Goal: Communication & Community: Participate in discussion

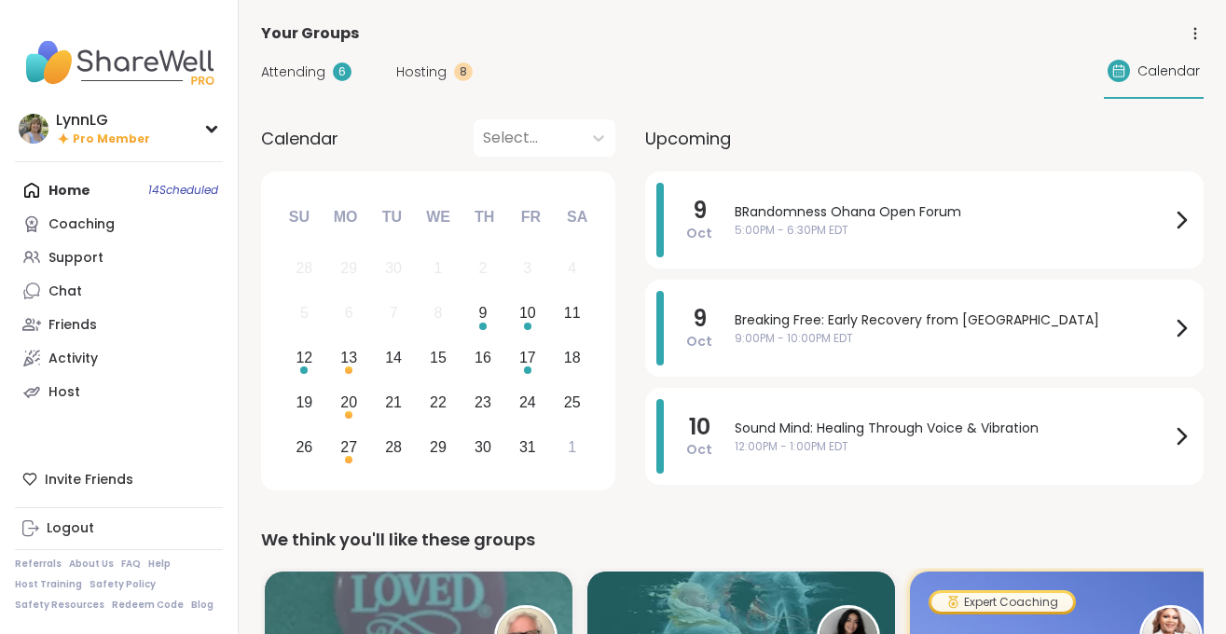
click at [176, 193] on div "Home 14 Scheduled Coaching Support Chat Friends Activity Host" at bounding box center [119, 290] width 208 height 235
click at [123, 251] on link "Support" at bounding box center [119, 258] width 208 height 34
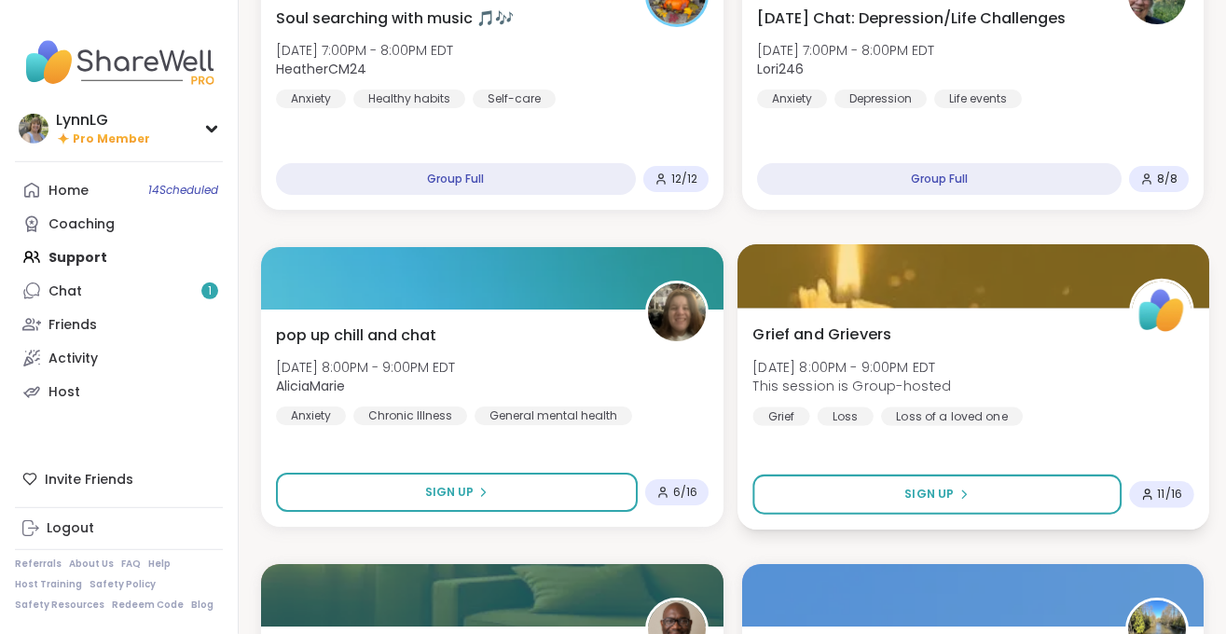
scroll to position [1895, 0]
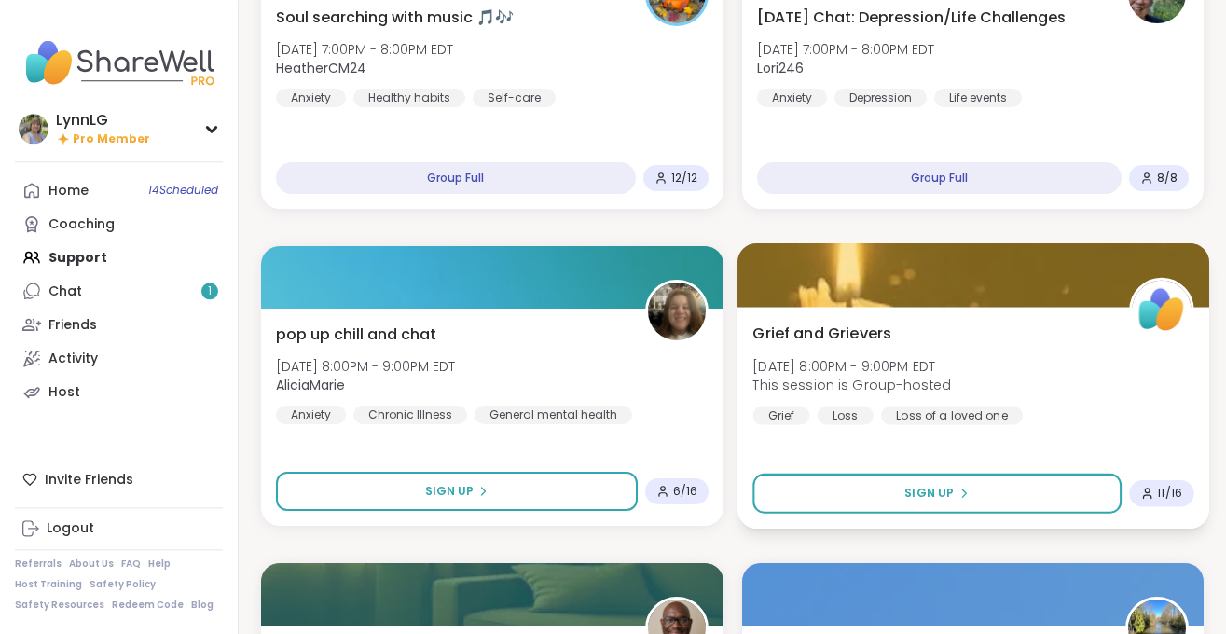
click at [1106, 384] on div "Grief and Grievers Thu, Oct 09 | 8:00PM - 9:00PM EDT This session is Group-host…" at bounding box center [972, 373] width 441 height 103
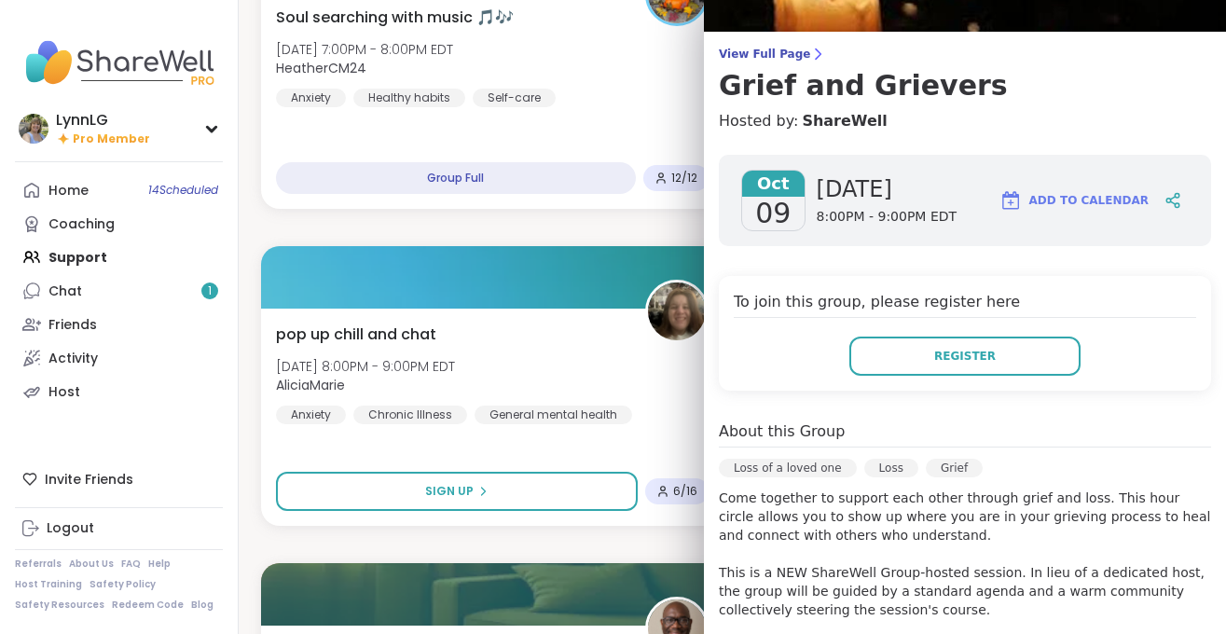
scroll to position [0, 0]
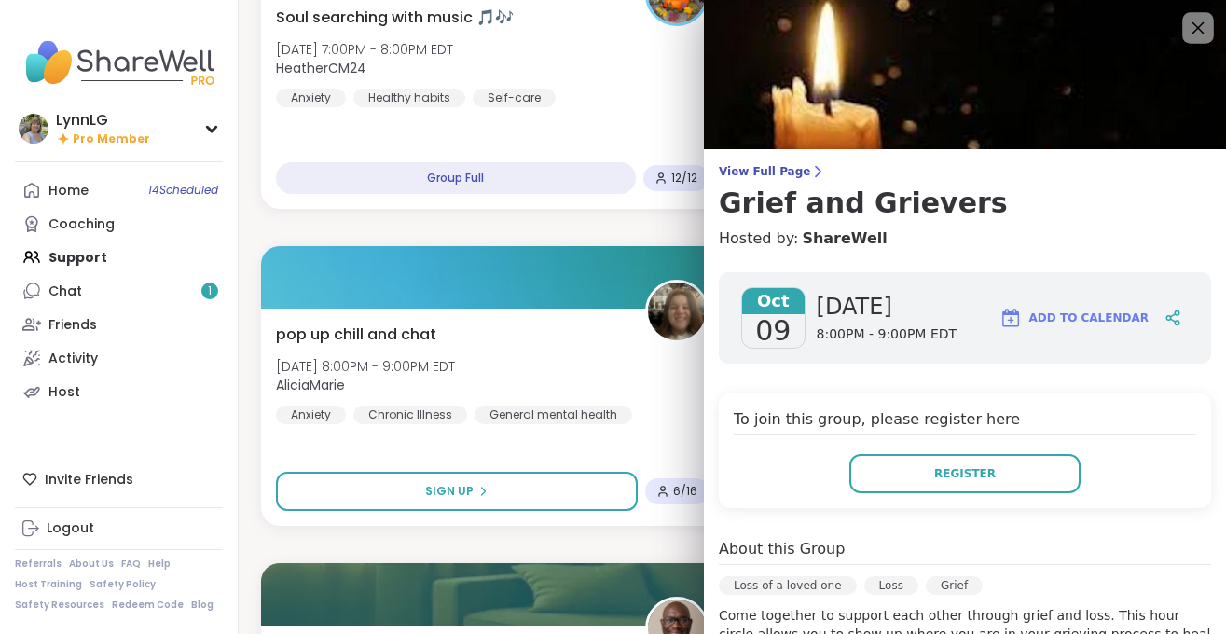
click at [1204, 28] on icon at bounding box center [1197, 27] width 23 height 23
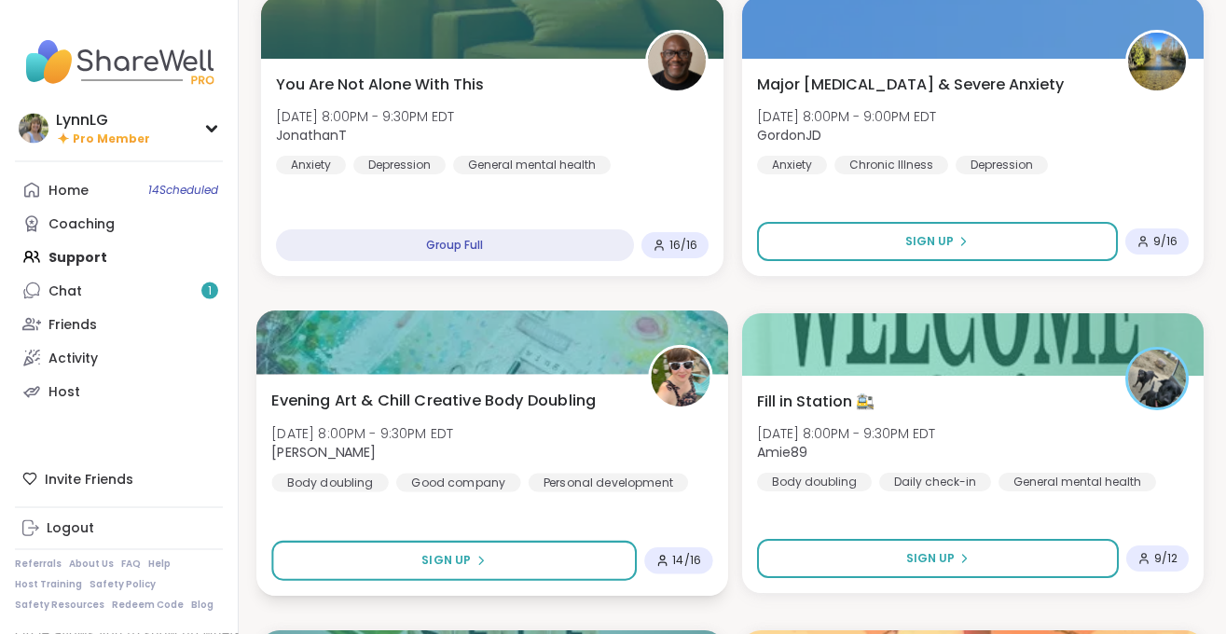
scroll to position [2463, 0]
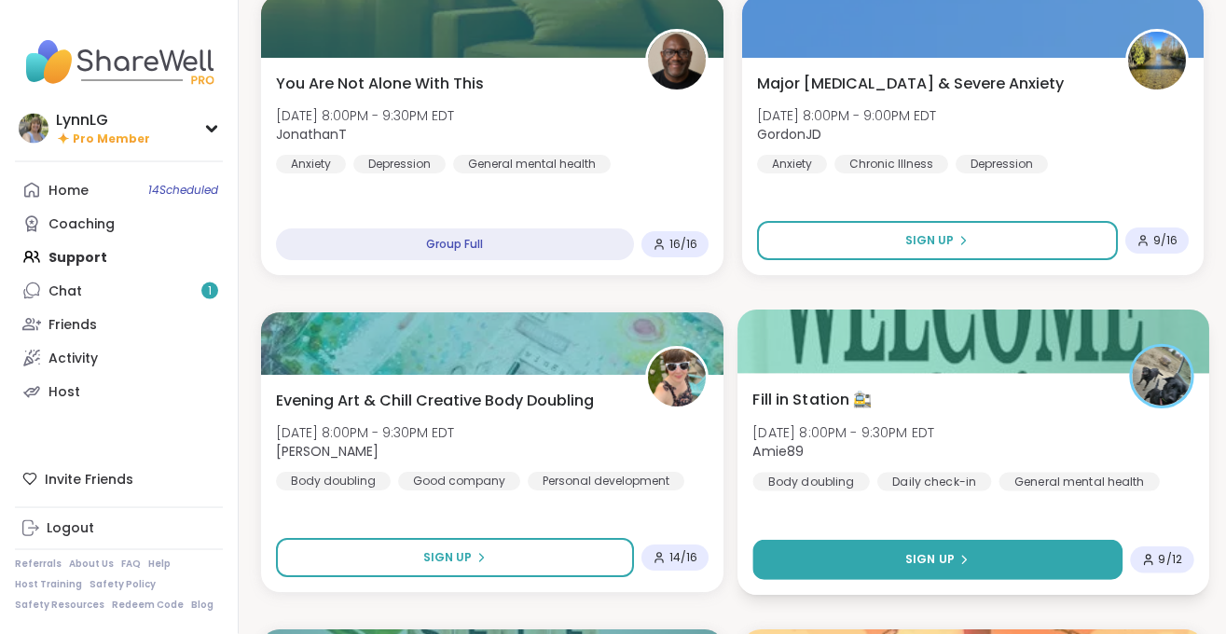
click at [964, 563] on icon at bounding box center [962, 559] width 11 height 11
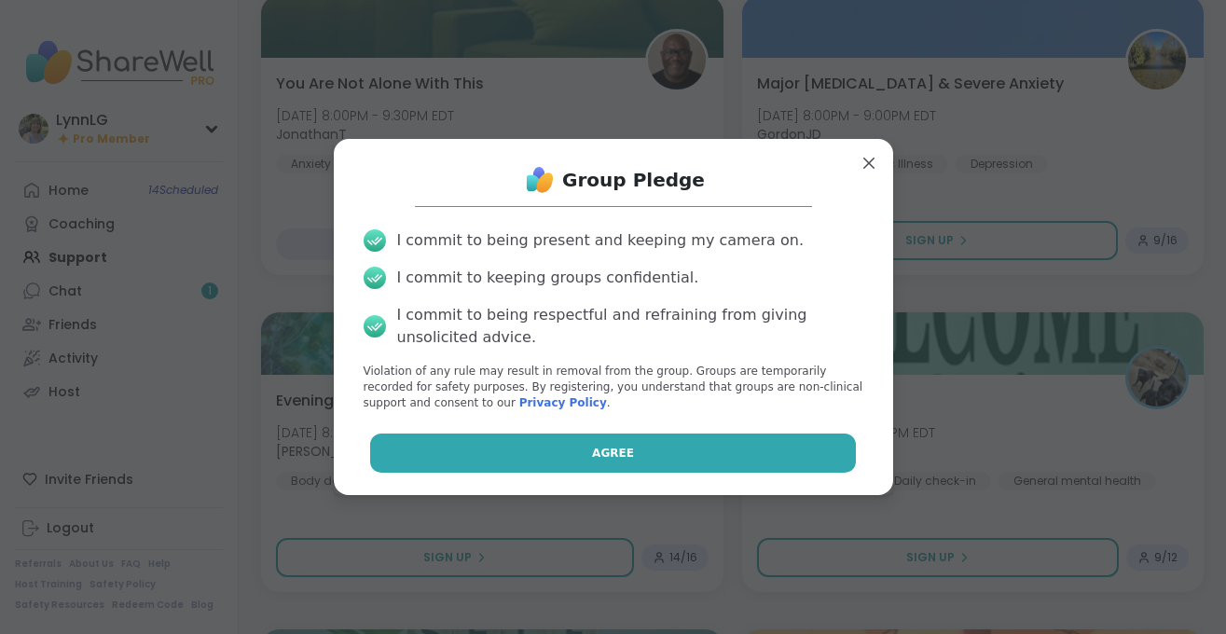
click at [629, 453] on span "Agree" at bounding box center [613, 453] width 42 height 17
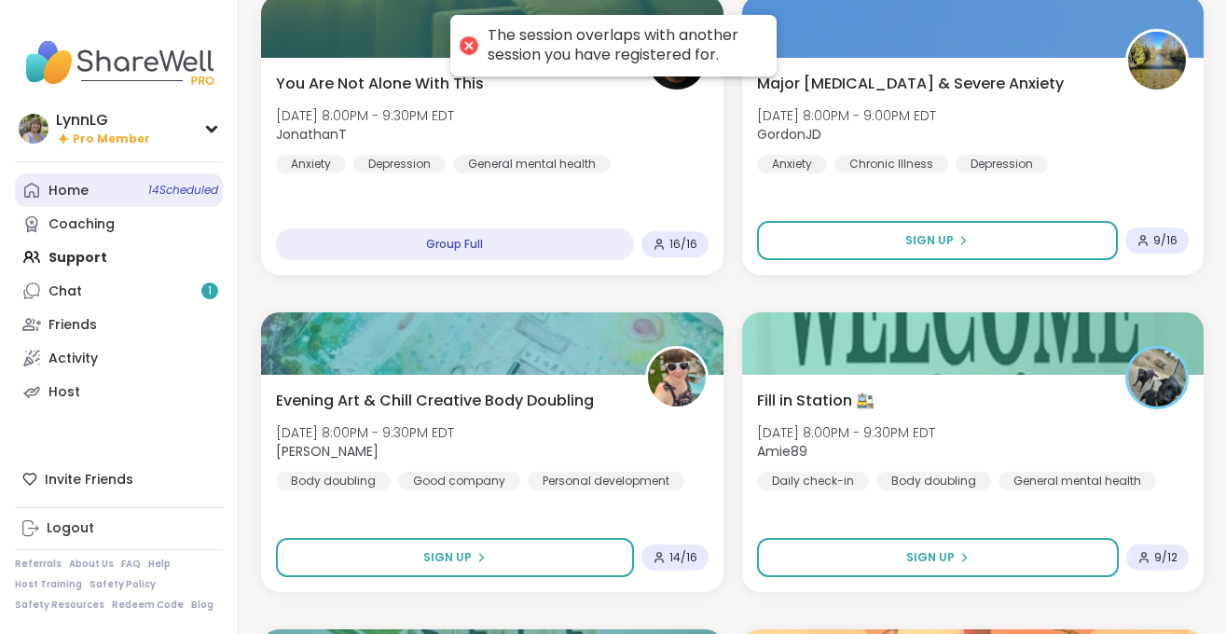
click at [166, 185] on span "14 Scheduled" at bounding box center [183, 190] width 70 height 15
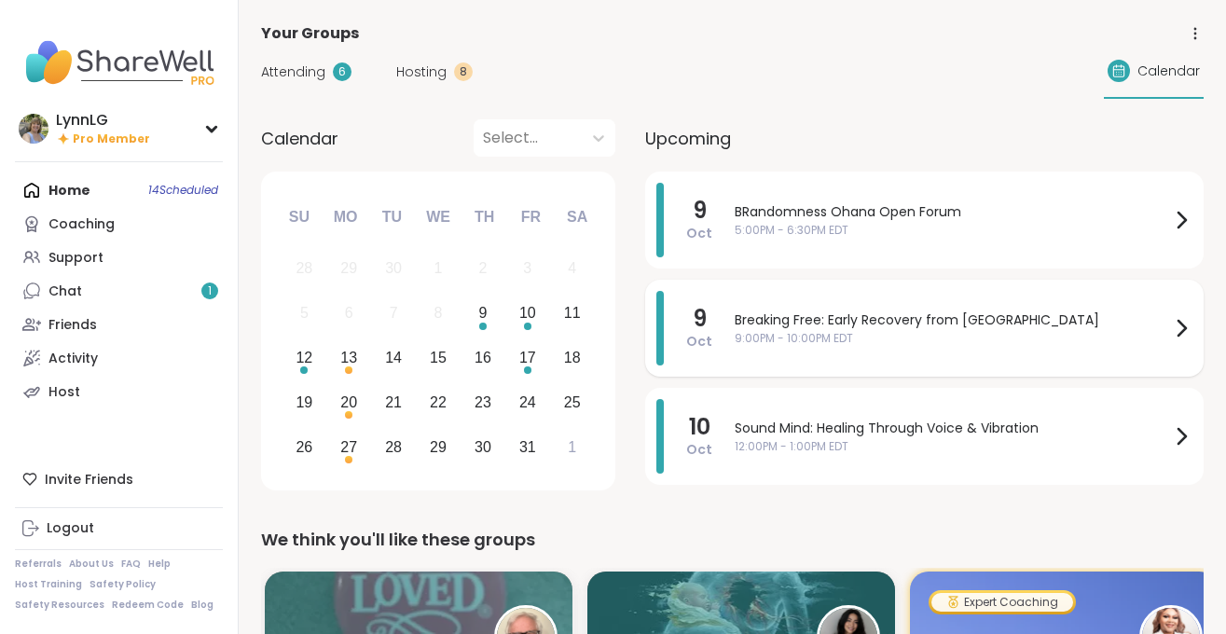
click at [1097, 319] on span "Breaking Free: Early Recovery from Abuse" at bounding box center [952, 320] width 435 height 20
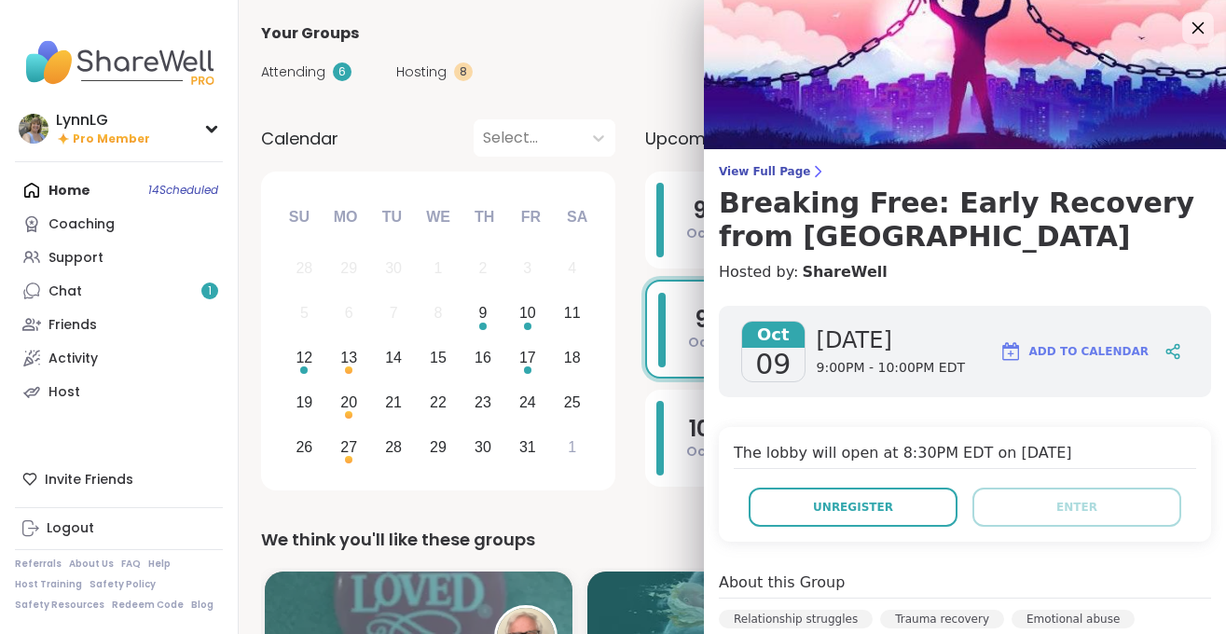
click at [1204, 29] on icon at bounding box center [1197, 27] width 23 height 23
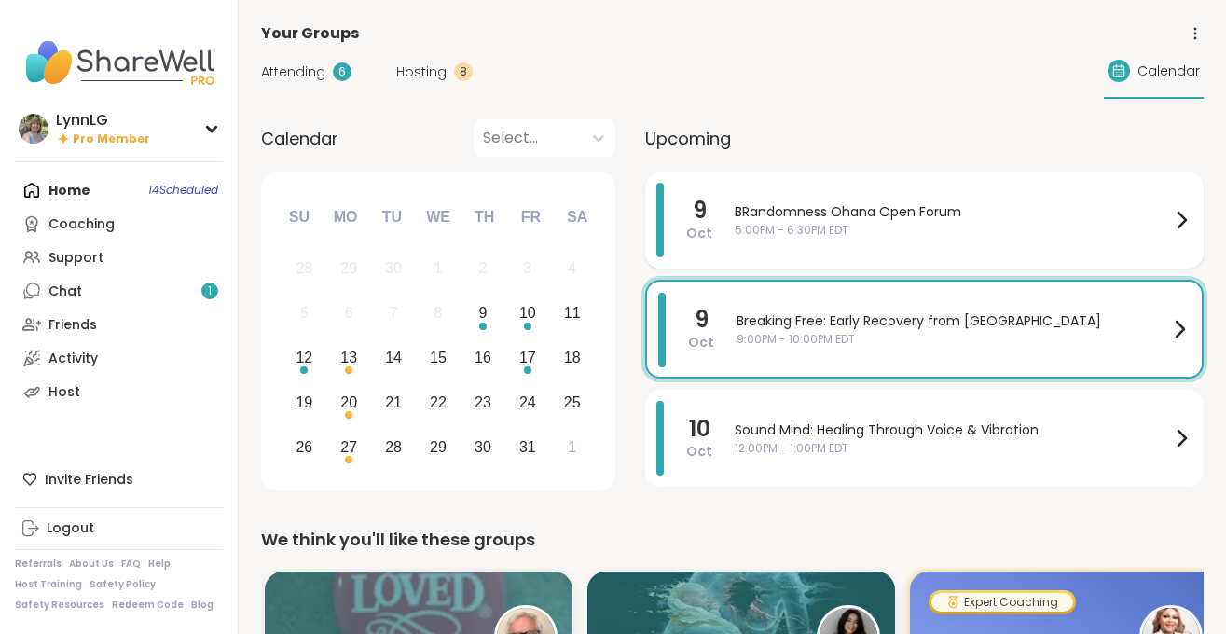
click at [991, 219] on span "BRandomness Ohana Open Forum" at bounding box center [952, 212] width 435 height 20
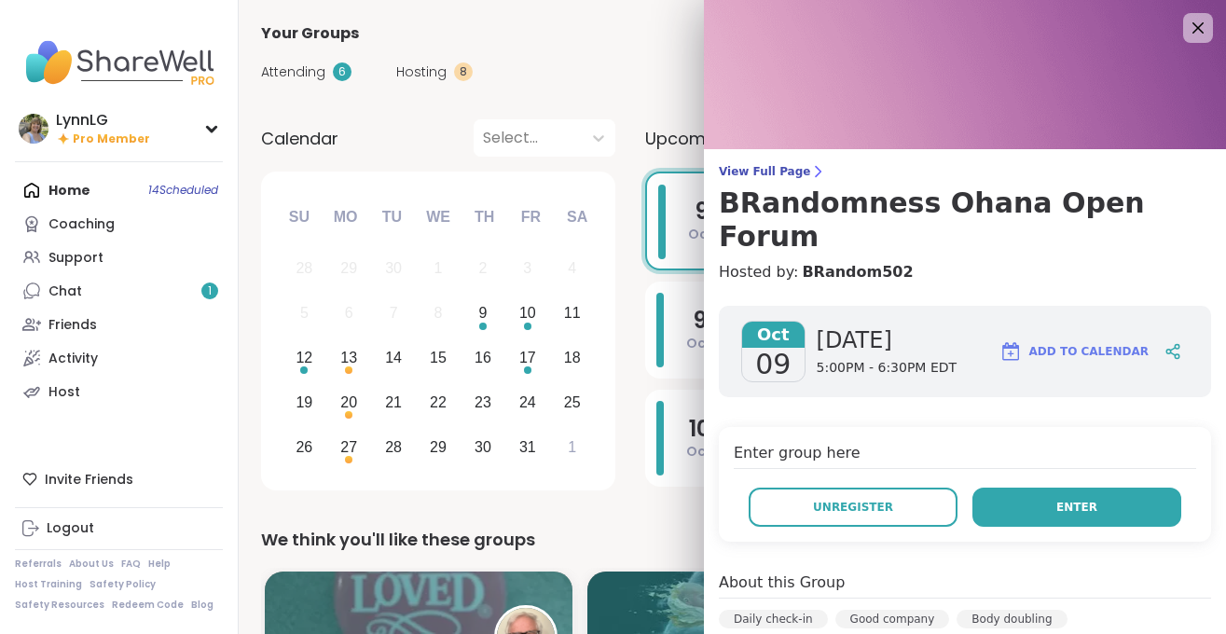
click at [1036, 488] on button "Enter" at bounding box center [1076, 507] width 209 height 39
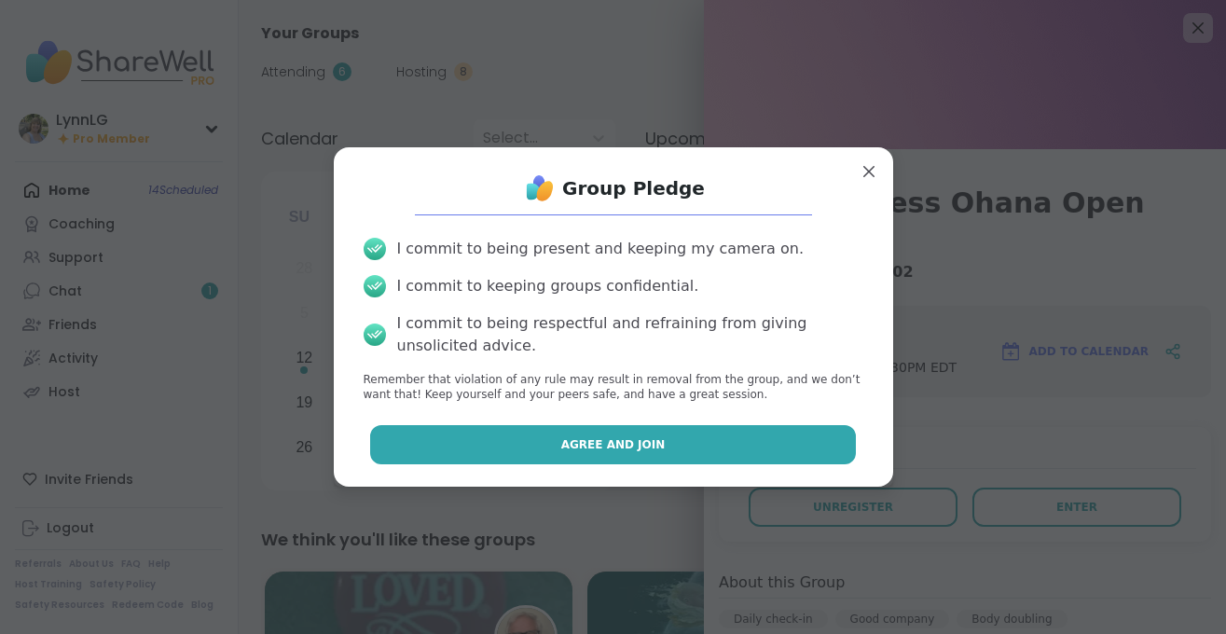
click at [647, 451] on span "Agree and Join" at bounding box center [613, 444] width 104 height 17
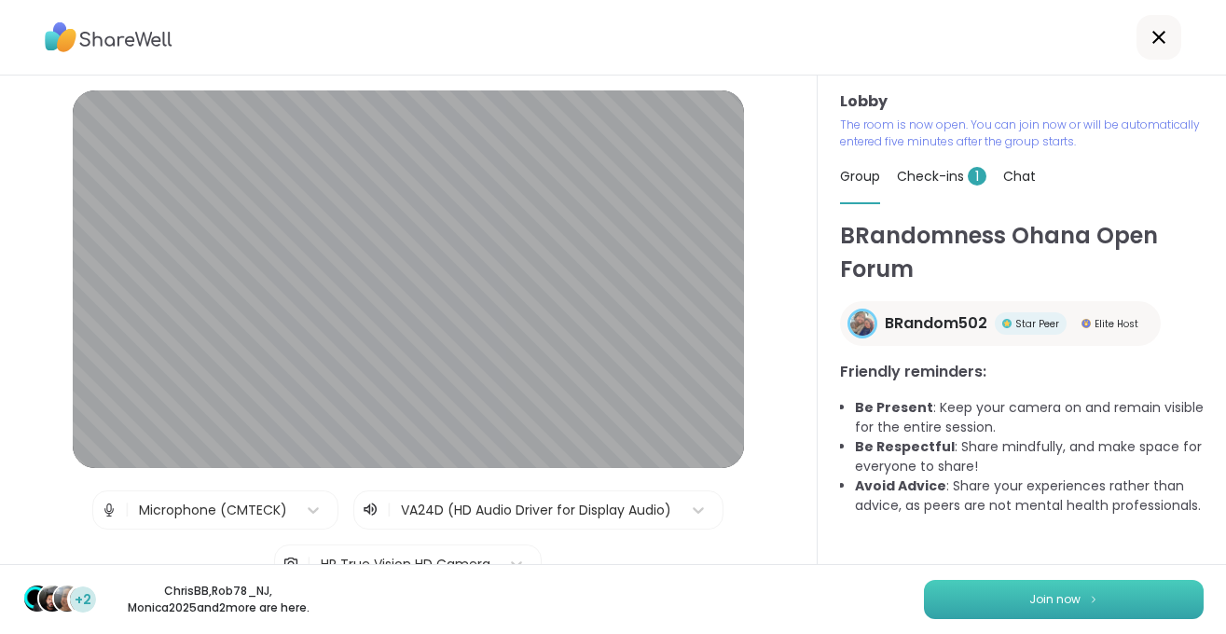
click at [1058, 597] on span "Join now" at bounding box center [1054, 599] width 51 height 17
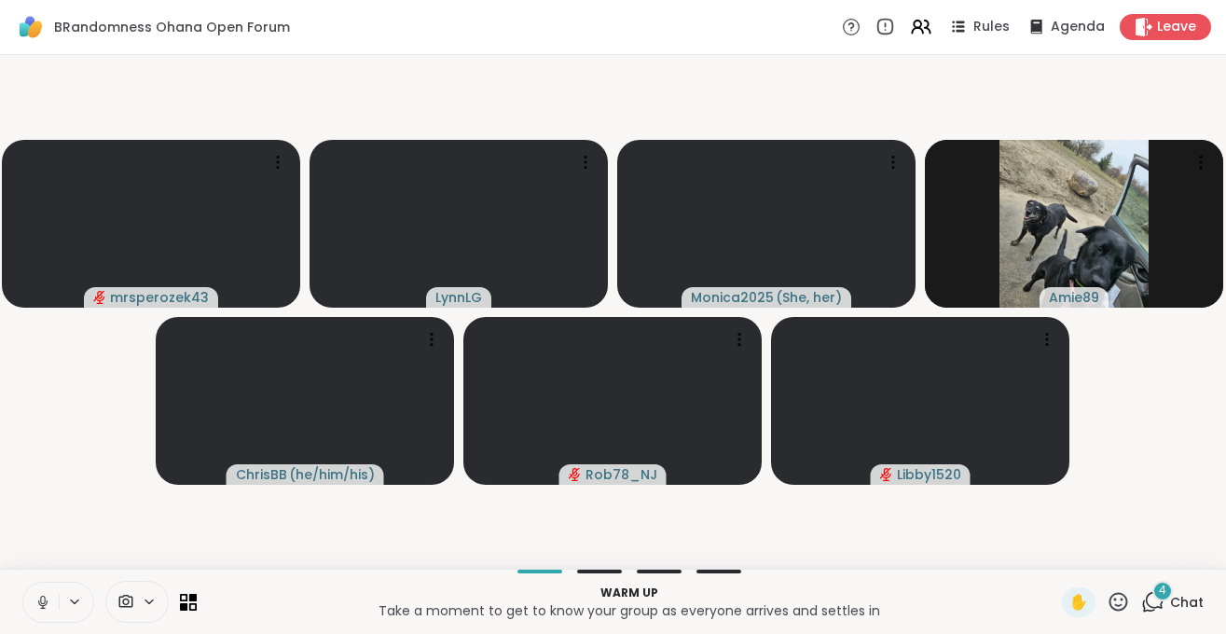
click at [30, 610] on button at bounding box center [40, 602] width 35 height 39
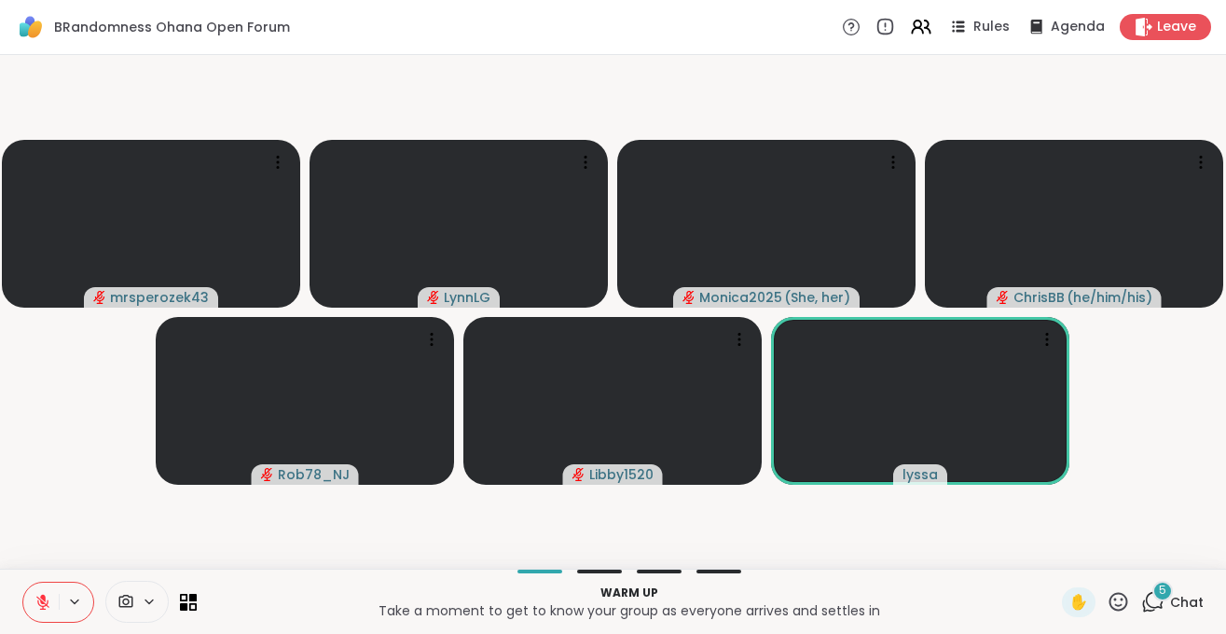
click at [1189, 597] on span "Chat" at bounding box center [1187, 602] width 34 height 19
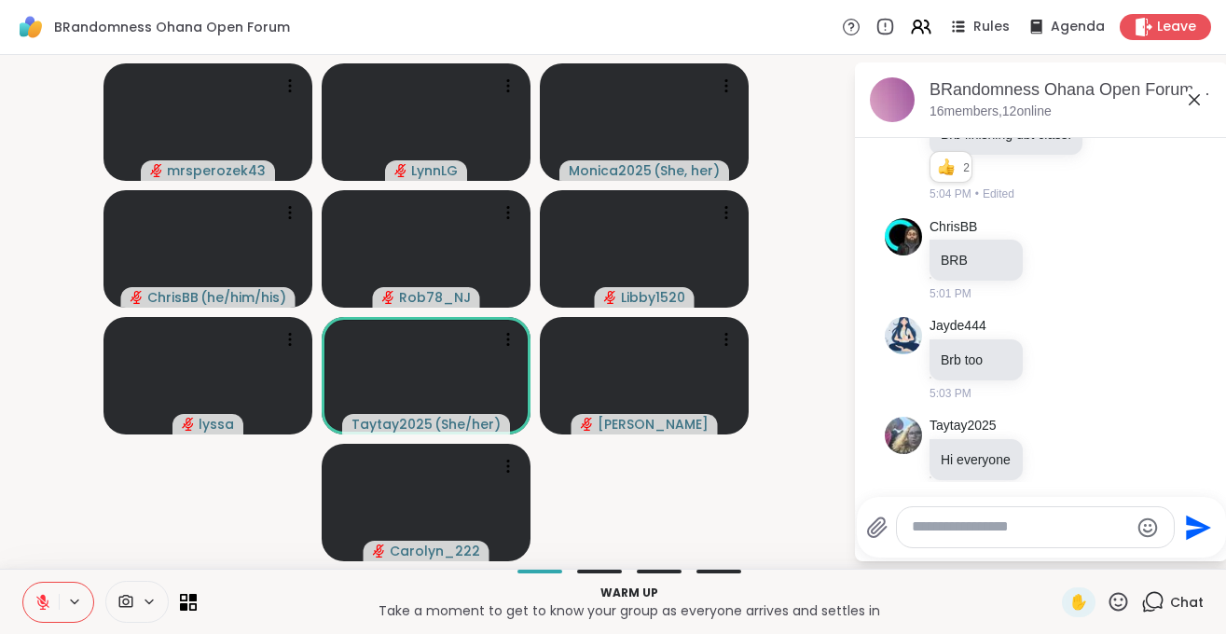
scroll to position [383, 0]
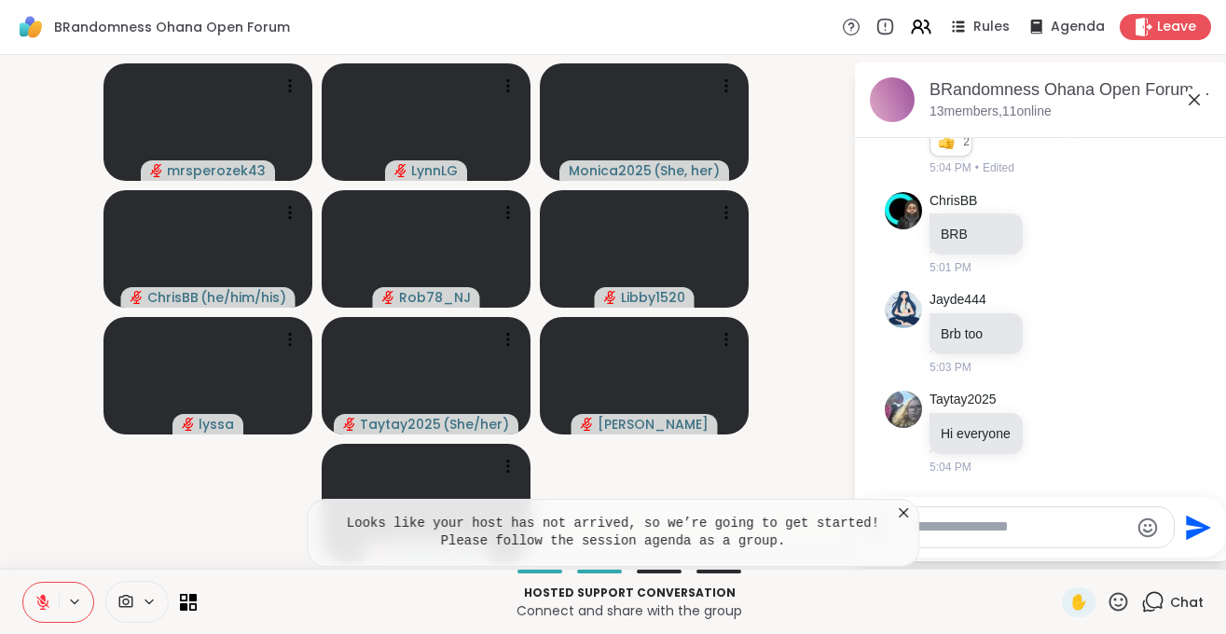
click at [906, 510] on icon at bounding box center [903, 512] width 19 height 19
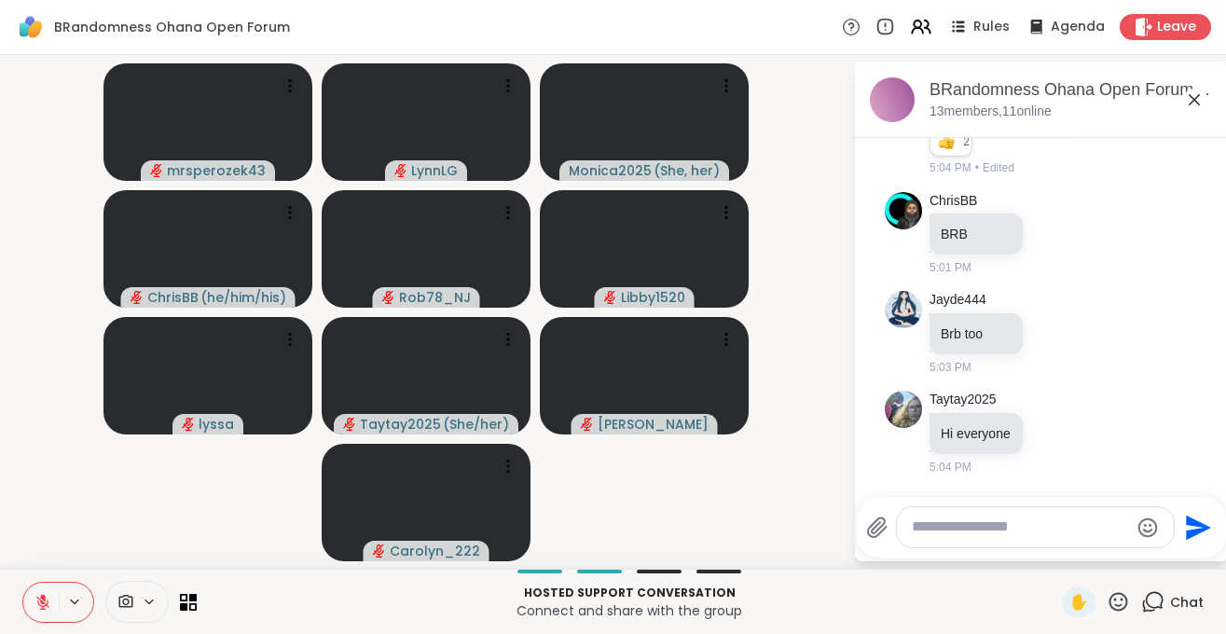
scroll to position [384, 0]
click at [1056, 433] on icon at bounding box center [1055, 430] width 17 height 19
click at [1055, 399] on div "Select Reaction: Heart" at bounding box center [1055, 400] width 17 height 17
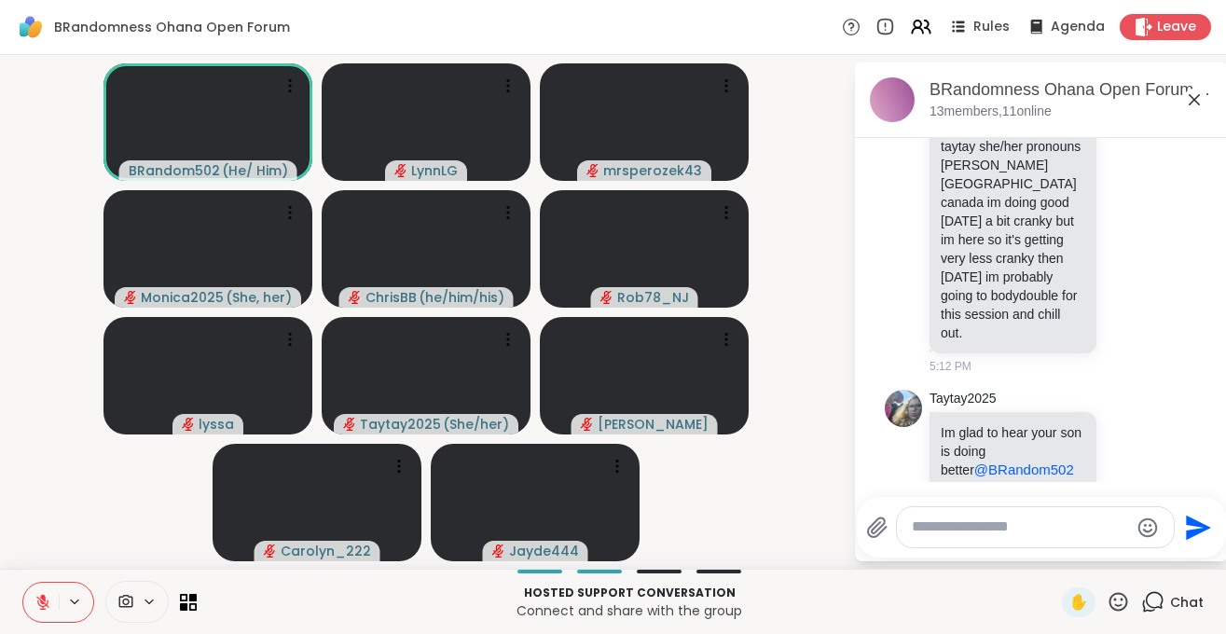
scroll to position [1465, 0]
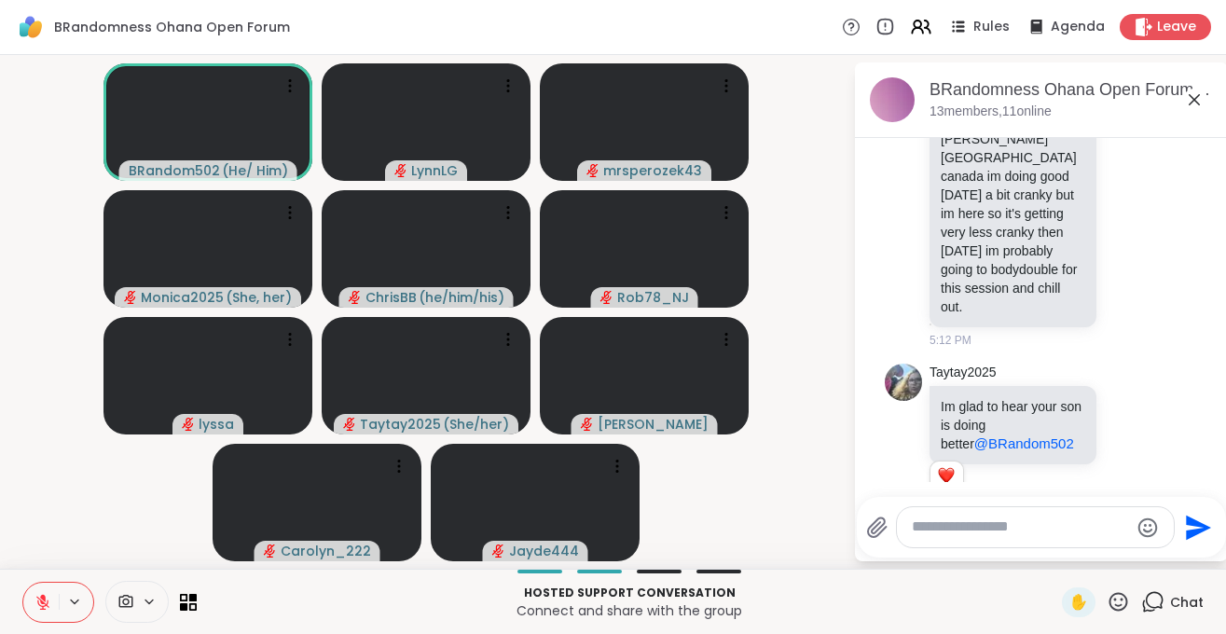
click at [28, 598] on button at bounding box center [40, 602] width 35 height 39
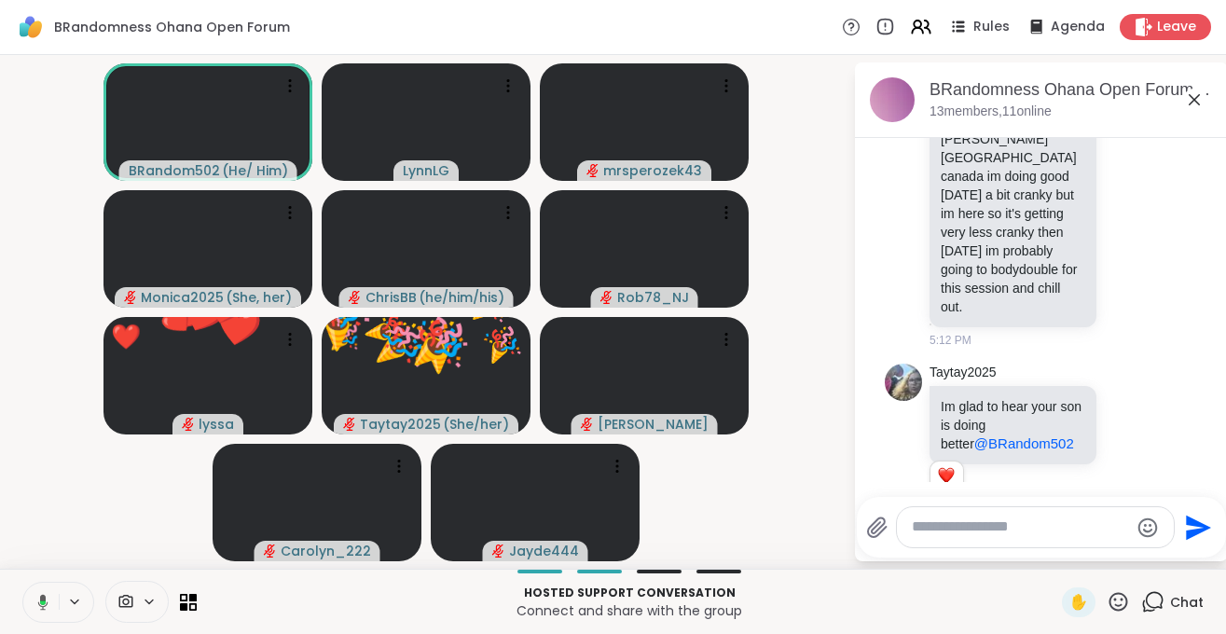
click at [43, 603] on icon at bounding box center [43, 602] width 6 height 5
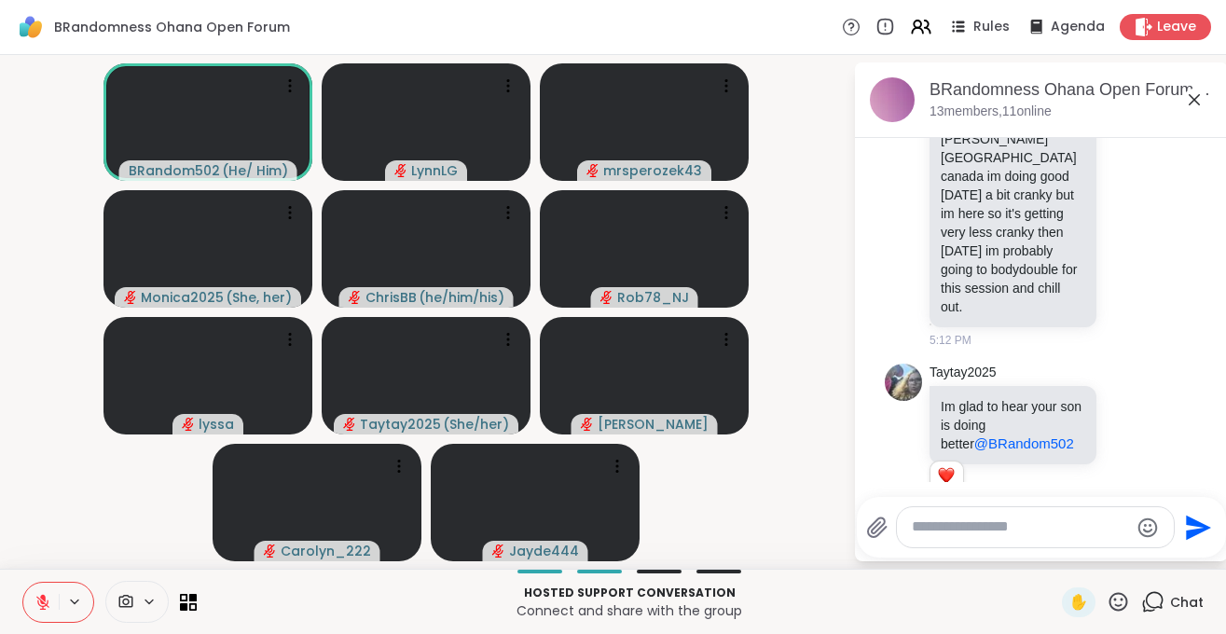
click at [49, 608] on icon at bounding box center [42, 602] width 17 height 17
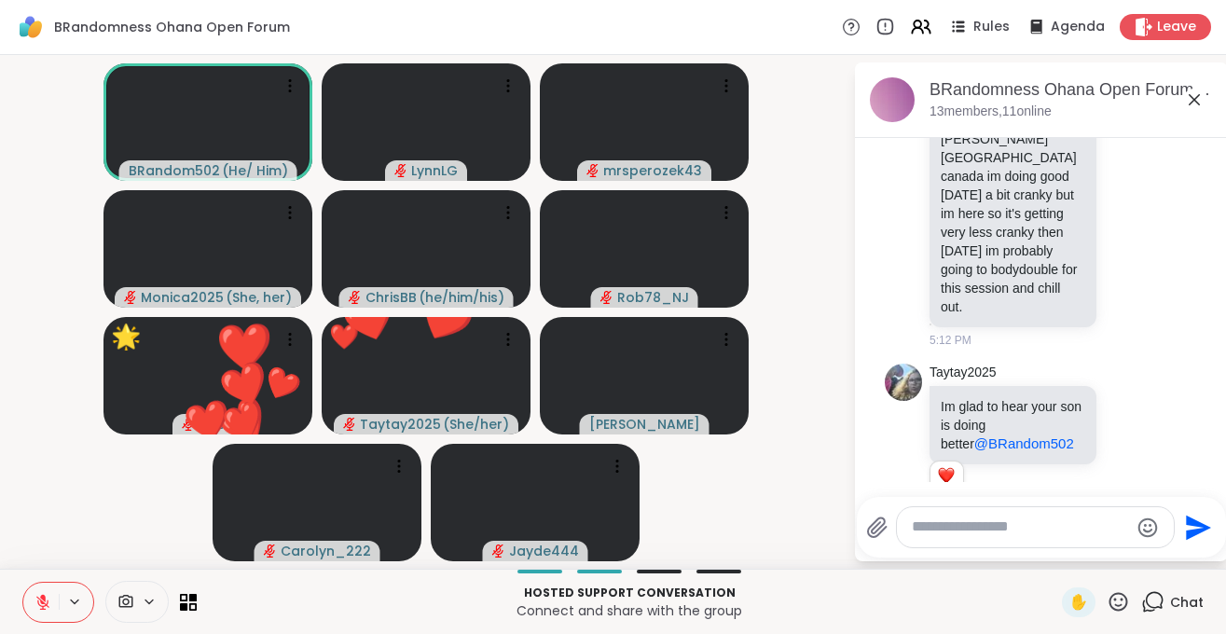
click at [936, 525] on textarea "Type your message" at bounding box center [1020, 527] width 217 height 20
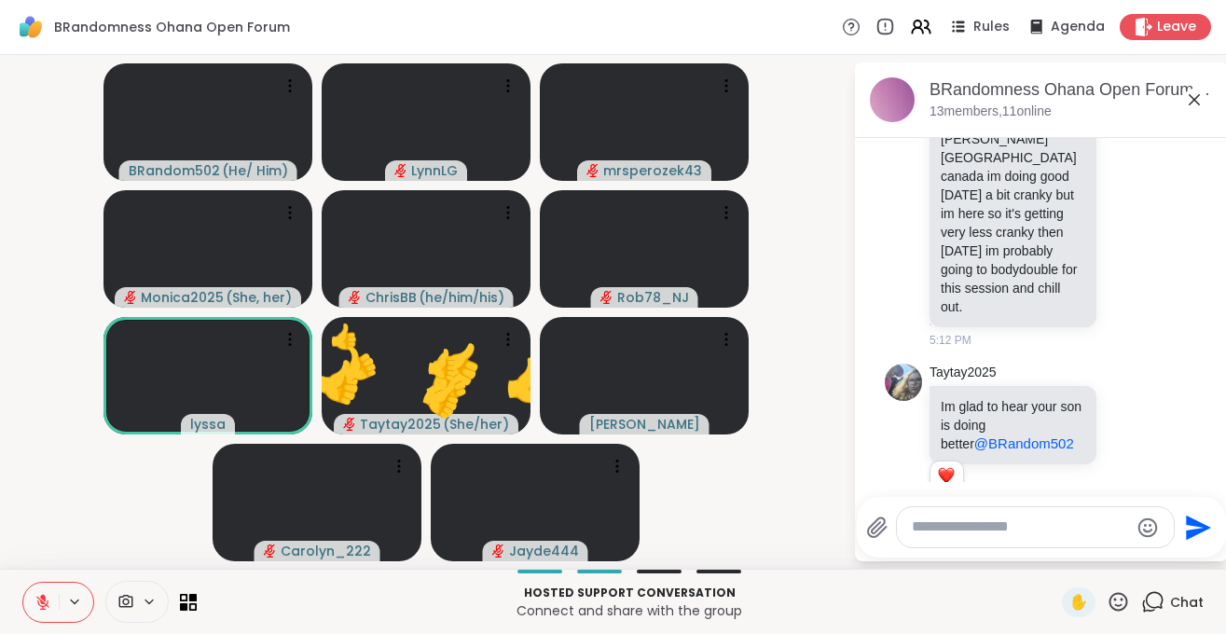
click at [934, 527] on textarea "Type your message" at bounding box center [1020, 527] width 217 height 20
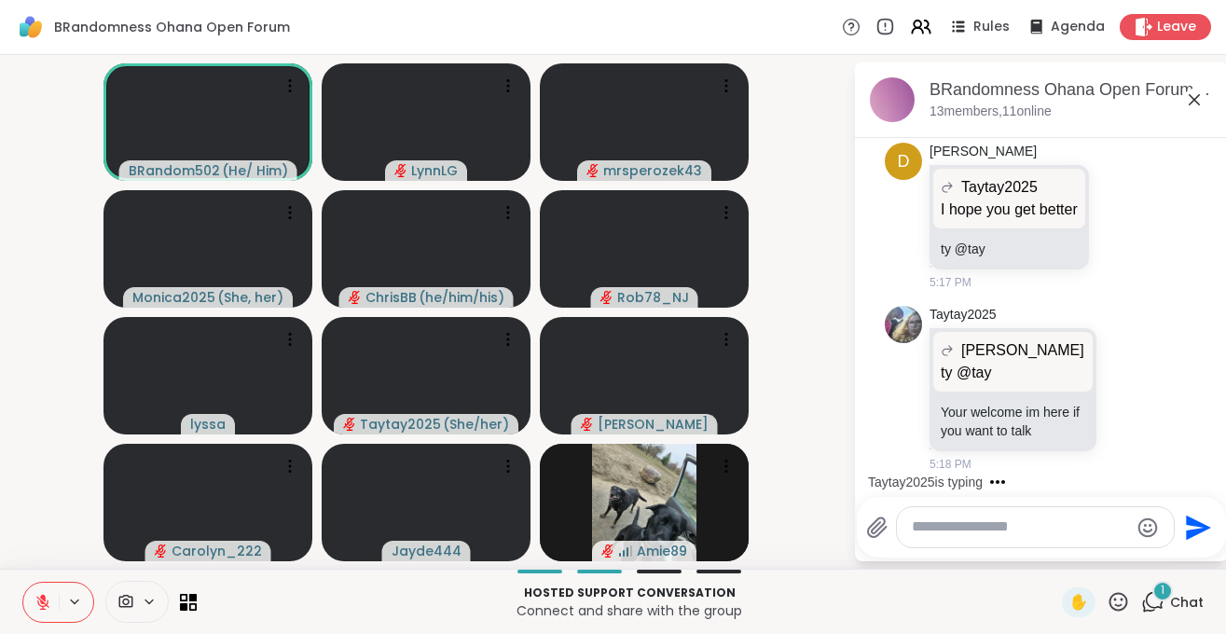
scroll to position [2788, 0]
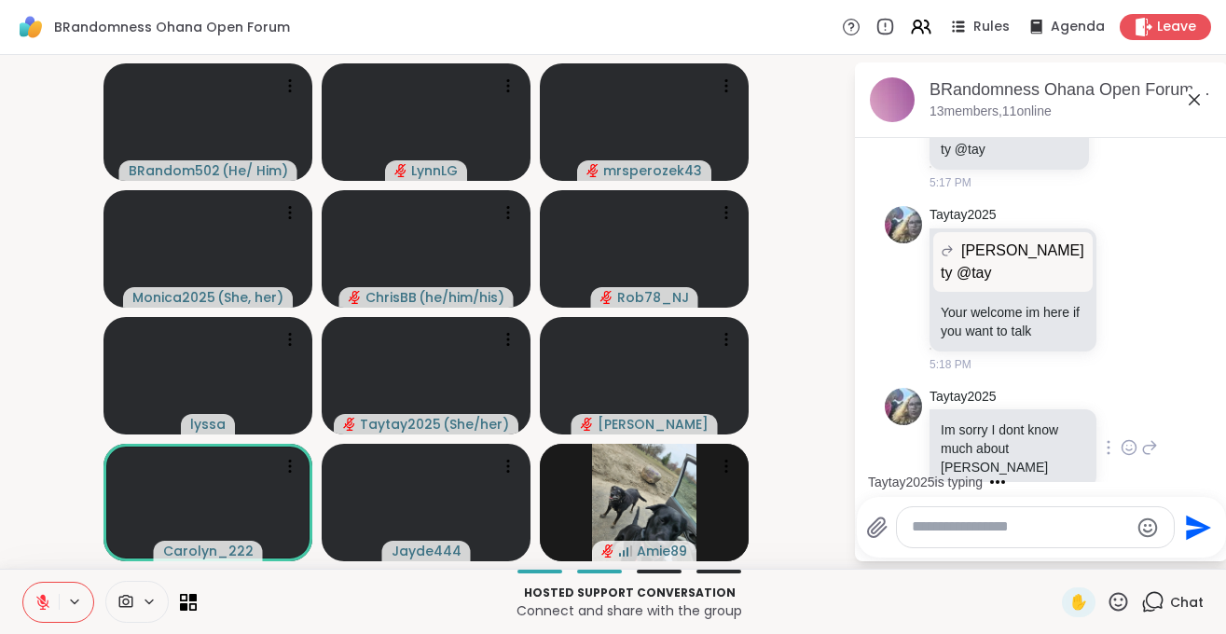
click at [1155, 436] on icon at bounding box center [1149, 447] width 17 height 22
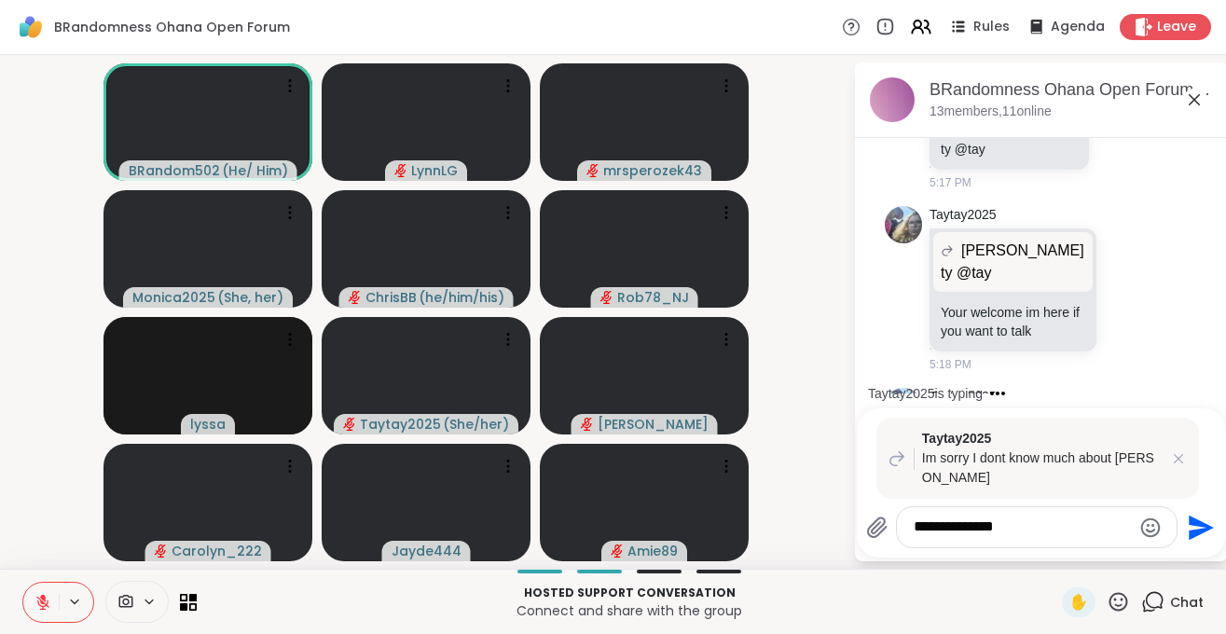
scroll to position [2975, 0]
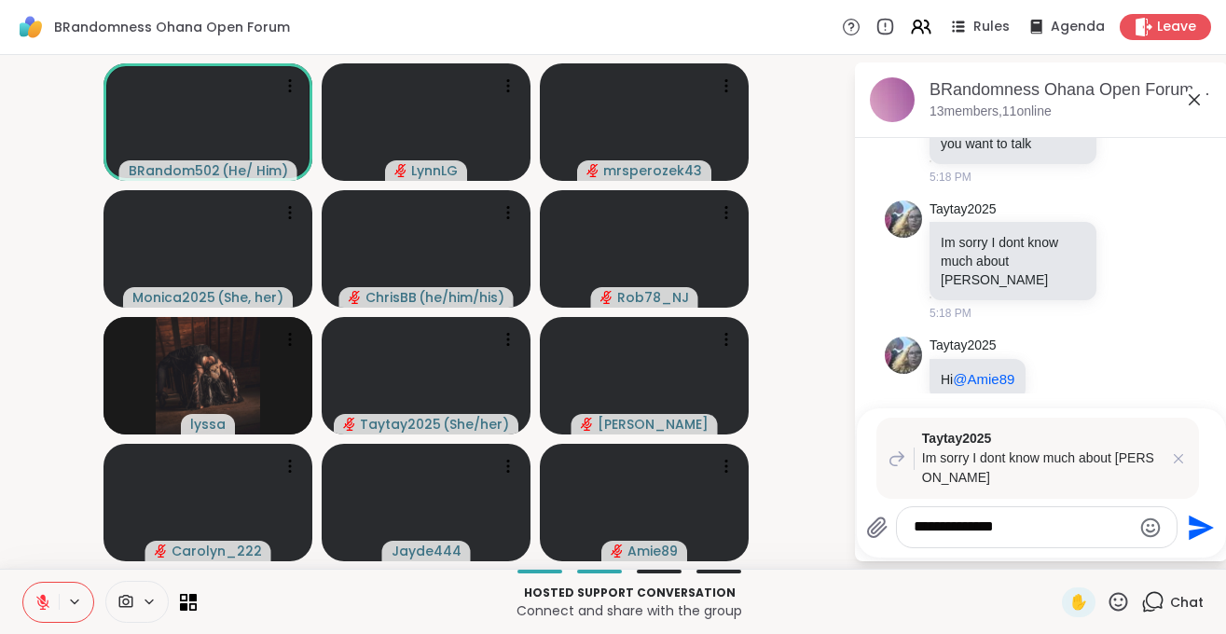
click at [919, 528] on textarea "**********" at bounding box center [1022, 527] width 217 height 20
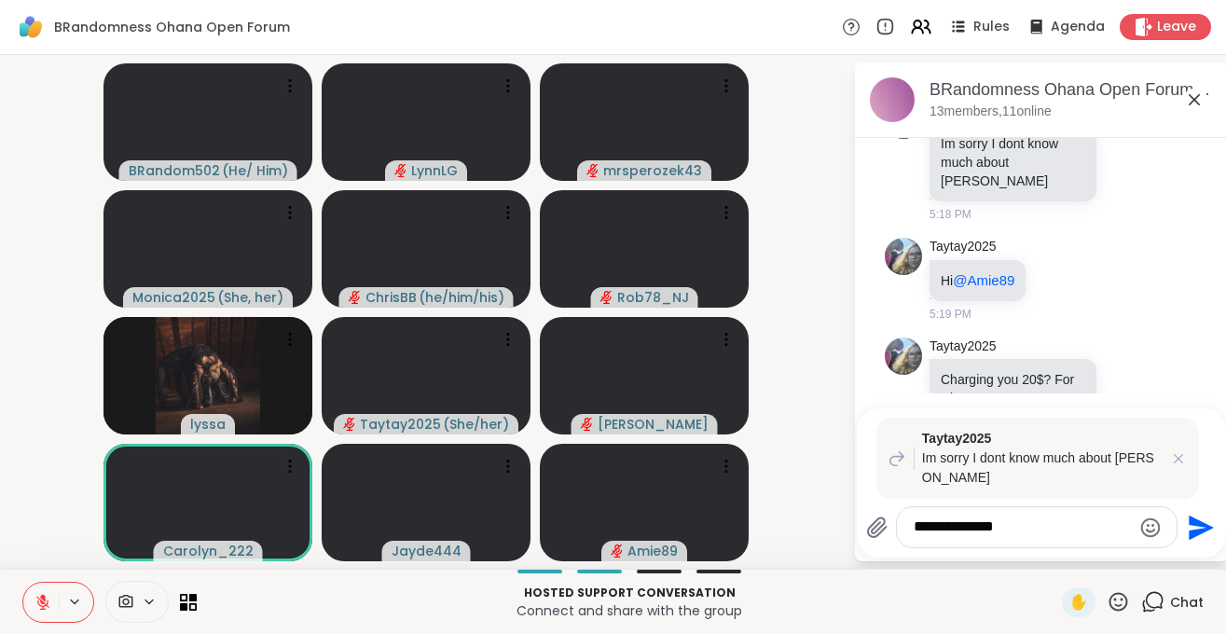
click at [1013, 536] on textarea "**********" at bounding box center [1022, 527] width 217 height 20
type textarea "**********"
click at [1197, 530] on icon "Send" at bounding box center [1201, 527] width 25 height 25
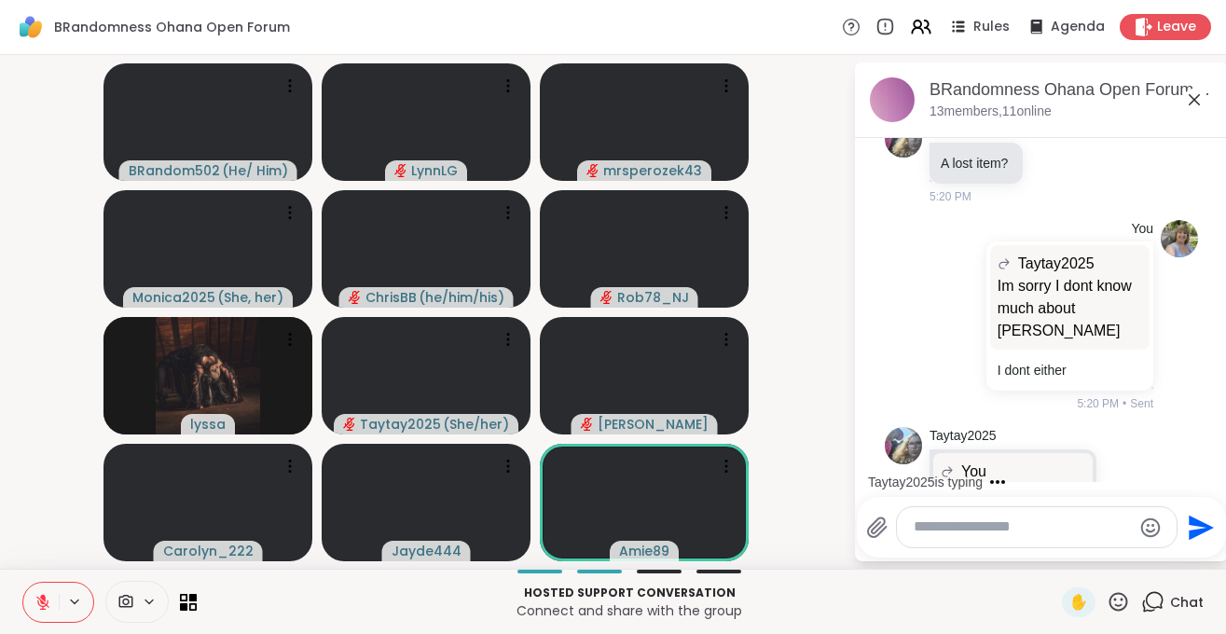
scroll to position [3527, 0]
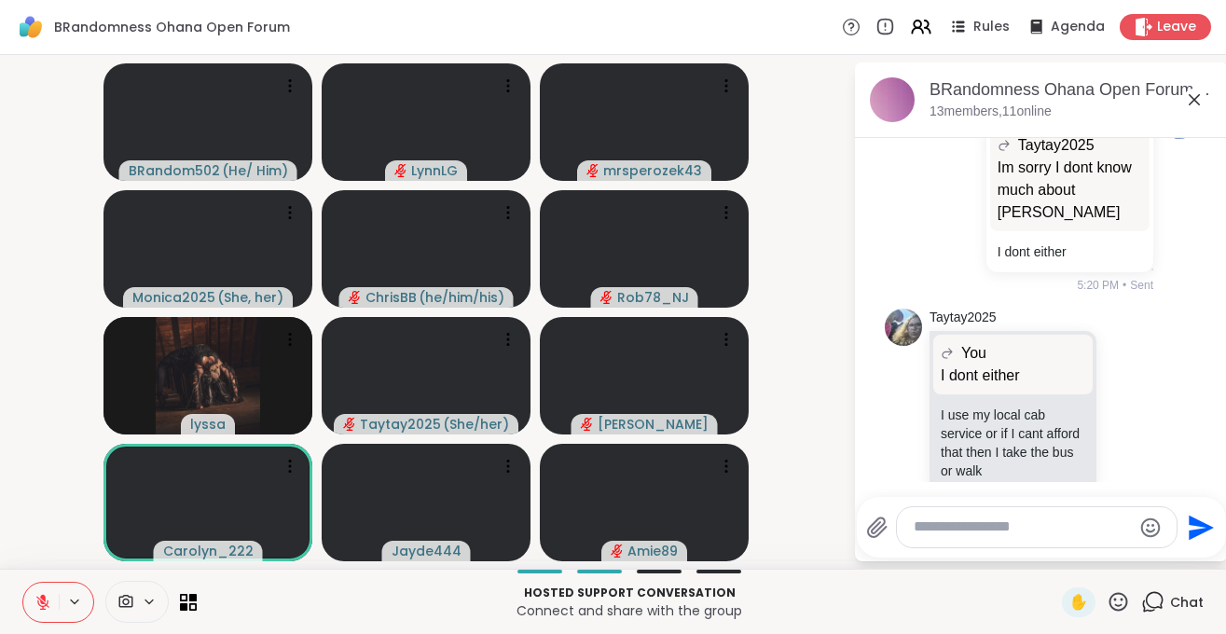
click at [1115, 604] on icon at bounding box center [1117, 601] width 23 height 23
click at [1186, 552] on span "🎉" at bounding box center [1186, 553] width 19 height 22
click at [1056, 529] on textarea "Type your message" at bounding box center [1022, 527] width 217 height 20
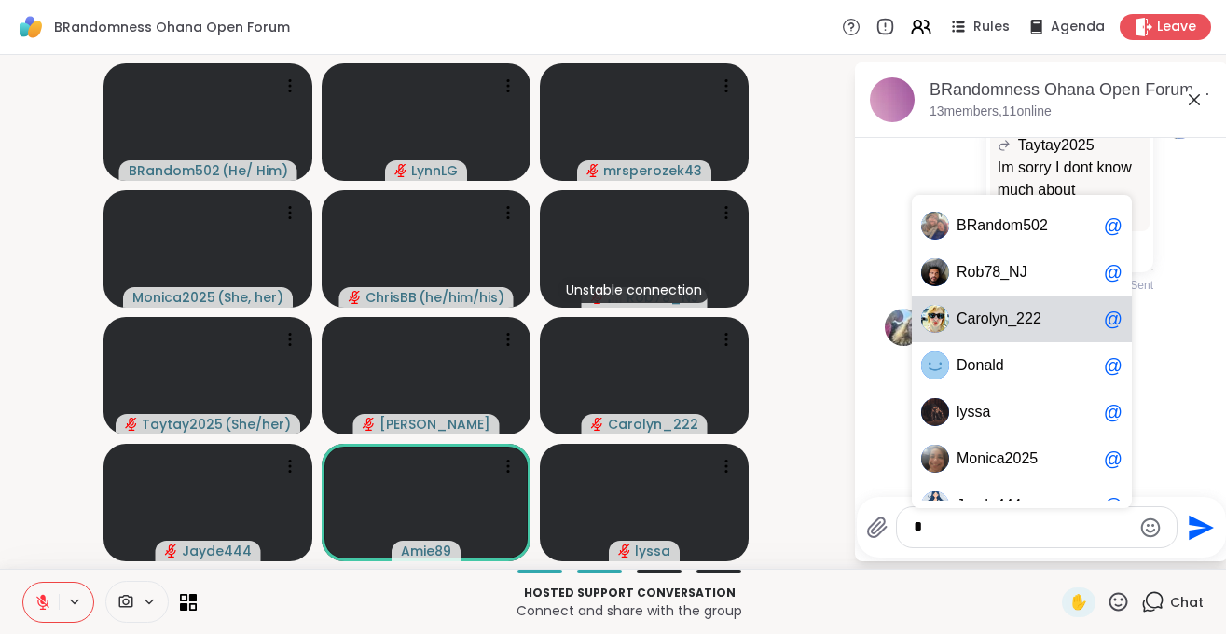
click at [991, 323] on span "C a r o l y n _ 2 2 2" at bounding box center [1026, 318] width 140 height 19
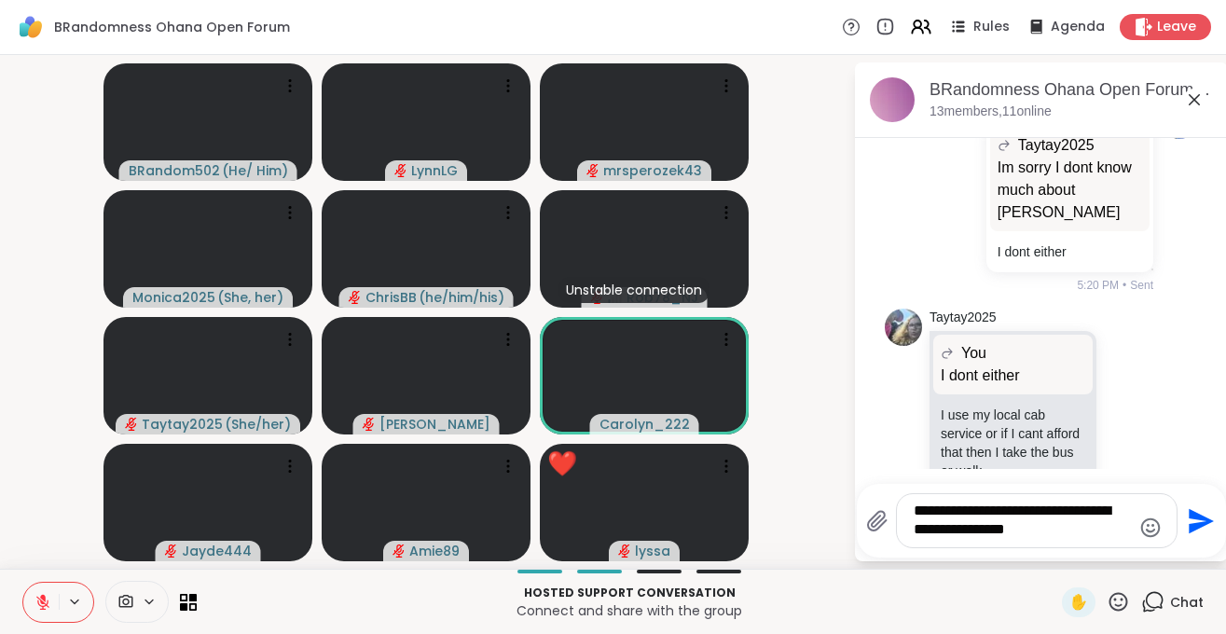
type textarea "**********"
drag, startPoint x: 1005, startPoint y: 531, endPoint x: 914, endPoint y: 502, distance: 95.8
click at [914, 502] on textarea "**********" at bounding box center [1022, 521] width 217 height 38
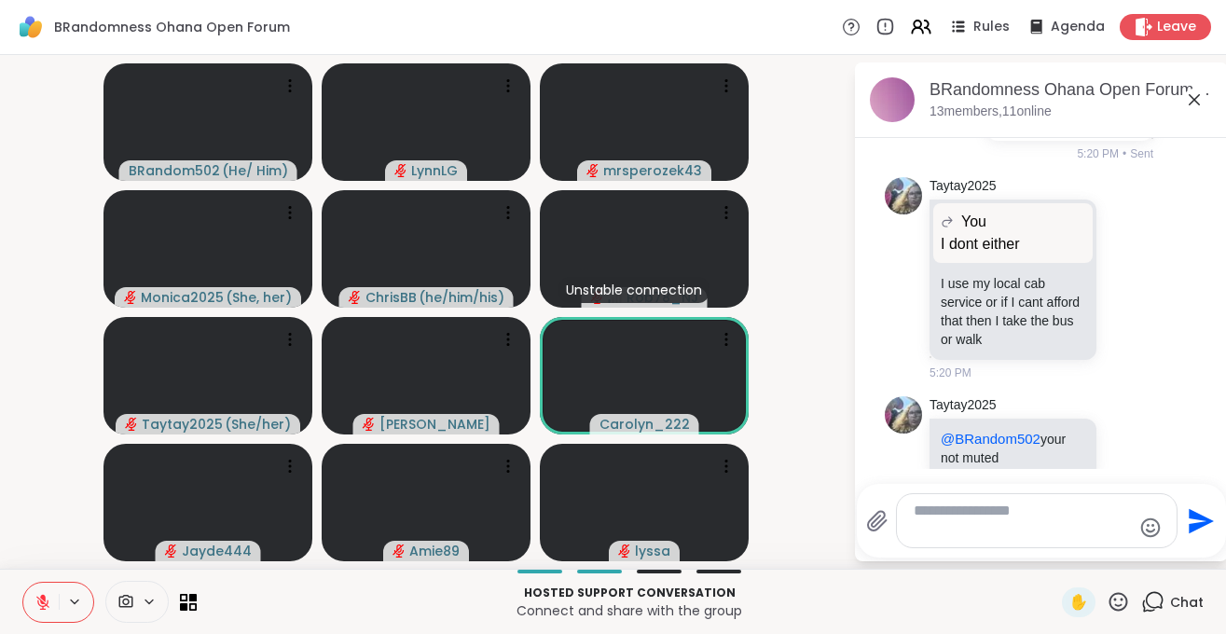
scroll to position [3646, 0]
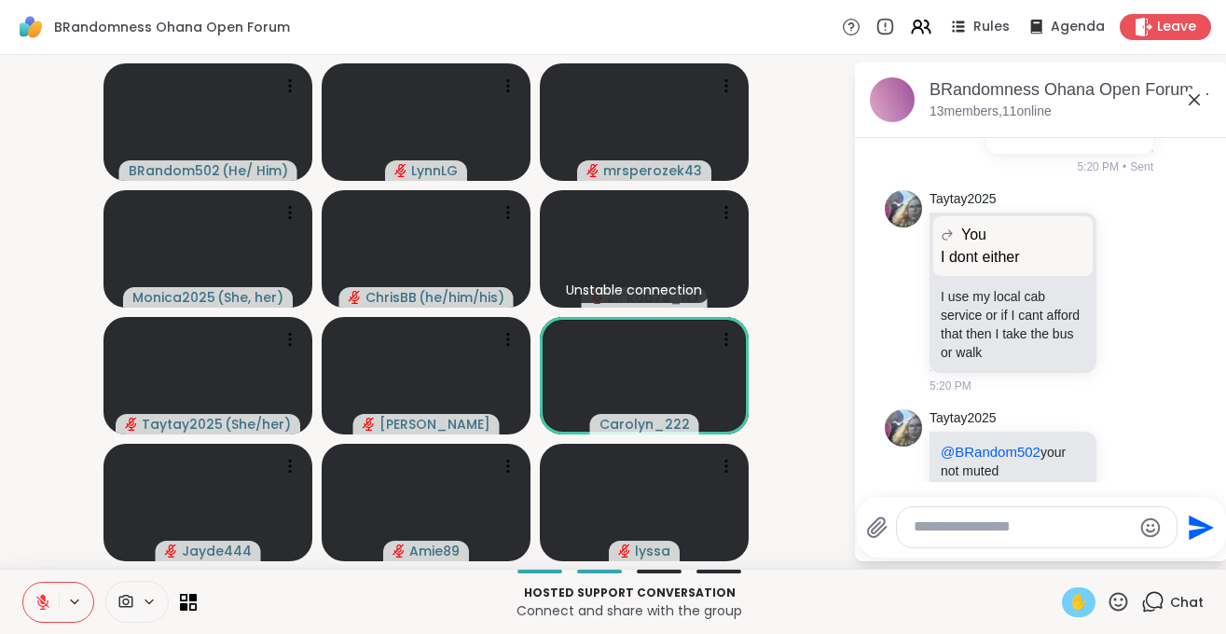
click at [1073, 598] on span "✋" at bounding box center [1078, 602] width 19 height 22
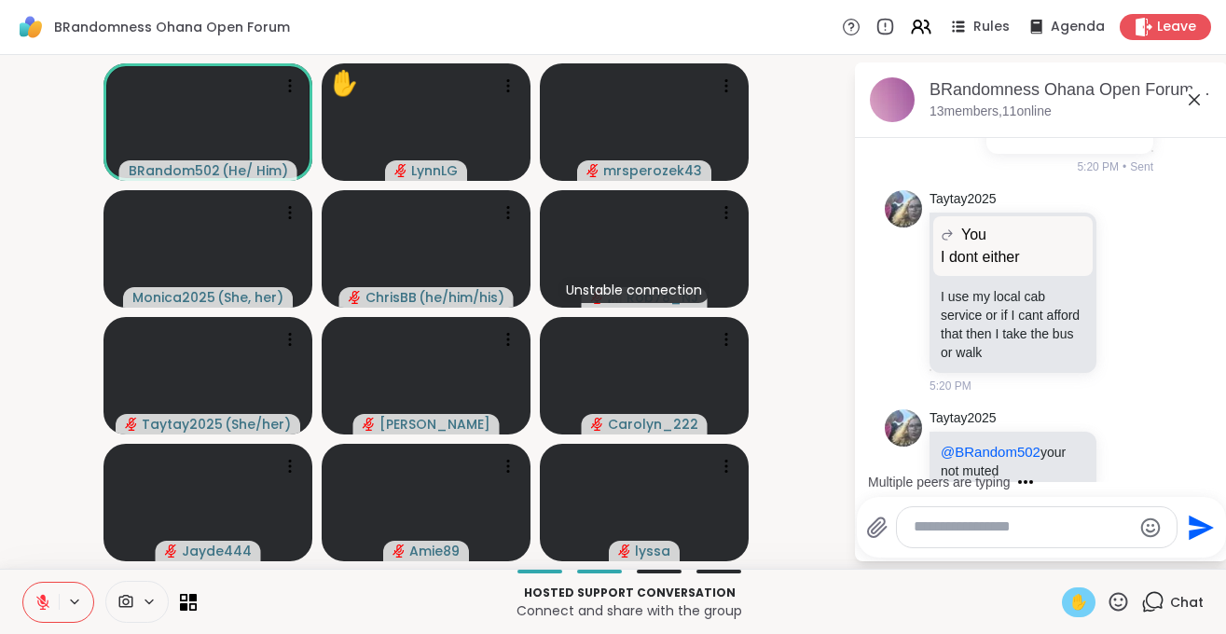
click at [1075, 609] on span "✋" at bounding box center [1078, 602] width 19 height 22
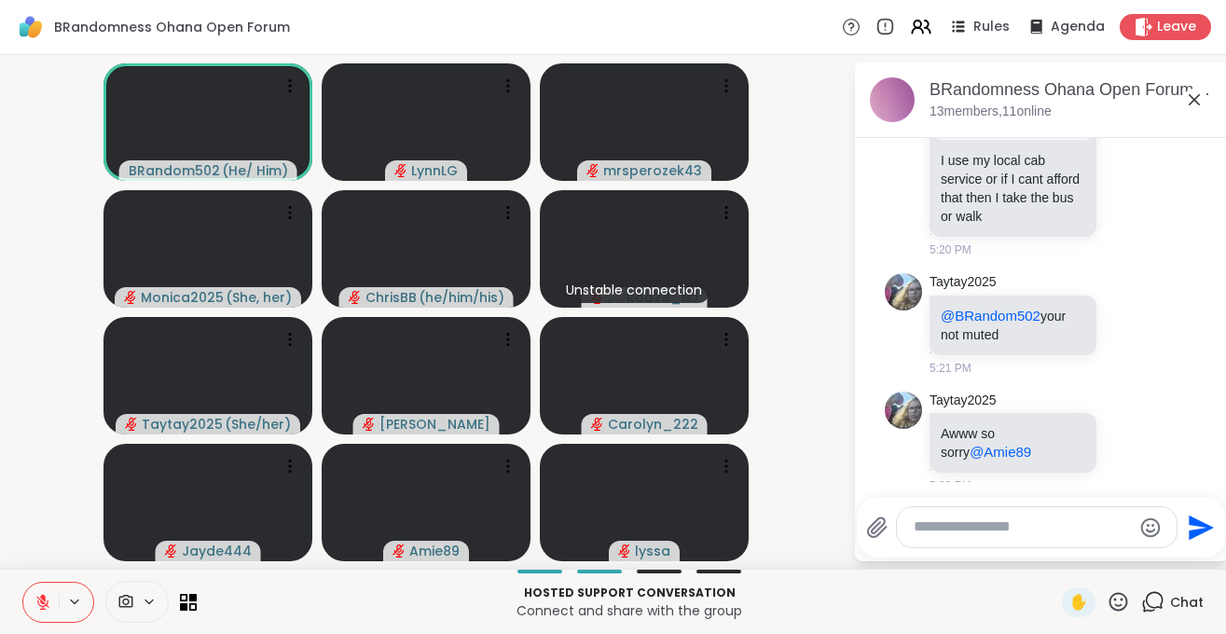
click at [34, 609] on icon at bounding box center [42, 602] width 17 height 17
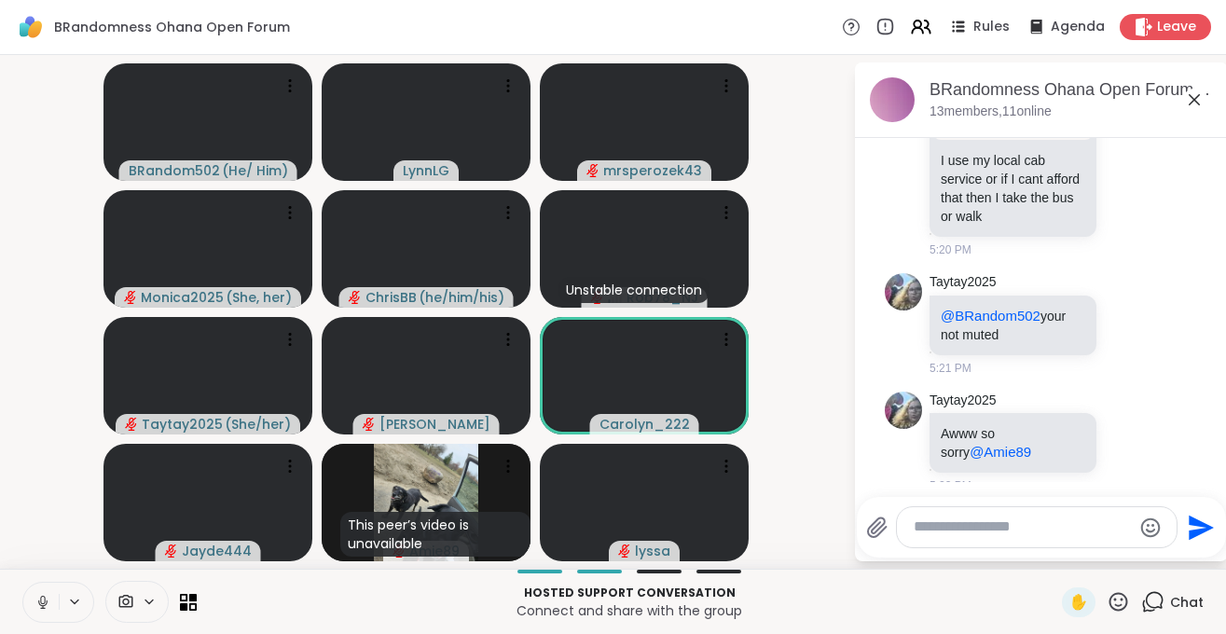
click at [41, 606] on icon at bounding box center [42, 602] width 17 height 17
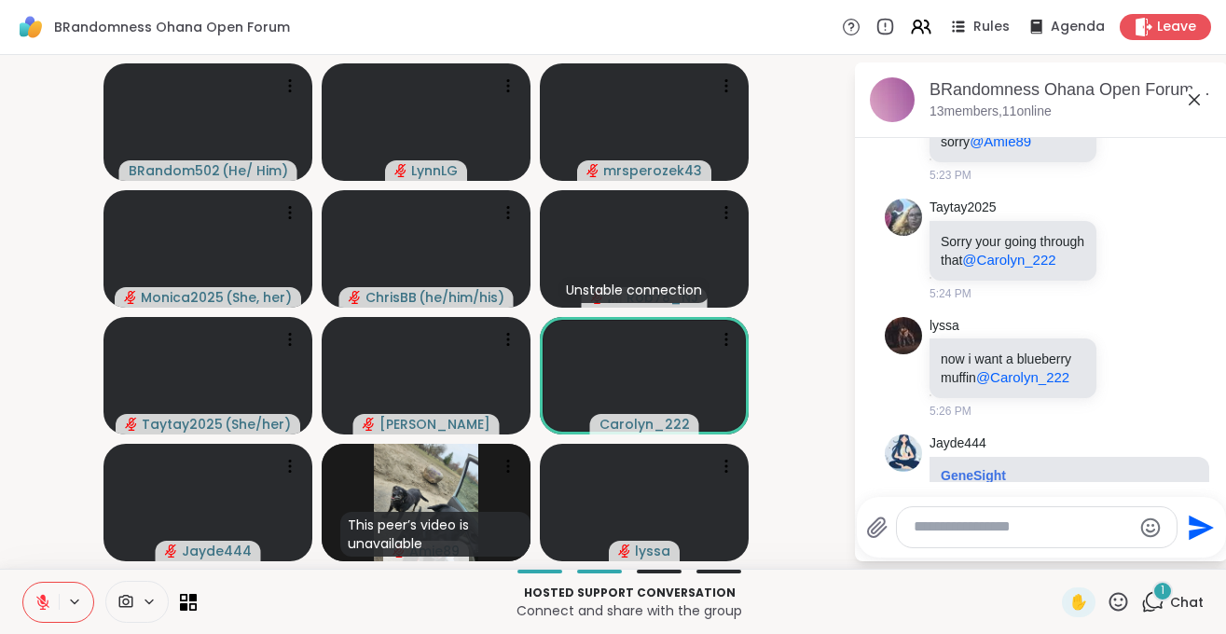
scroll to position [4245, 0]
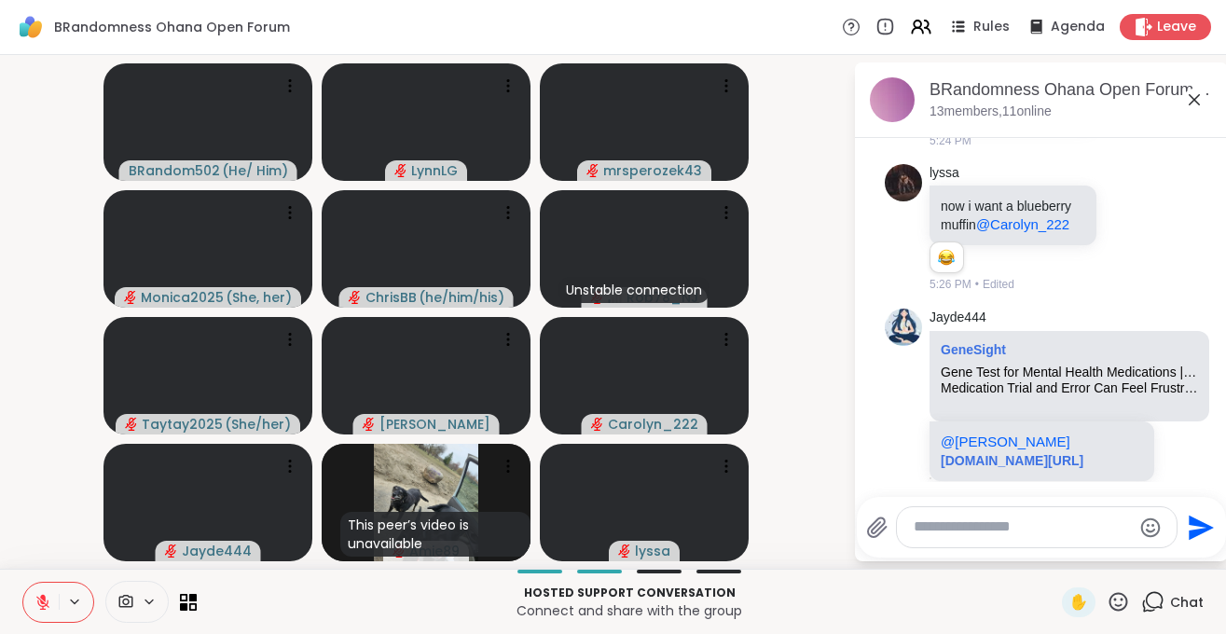
click at [47, 609] on icon at bounding box center [42, 602] width 17 height 17
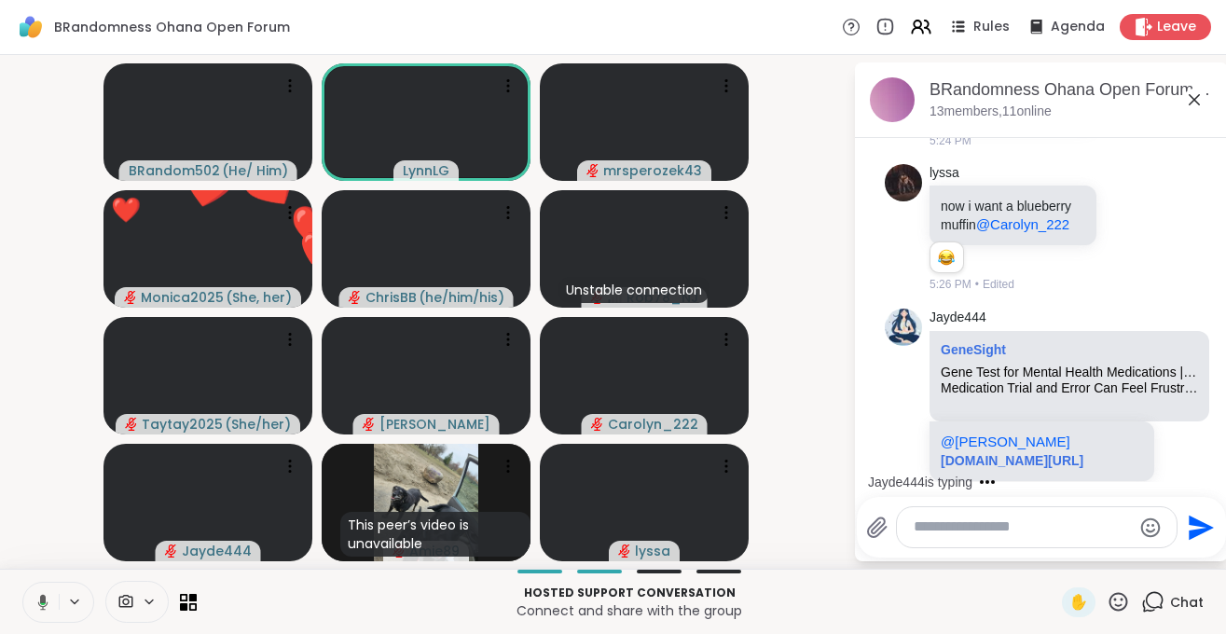
click at [38, 603] on icon at bounding box center [43, 602] width 10 height 16
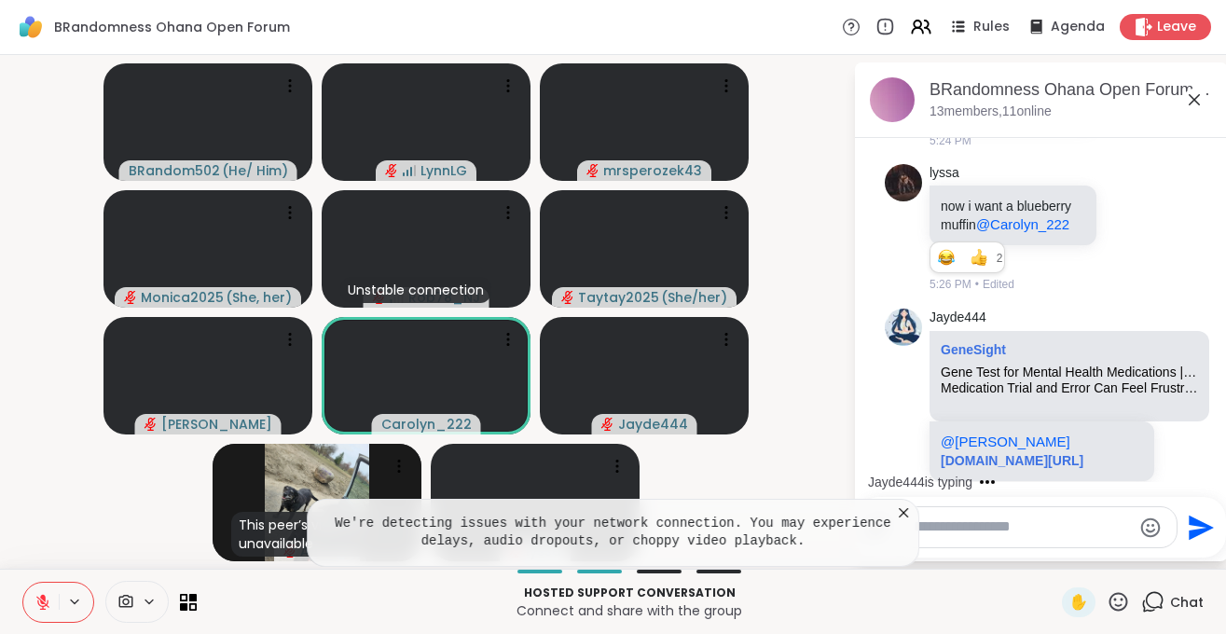
click at [901, 514] on icon at bounding box center [903, 512] width 19 height 19
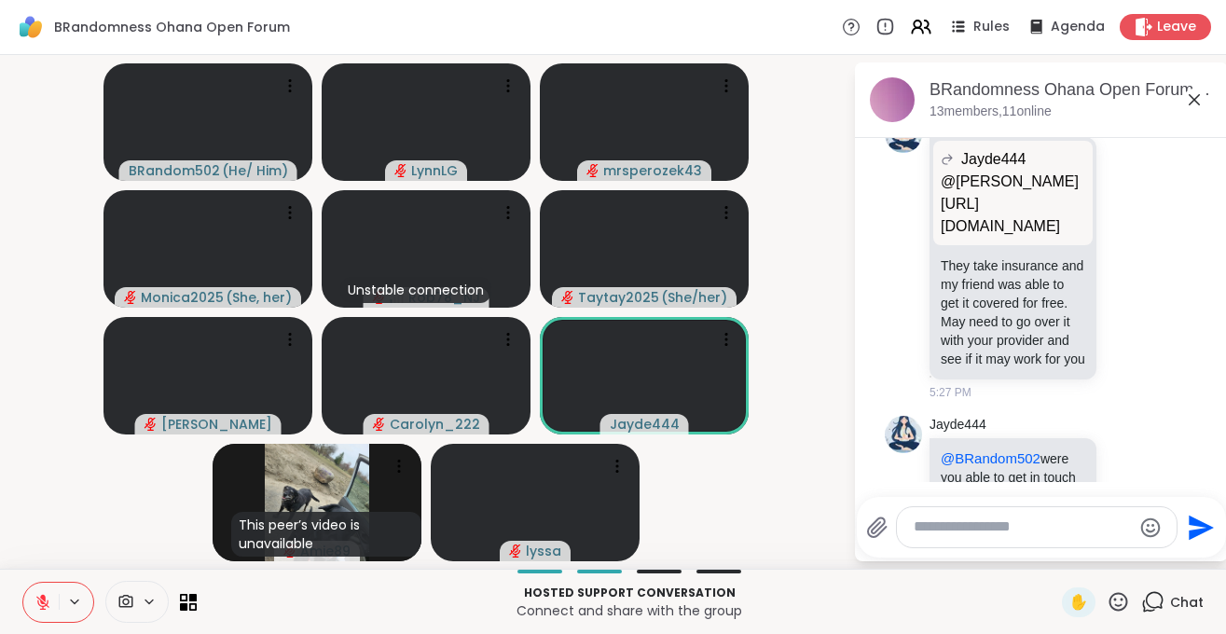
scroll to position [4774, 0]
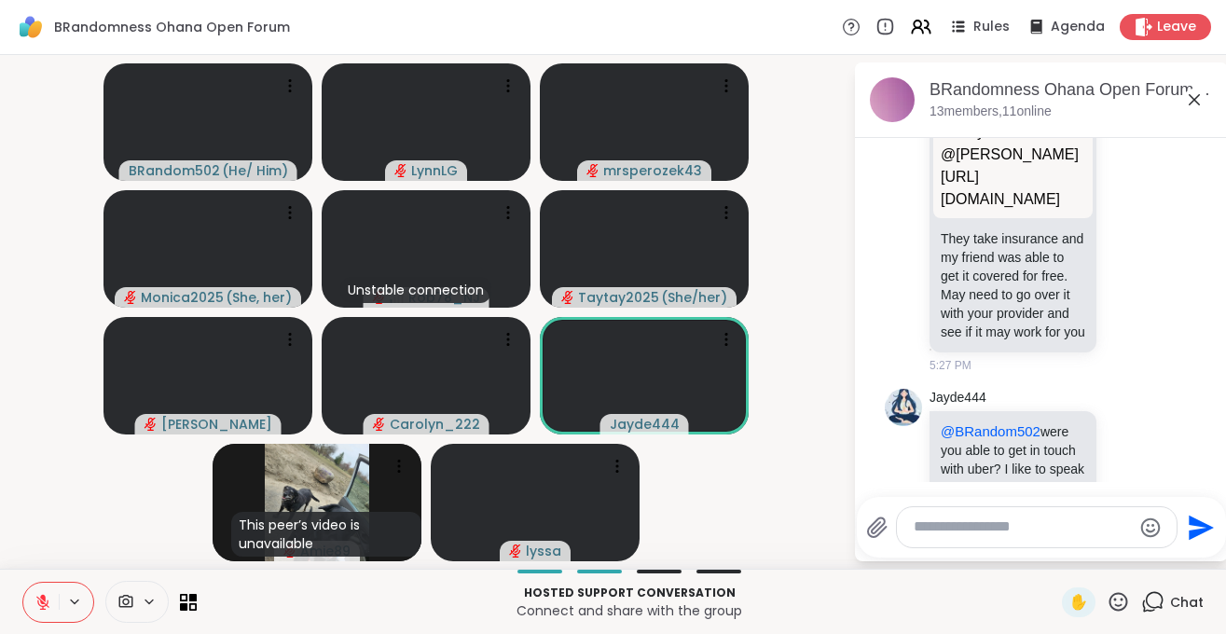
click at [928, 528] on textarea "Type your message" at bounding box center [1022, 527] width 217 height 20
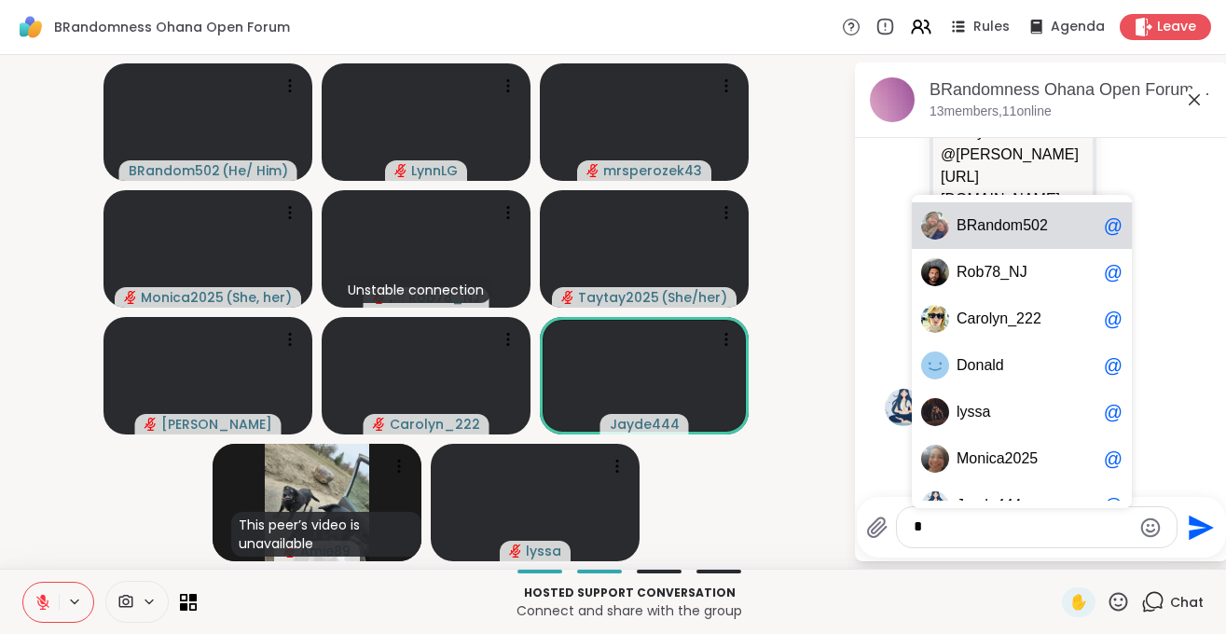
scroll to position [4981, 0]
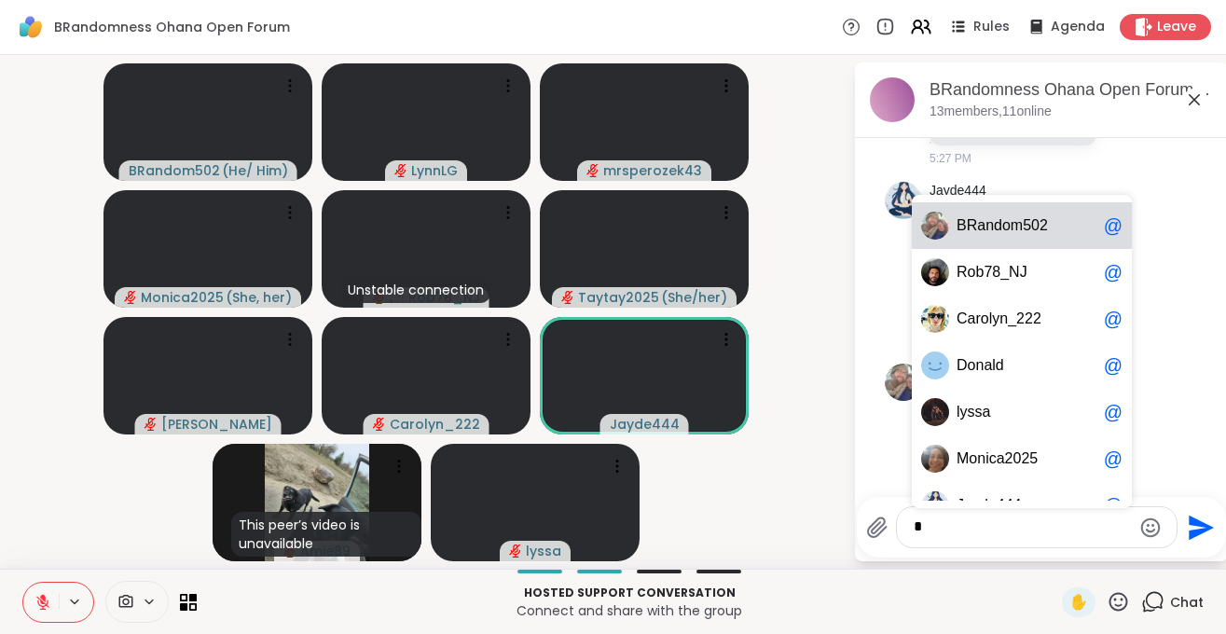
click at [1018, 214] on div "B R a n d o m 5 0 2 @" at bounding box center [1022, 225] width 220 height 47
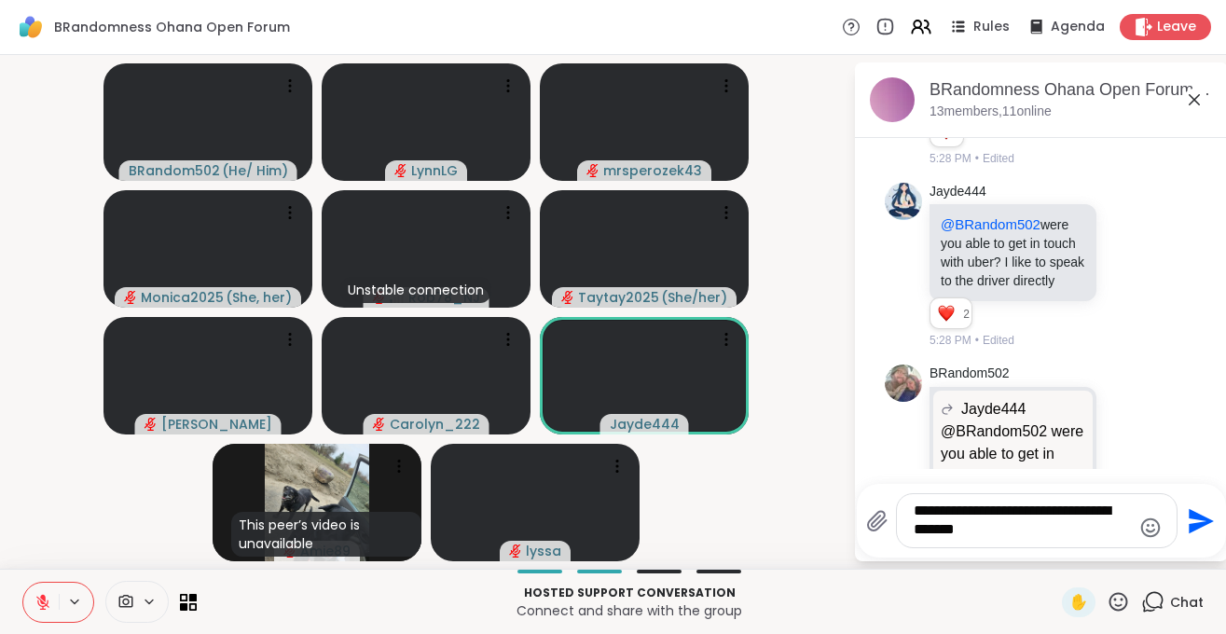
scroll to position [5048, 0]
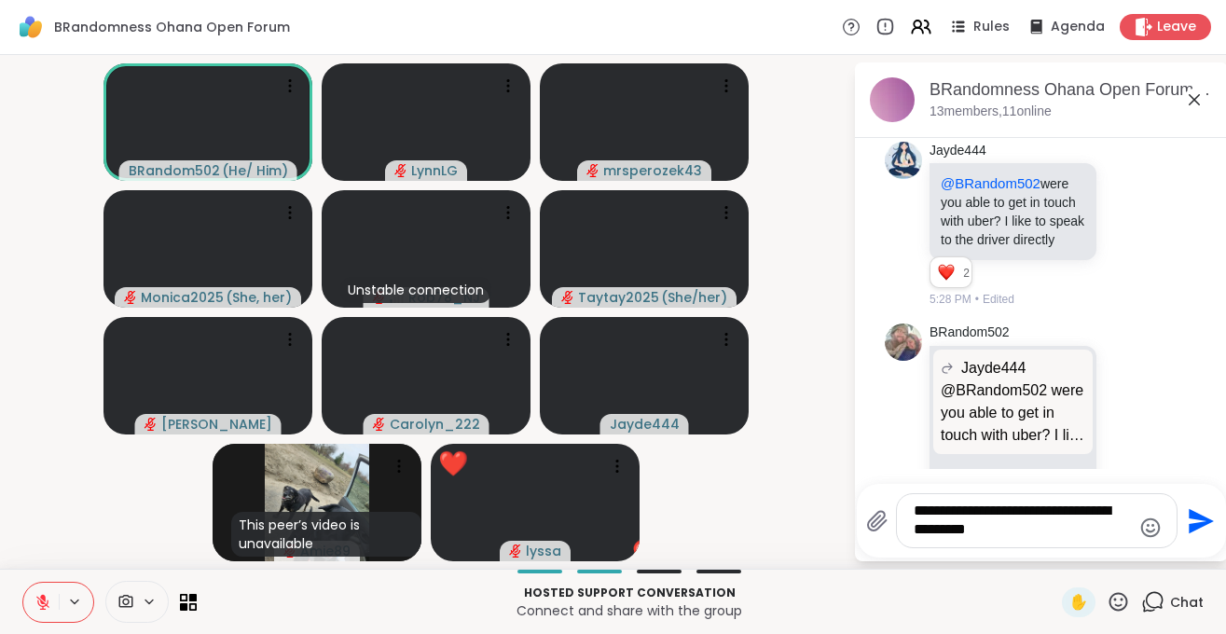
click at [1123, 599] on icon at bounding box center [1118, 601] width 19 height 19
click at [1181, 552] on span "🎉" at bounding box center [1186, 553] width 19 height 22
click at [1049, 538] on textarea "**********" at bounding box center [1022, 521] width 217 height 38
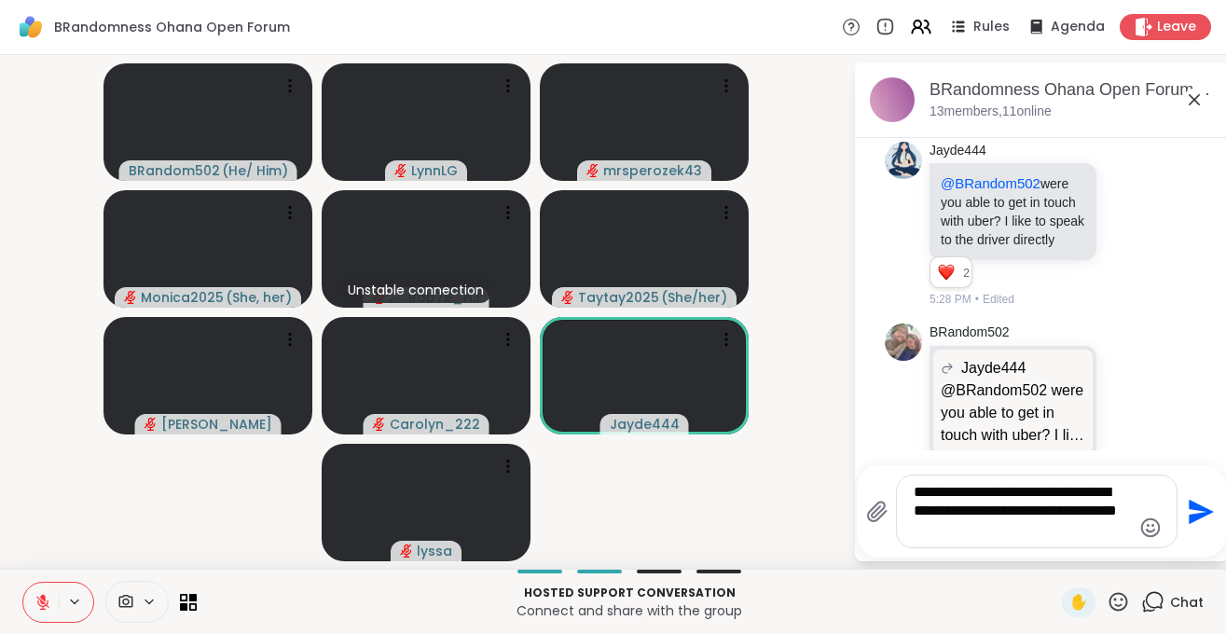
click at [1021, 529] on textarea "**********" at bounding box center [1022, 511] width 217 height 57
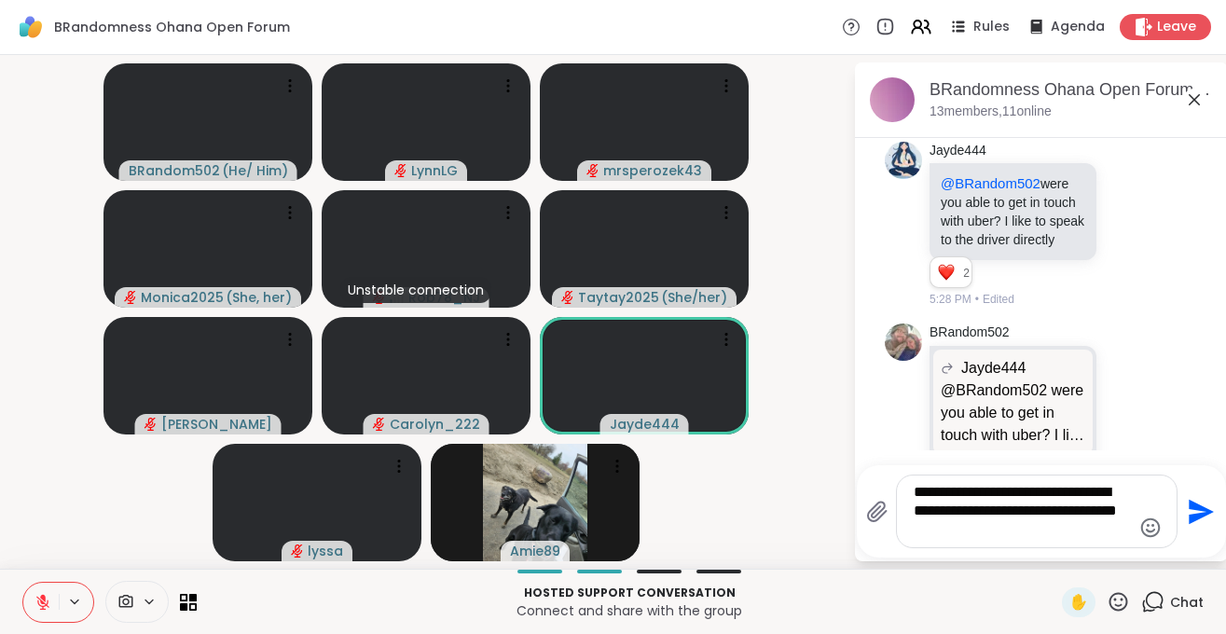
type textarea "**********"
click at [1151, 529] on icon "Emoji picker" at bounding box center [1151, 527] width 20 height 20
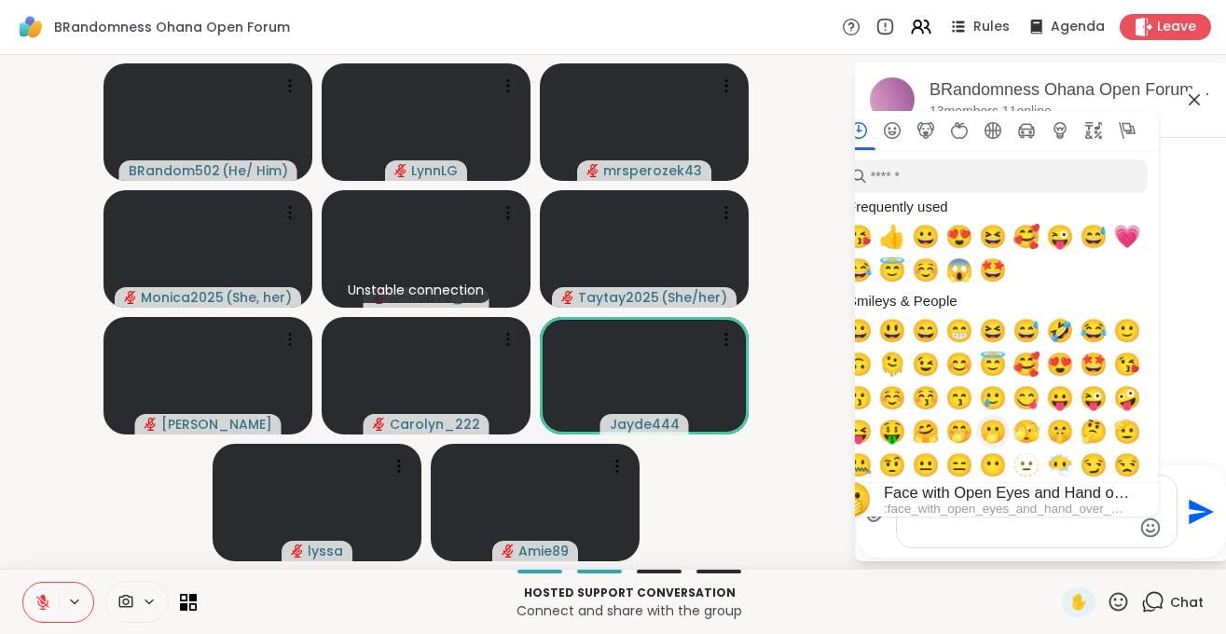
click at [994, 428] on span "🫢" at bounding box center [993, 432] width 28 height 26
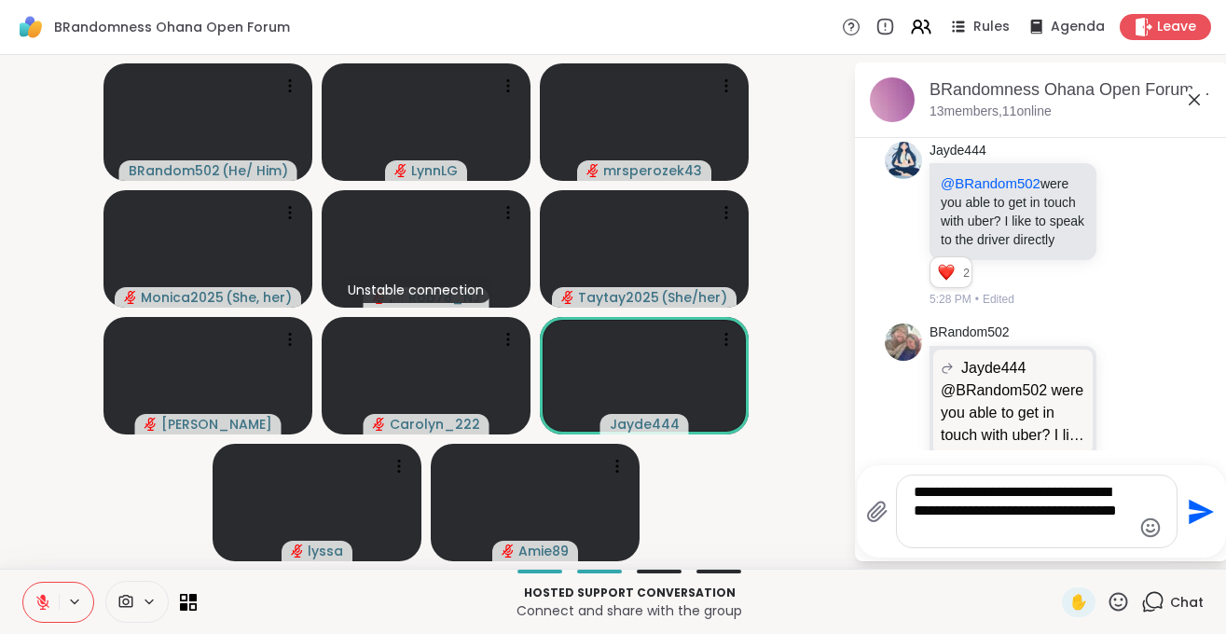
click at [1195, 508] on icon "Send" at bounding box center [1201, 511] width 25 height 25
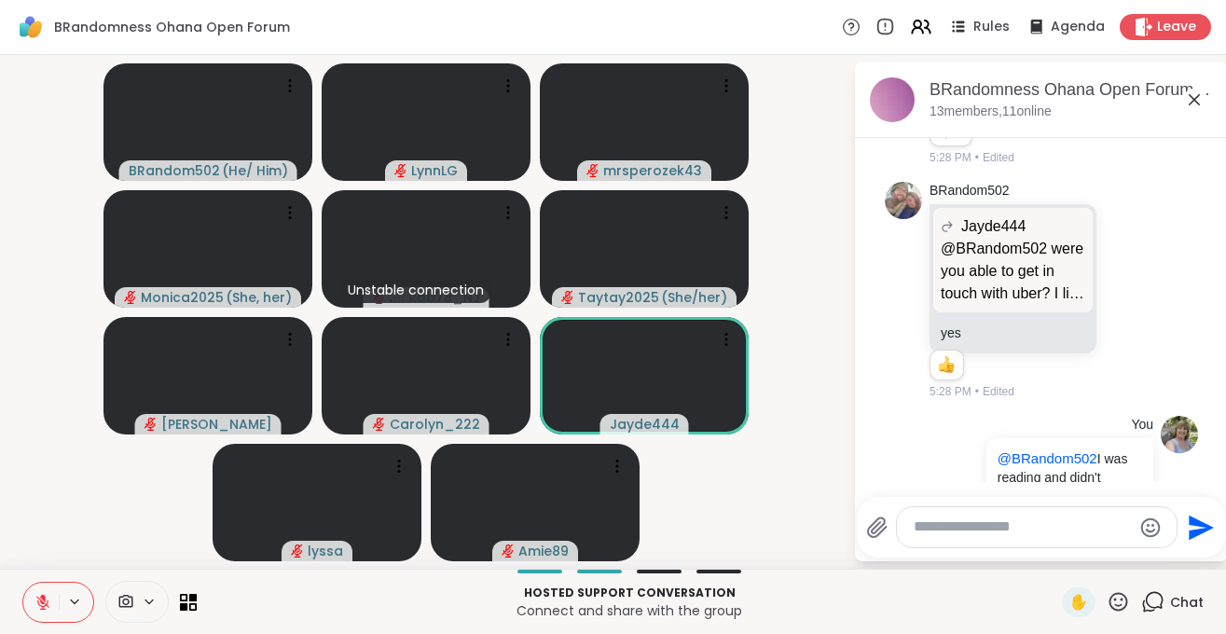
click at [1189, 520] on icon "Send" at bounding box center [1201, 527] width 25 height 25
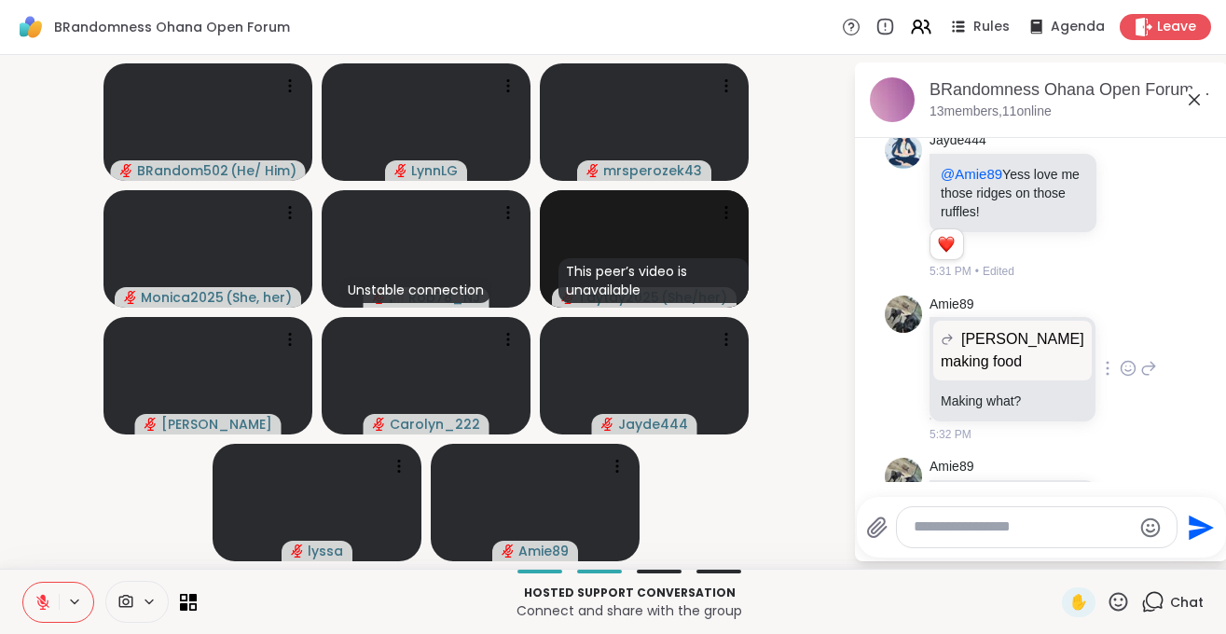
scroll to position [6600, 0]
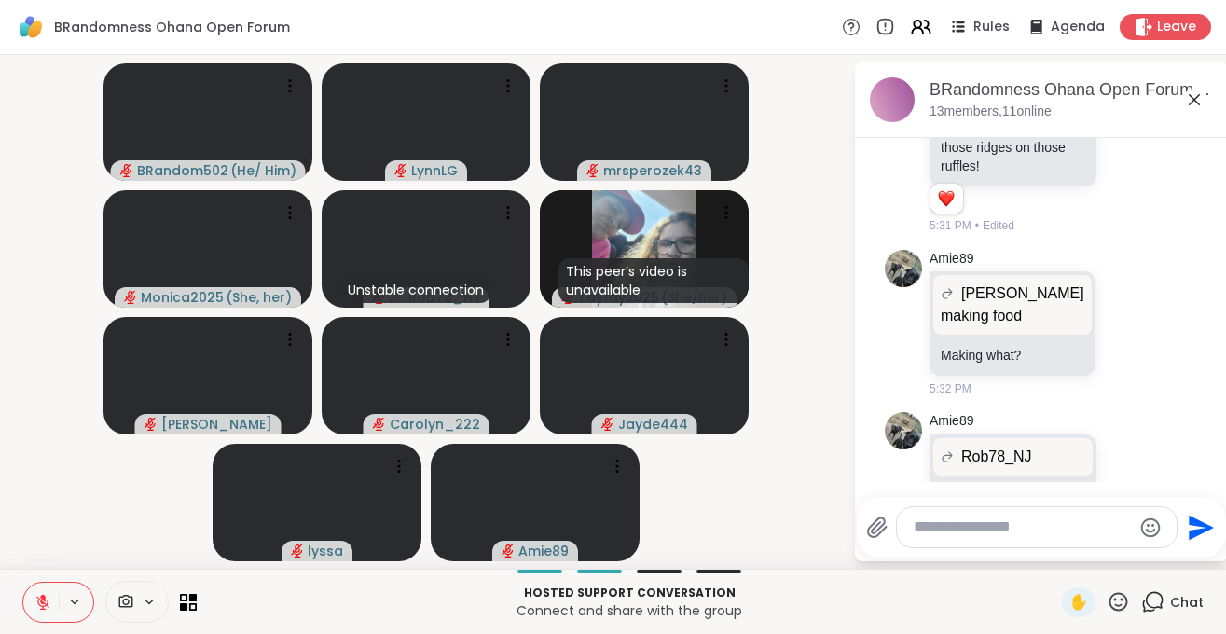
click at [969, 522] on textarea "Type your message" at bounding box center [1022, 527] width 217 height 20
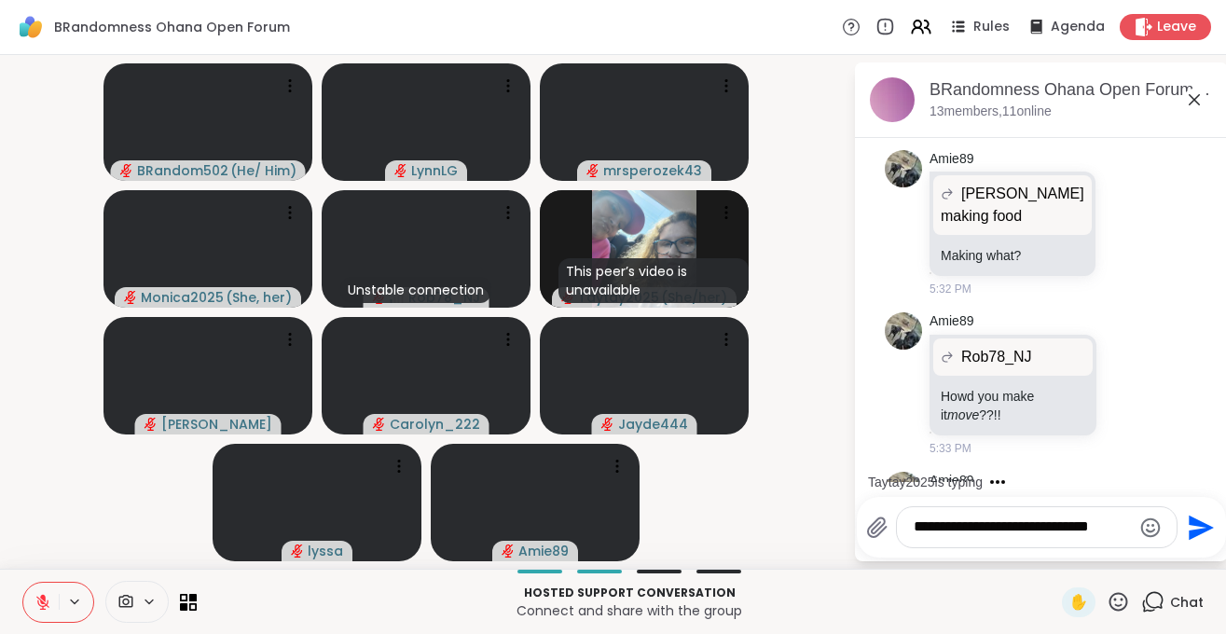
click at [1123, 530] on textarea "**********" at bounding box center [1022, 527] width 217 height 20
type textarea "**********"
click at [1189, 523] on icon "Send" at bounding box center [1201, 527] width 25 height 25
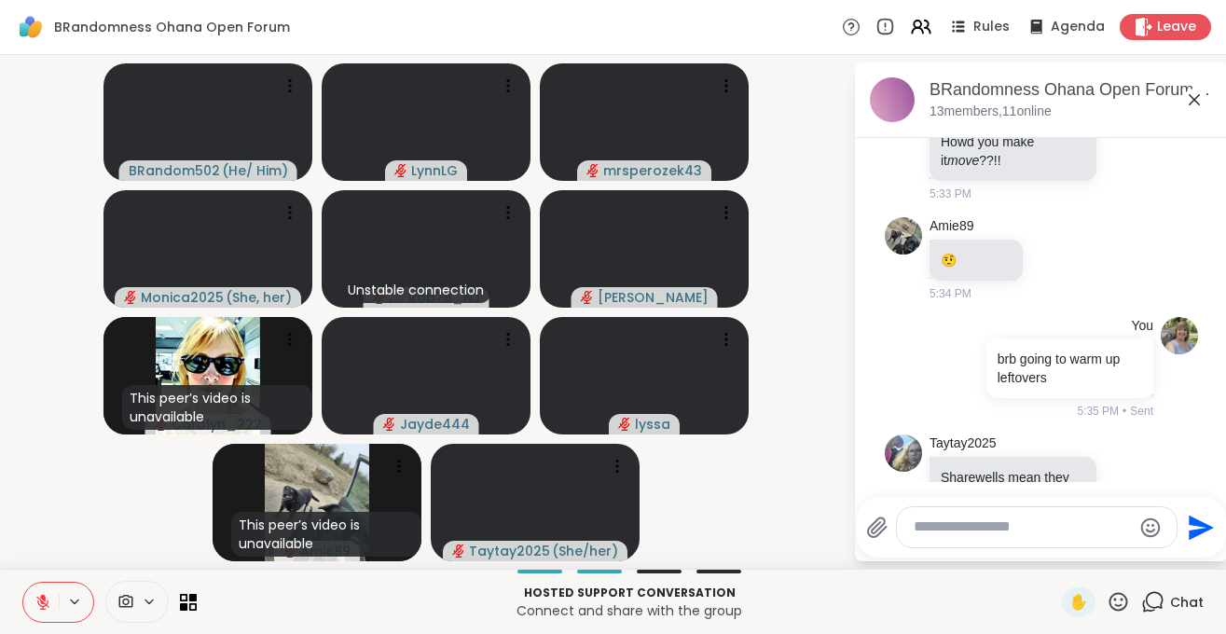
scroll to position [7136, 0]
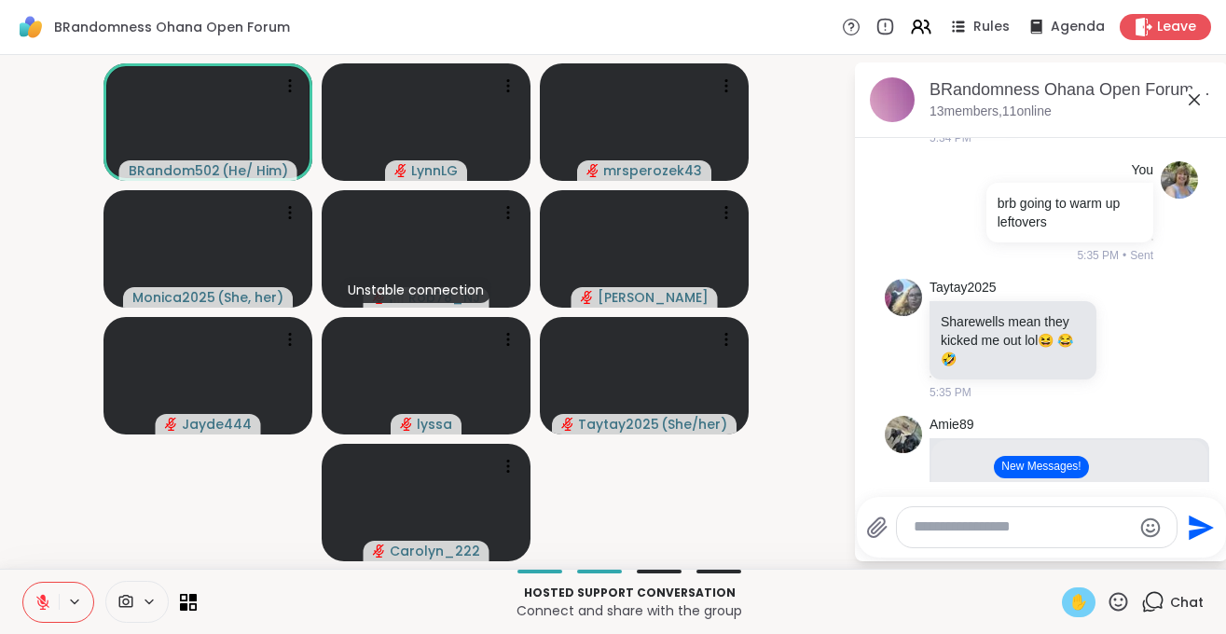
click at [1076, 603] on span "✋" at bounding box center [1078, 602] width 19 height 22
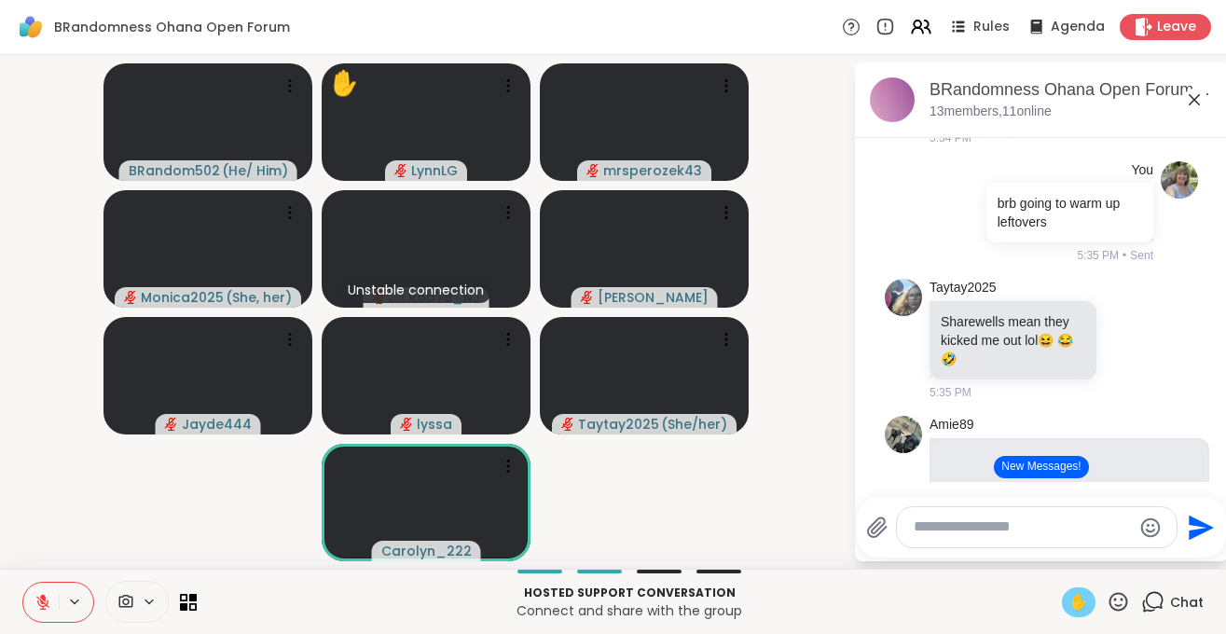
click at [1093, 604] on div "✋" at bounding box center [1079, 602] width 34 height 30
click at [1081, 598] on span "✋" at bounding box center [1078, 602] width 19 height 22
click at [1068, 600] on div "✋" at bounding box center [1079, 602] width 34 height 30
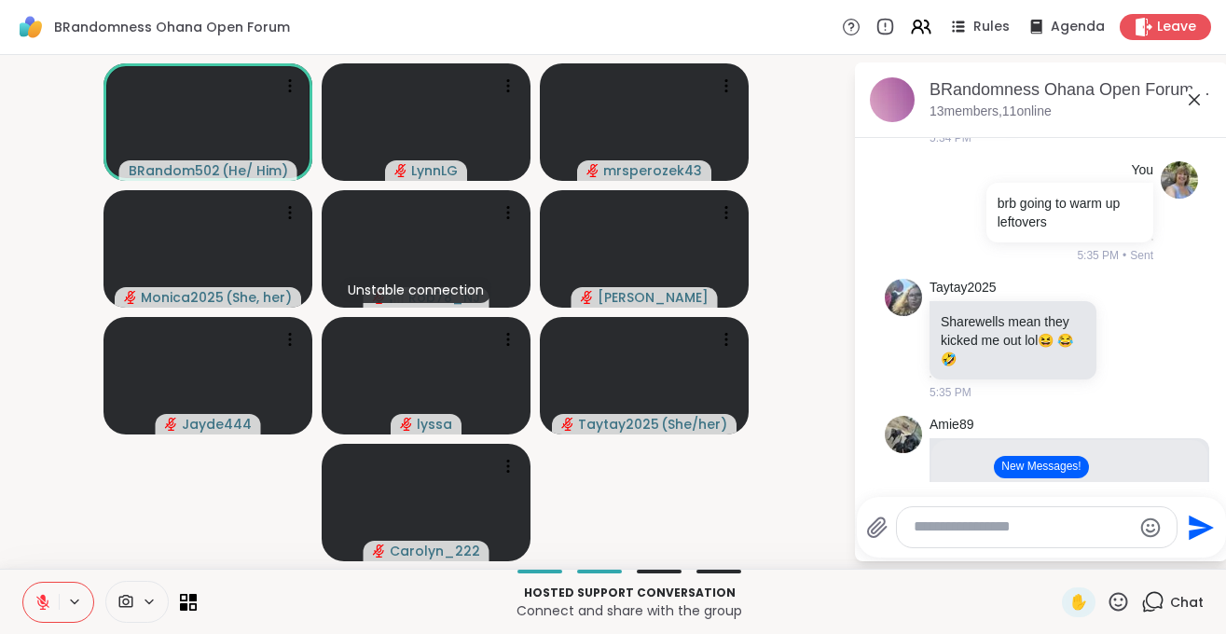
drag, startPoint x: 37, startPoint y: 609, endPoint x: 61, endPoint y: 621, distance: 26.3
click at [38, 611] on button at bounding box center [40, 602] width 35 height 39
click at [44, 610] on icon at bounding box center [42, 602] width 17 height 17
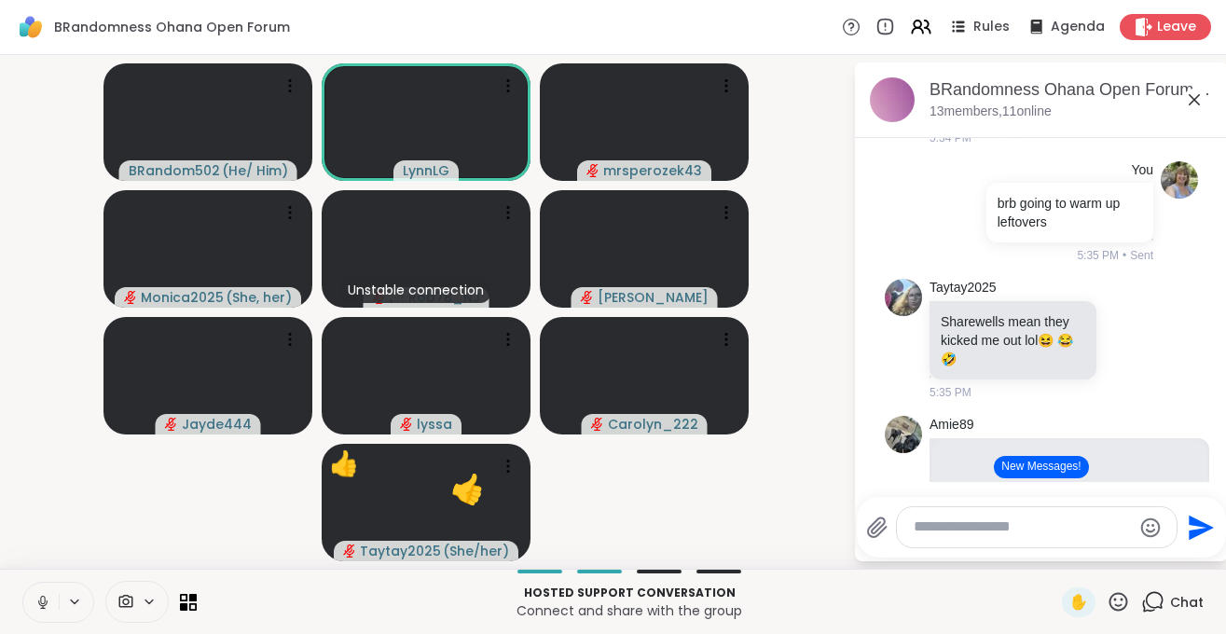
click at [42, 612] on button at bounding box center [40, 602] width 35 height 39
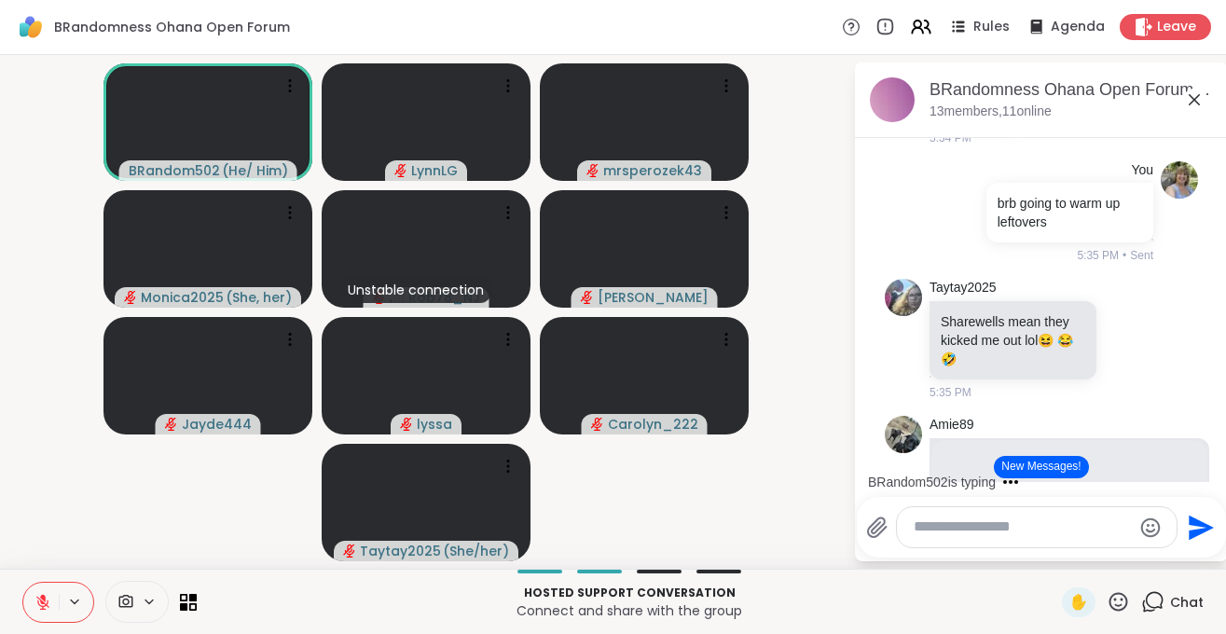
click at [33, 611] on button at bounding box center [40, 602] width 35 height 39
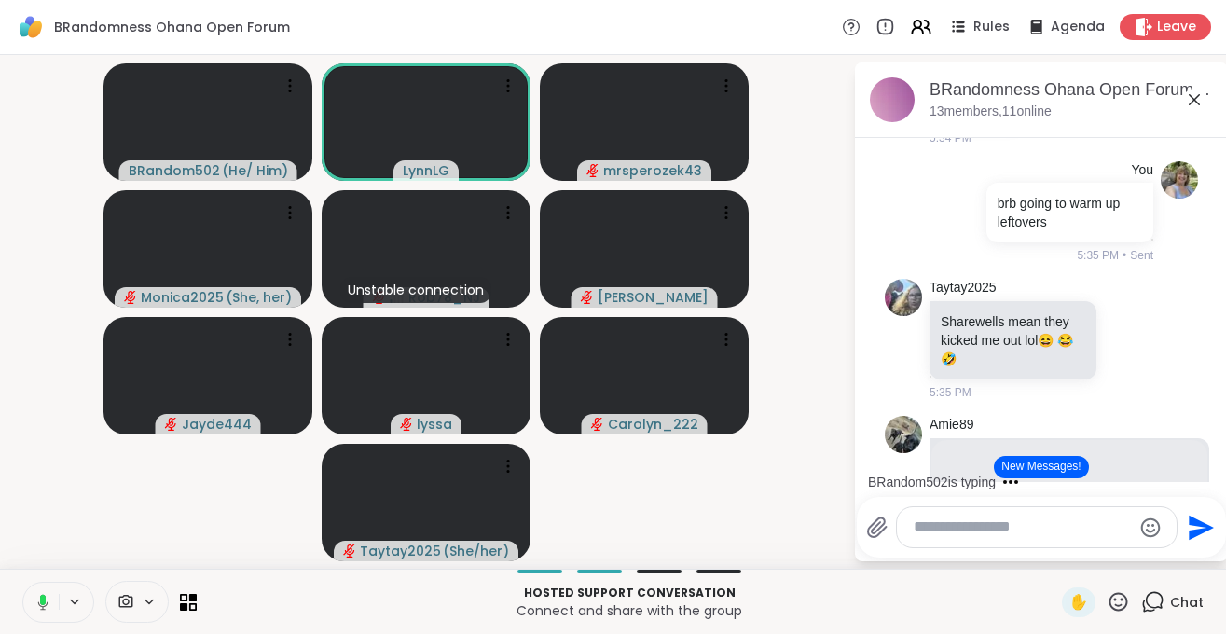
click at [45, 601] on icon at bounding box center [43, 599] width 6 height 10
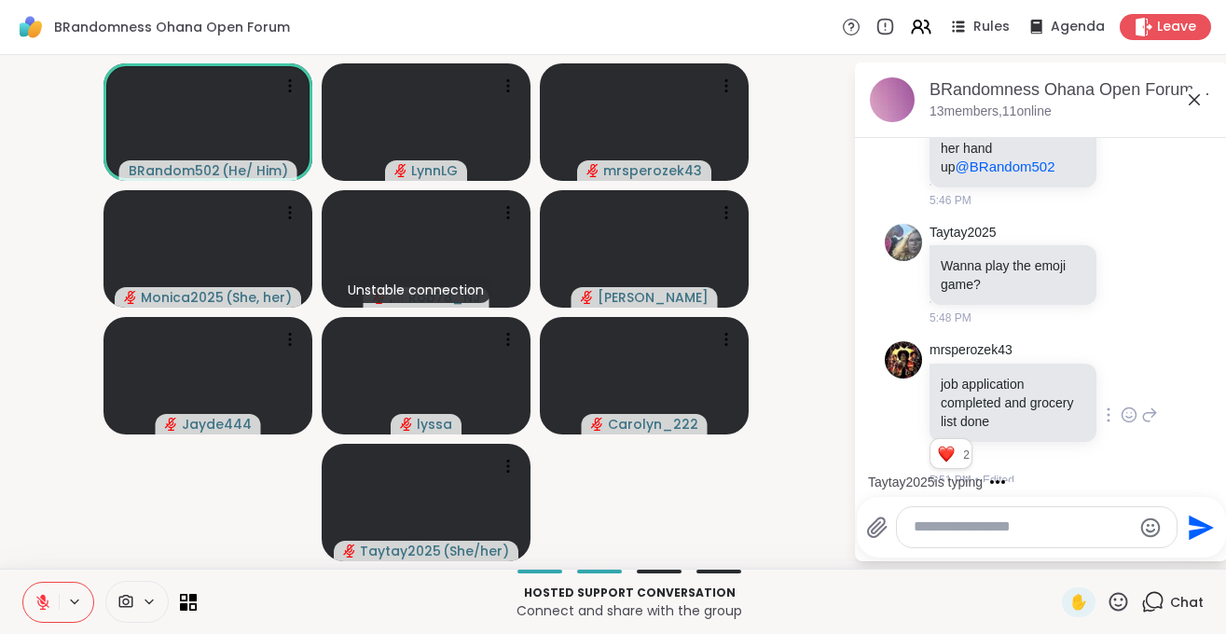
scroll to position [9396, 0]
click at [1150, 403] on icon at bounding box center [1149, 414] width 17 height 22
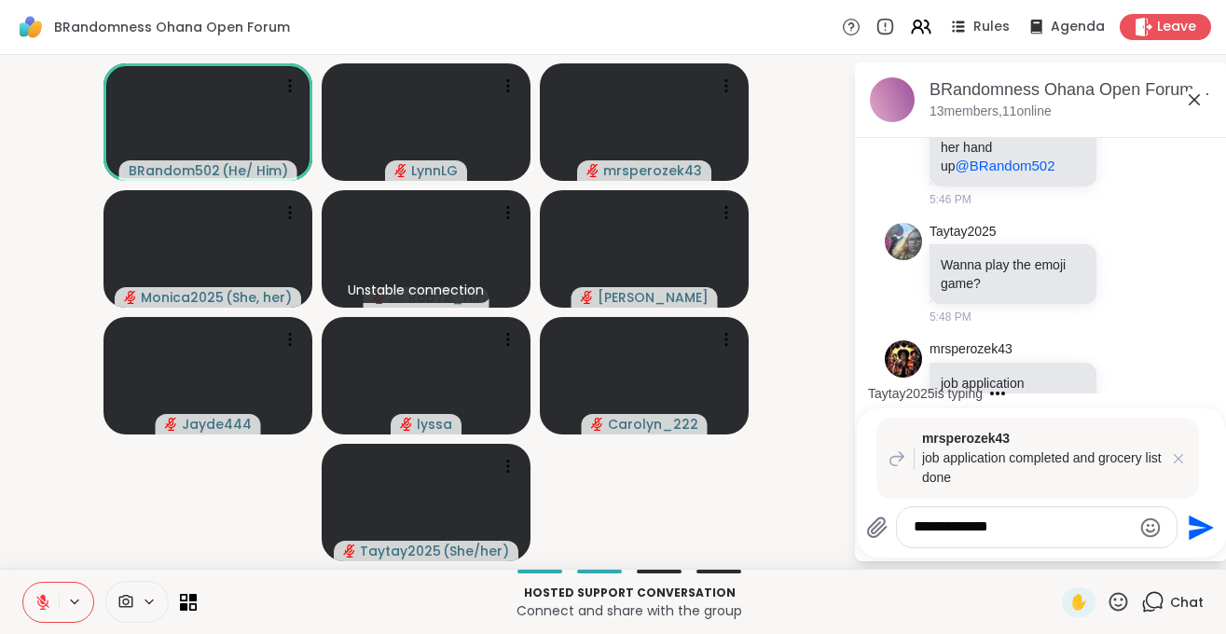
scroll to position [9795, 0]
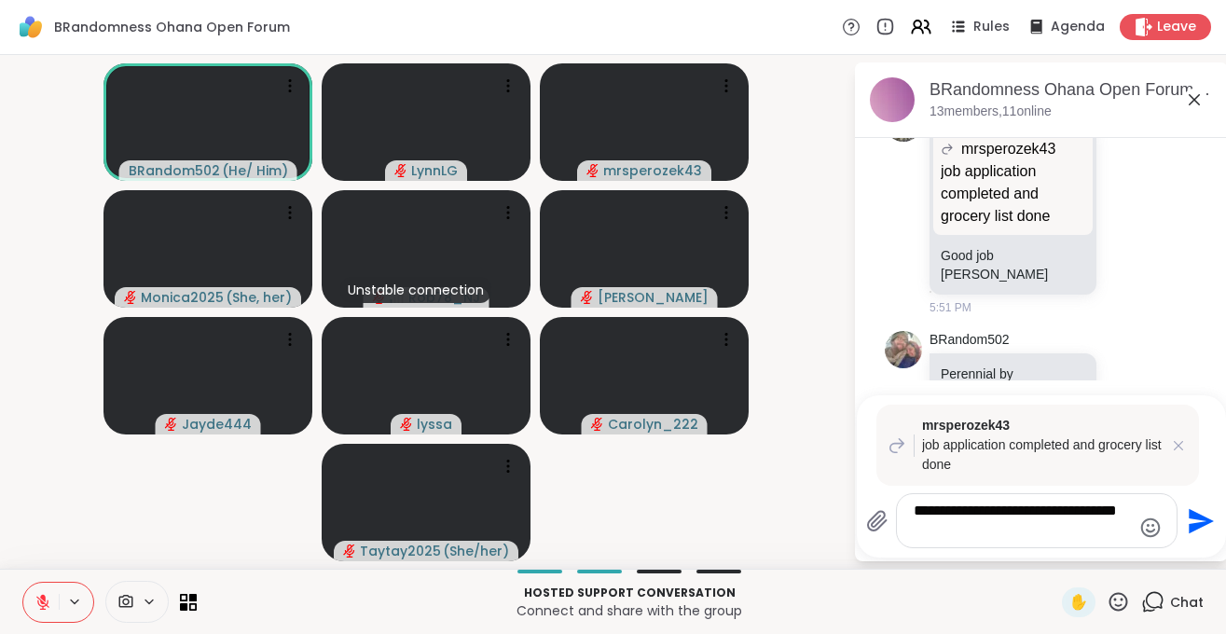
type textarea "**********"
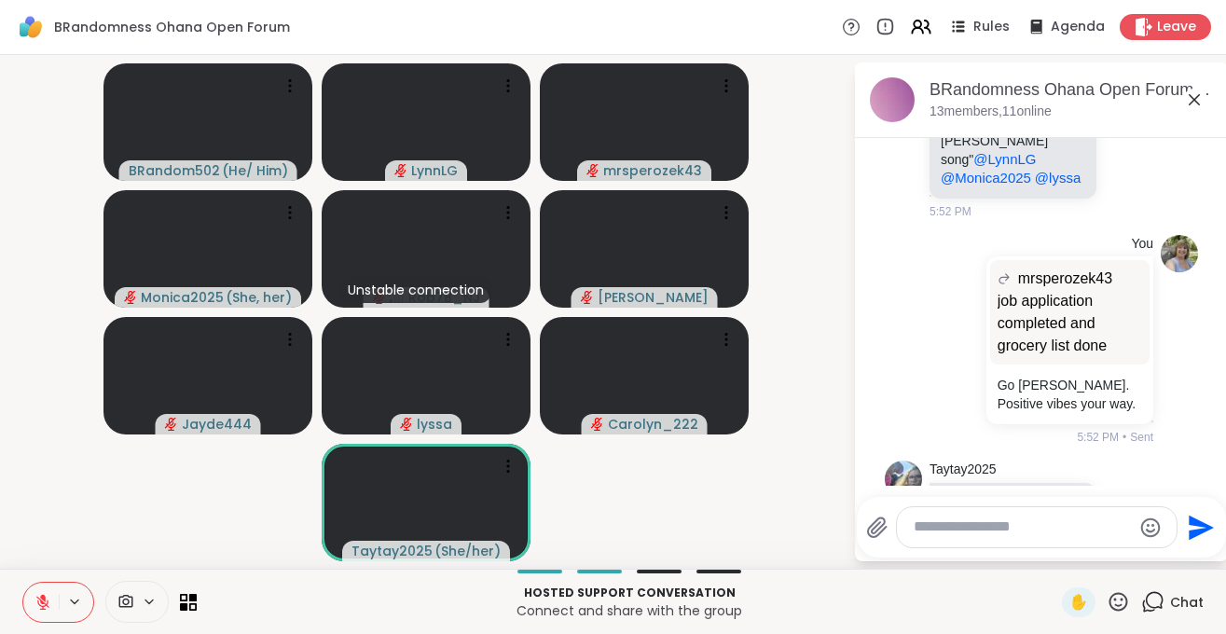
scroll to position [1, 0]
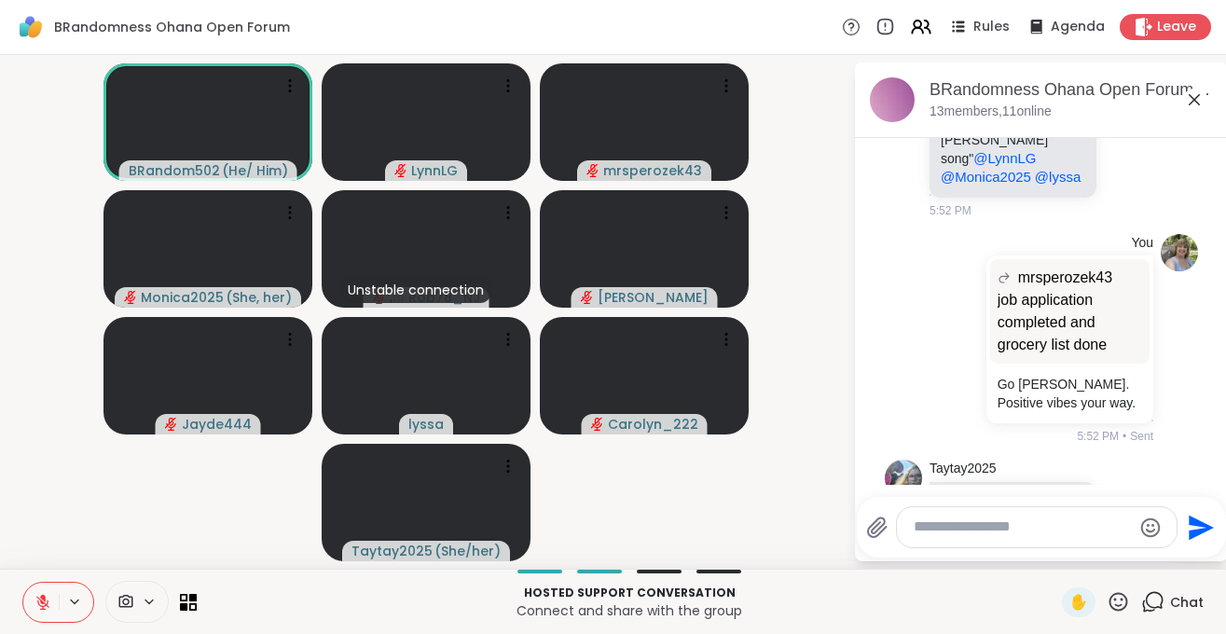
click at [909, 452] on div "Taytay2025 Emoji game = pick 2 emojis that make a word so lets say for example …" at bounding box center [1041, 548] width 313 height 193
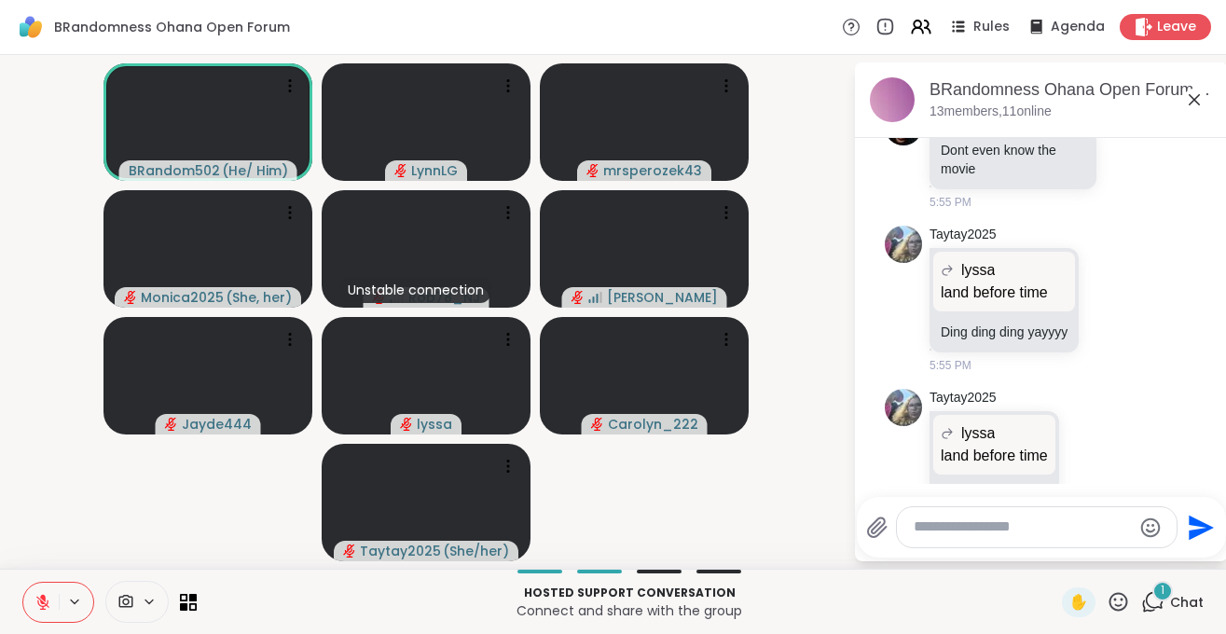
scroll to position [11445, 0]
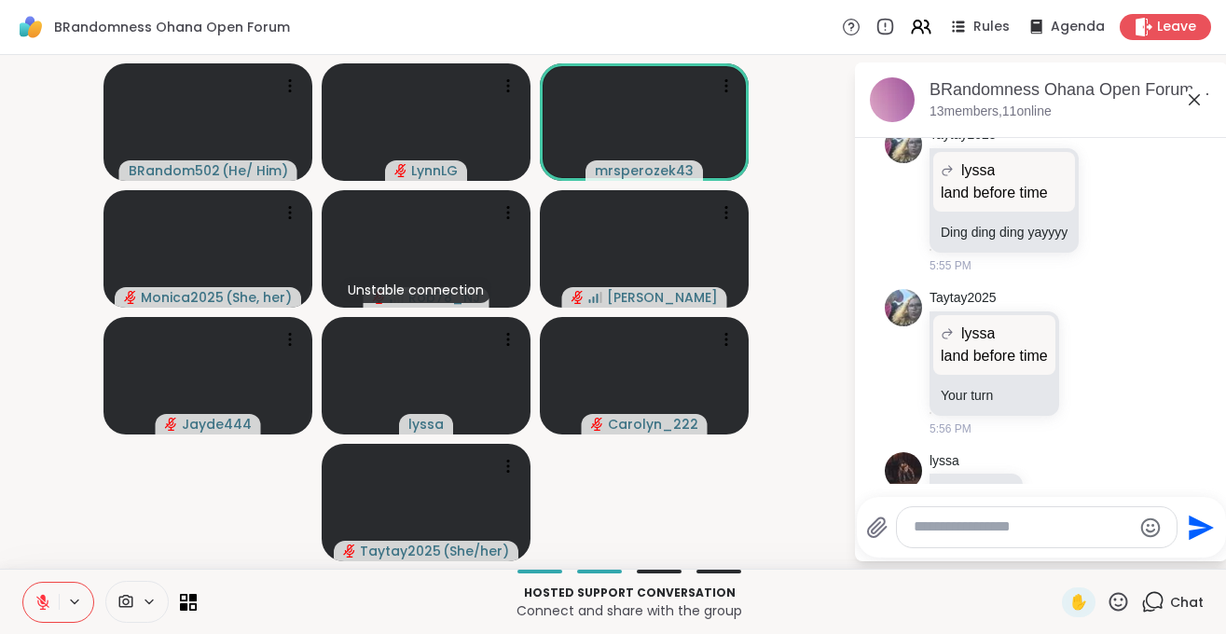
click at [1153, 526] on icon "Emoji picker" at bounding box center [1150, 527] width 22 height 22
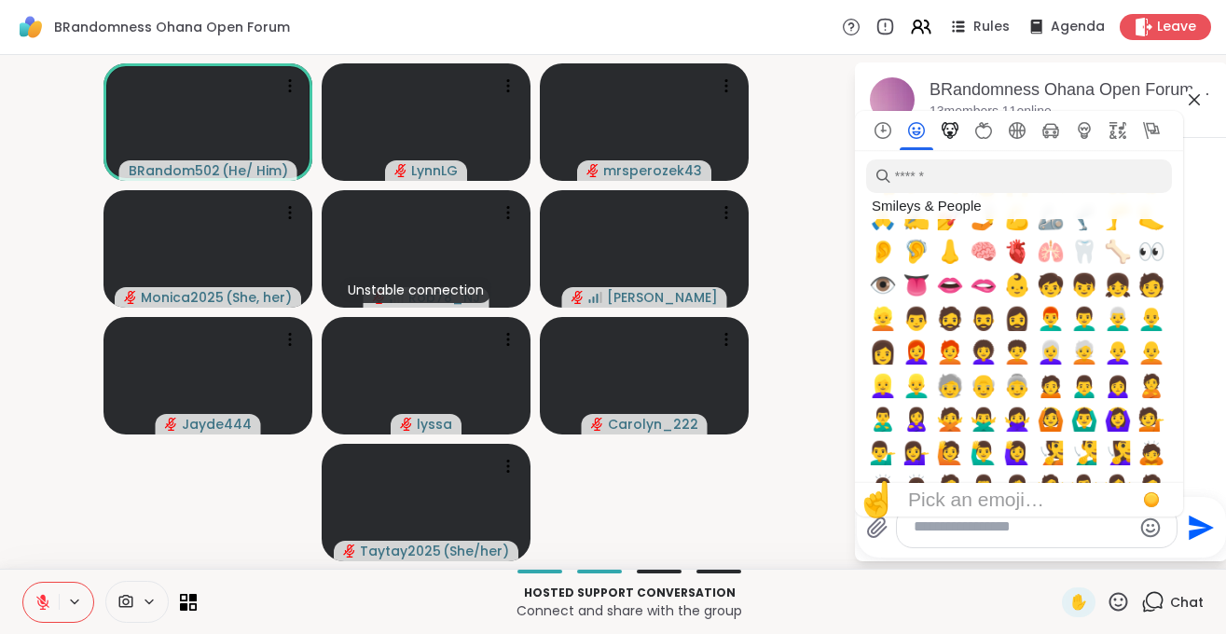
scroll to position [675, 0]
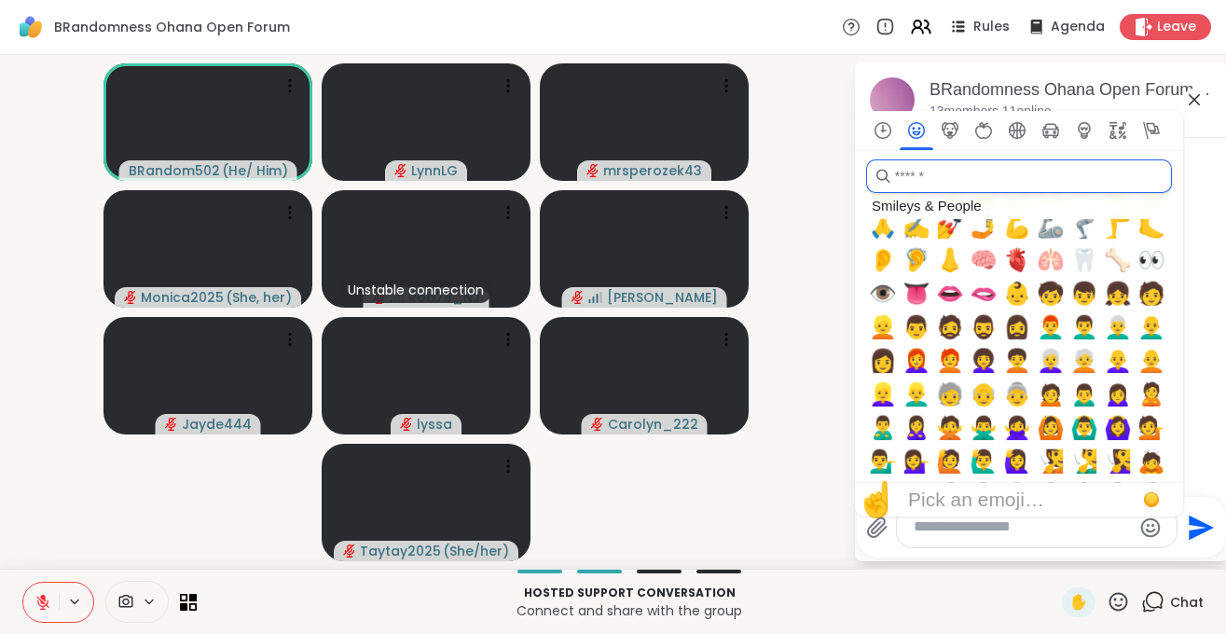
click at [930, 178] on input "search" at bounding box center [1019, 176] width 306 height 34
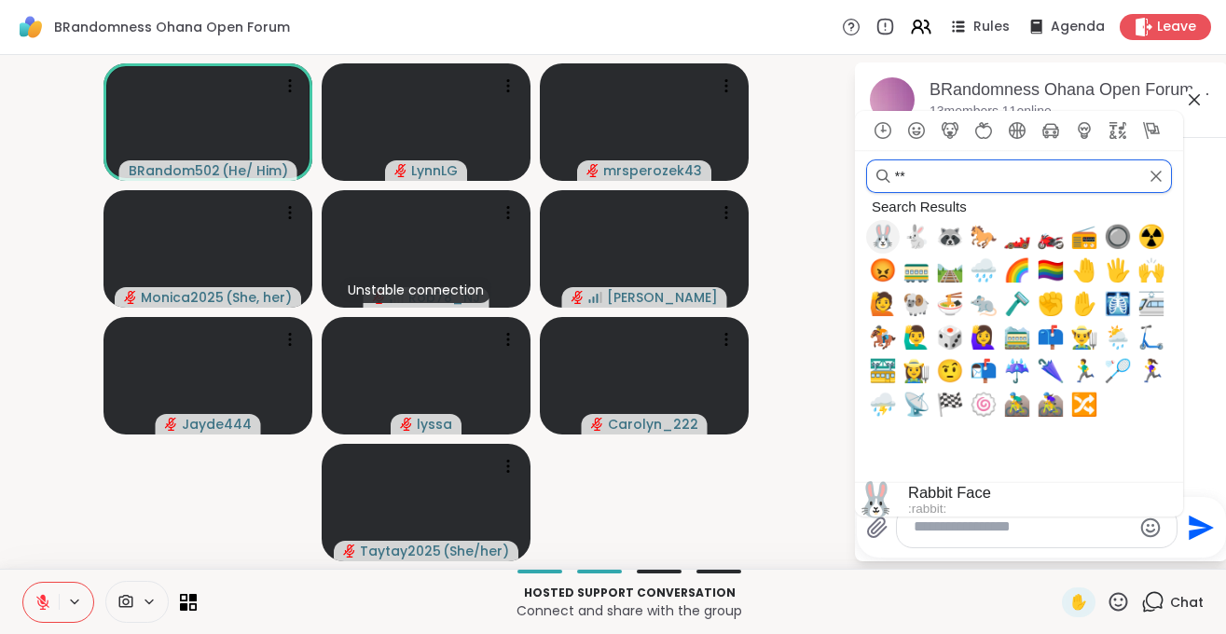
scroll to position [0, 0]
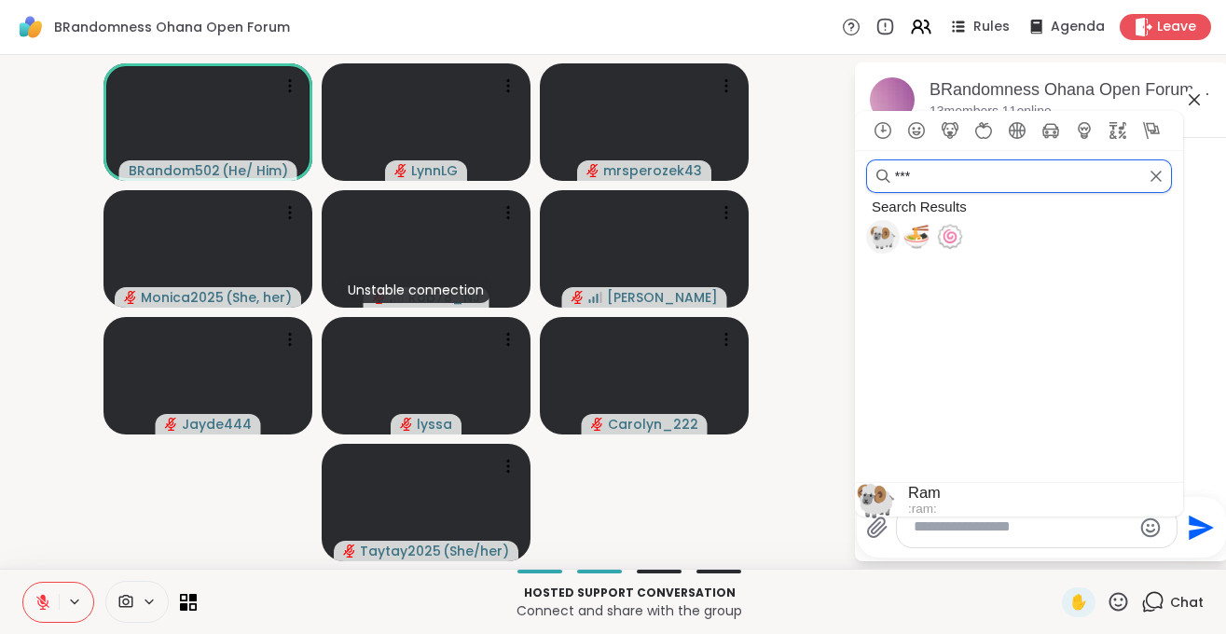
type input "***"
click at [884, 244] on span "🐏" at bounding box center [883, 237] width 28 height 26
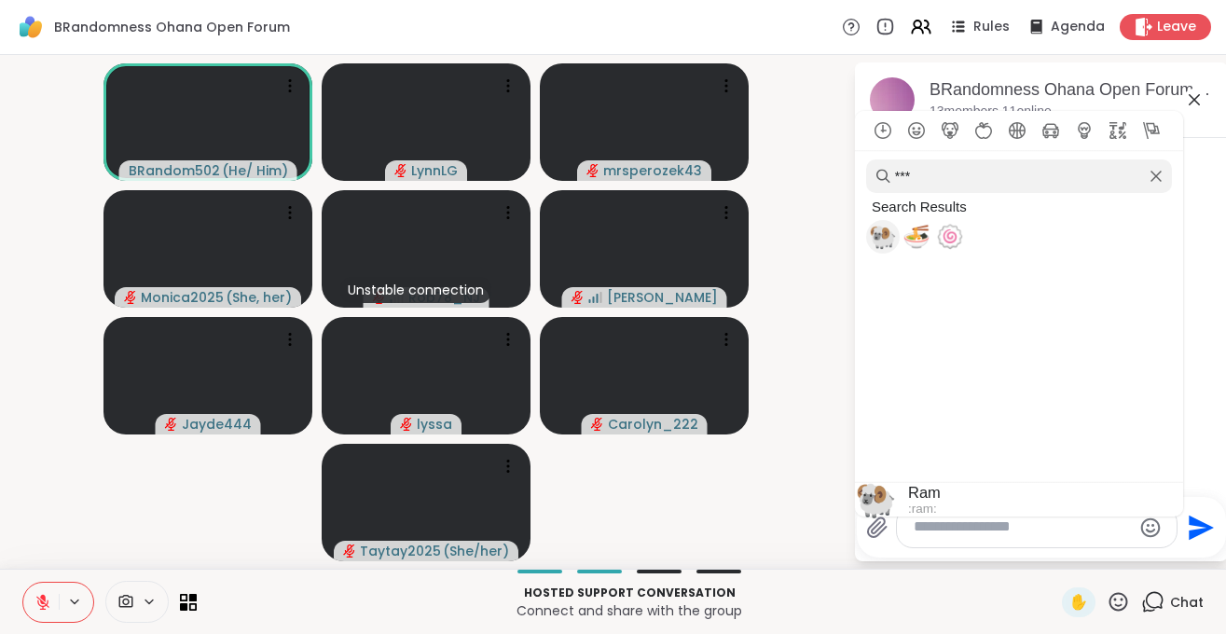
type textarea "**"
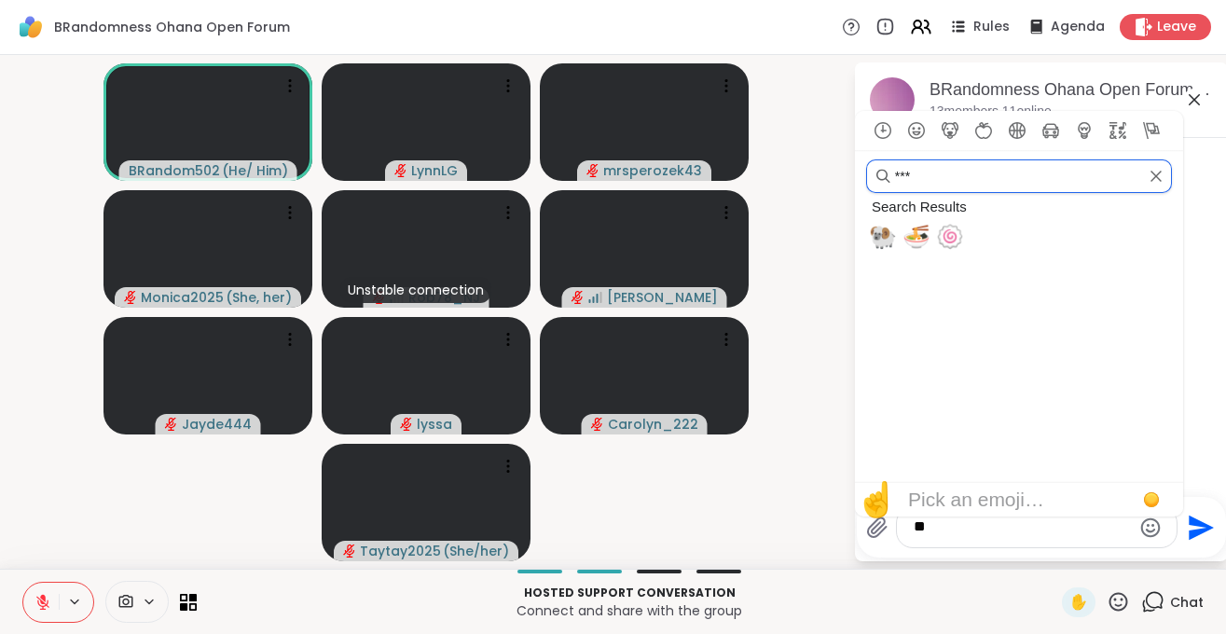
click at [939, 174] on input "***" at bounding box center [1019, 176] width 306 height 34
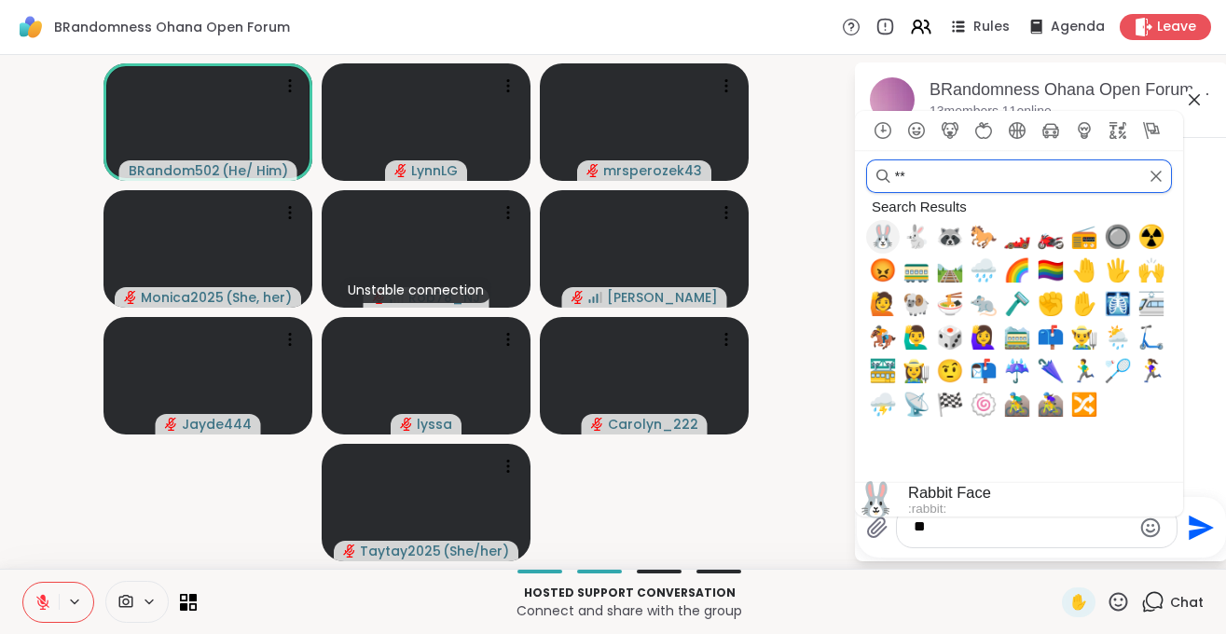
type input "*"
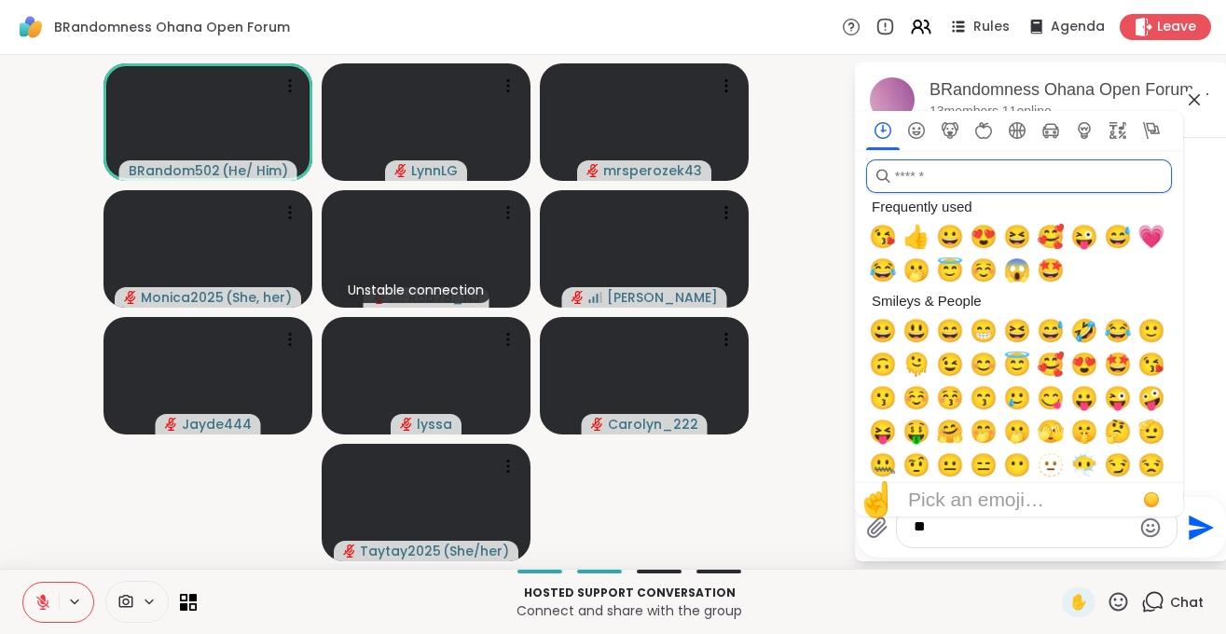
scroll to position [11597, 0]
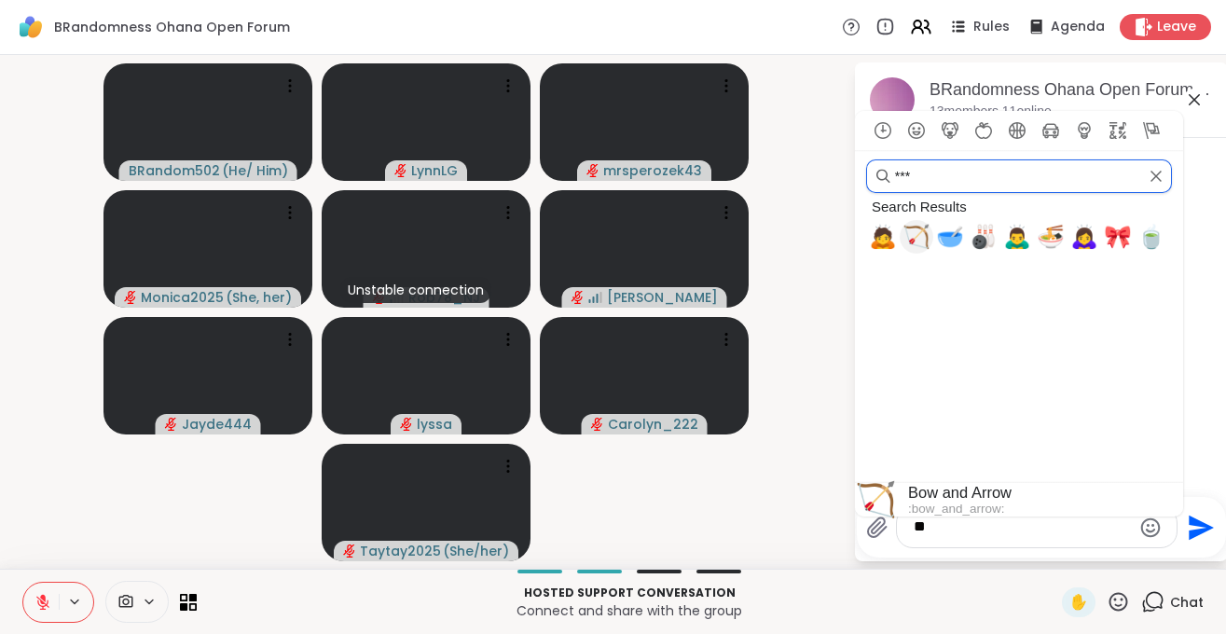
type input "***"
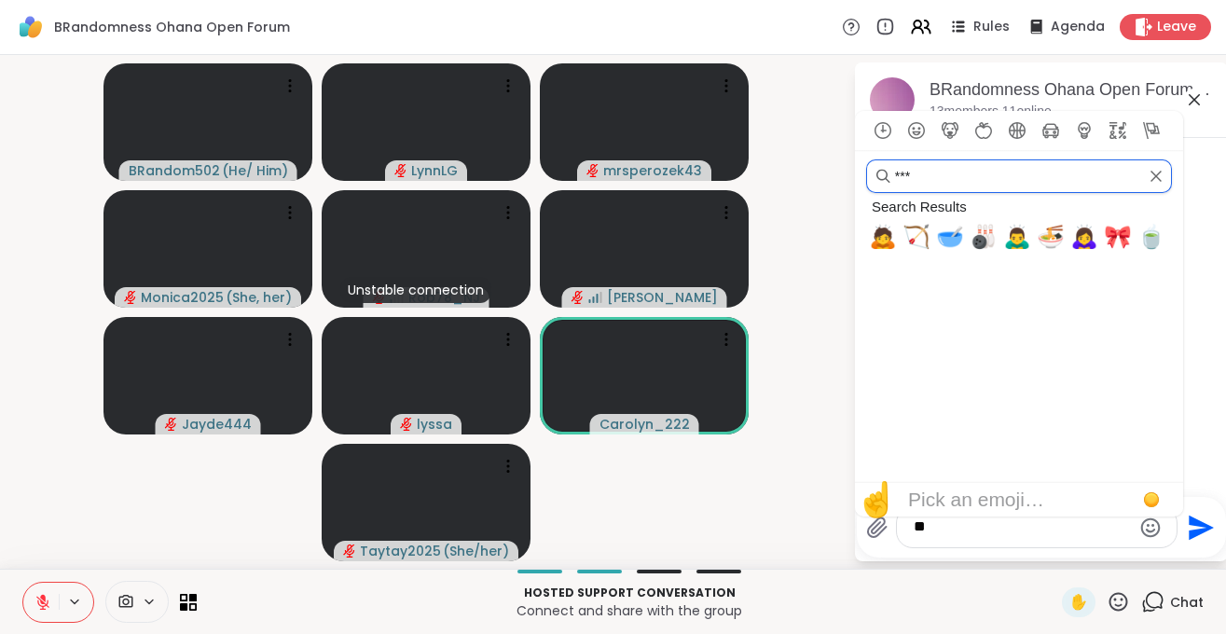
drag, startPoint x: 914, startPoint y: 241, endPoint x: 916, endPoint y: 333, distance: 92.3
click at [916, 333] on div "Search Results 🙇 🏹 🥣 🎳 🙇‍♂️ 🍜 🙇‍♀️ 🎀 🍵 Frequently used Smileys & People Animals…" at bounding box center [1017, 338] width 302 height 290
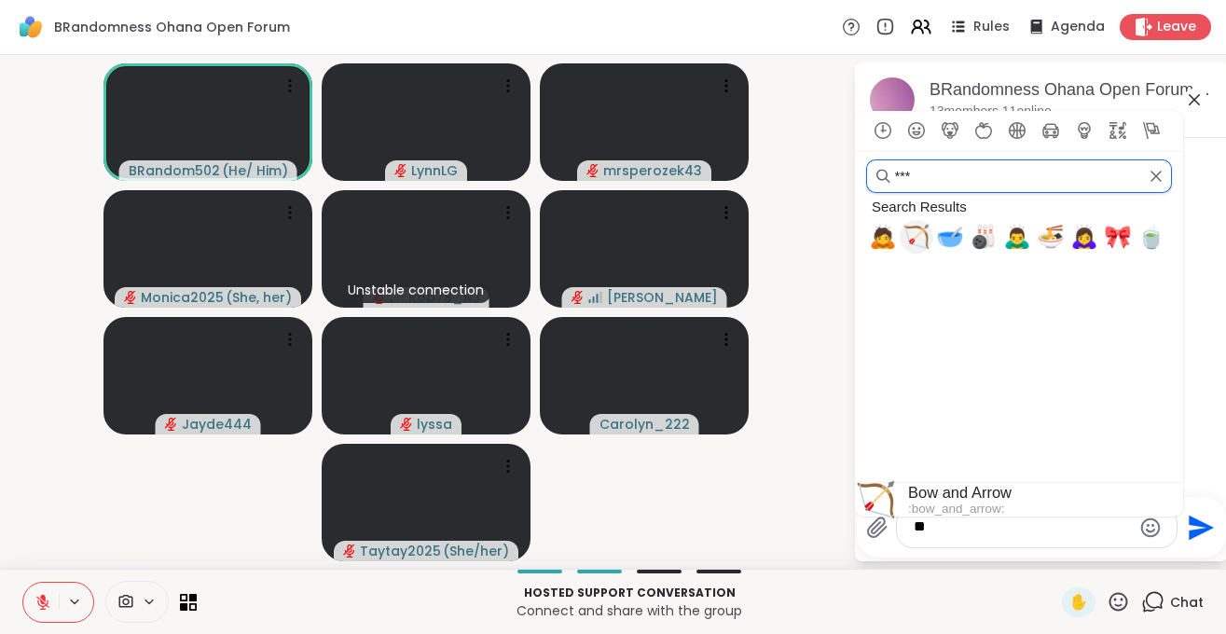
click at [910, 232] on span "🏹" at bounding box center [916, 237] width 28 height 26
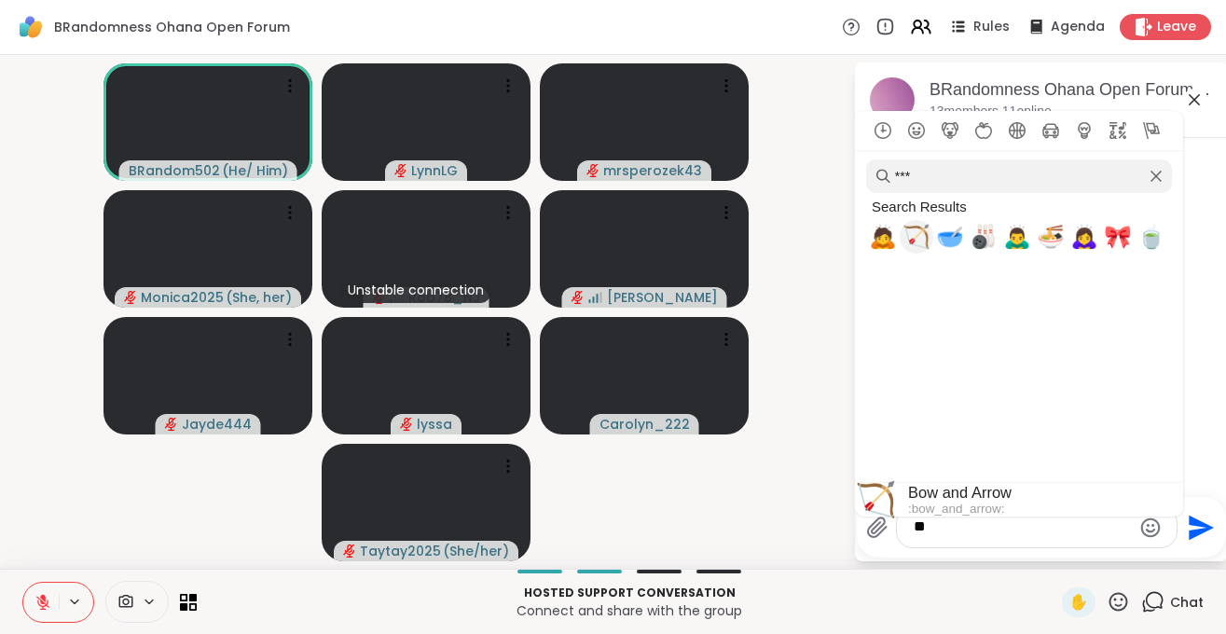
type textarea "****"
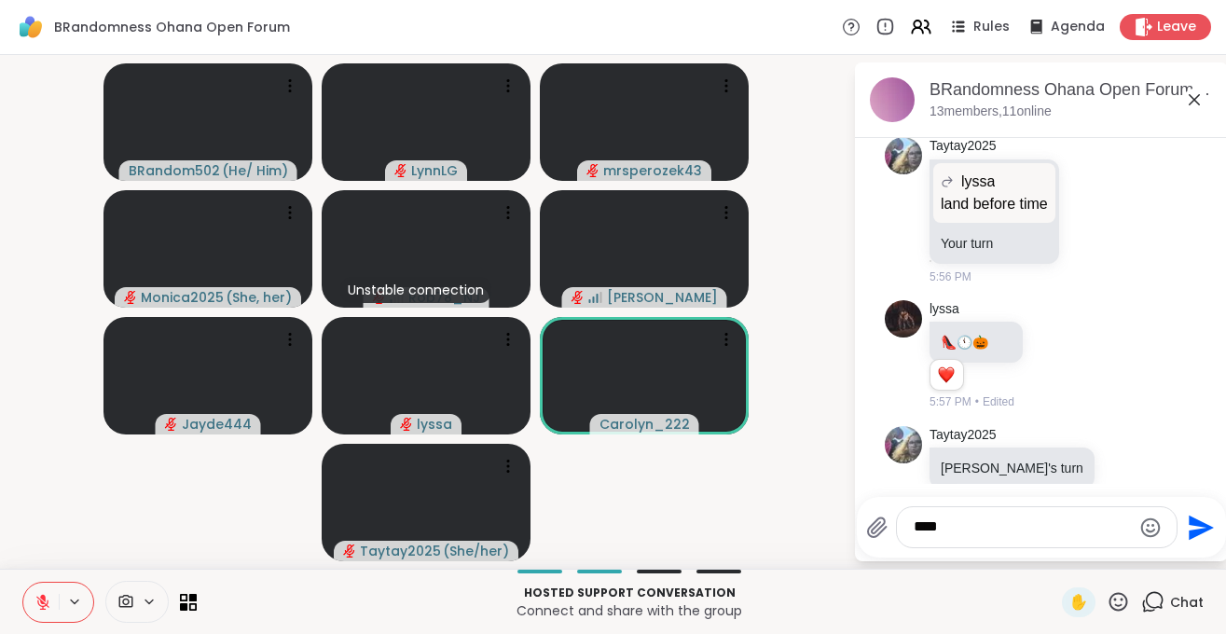
click at [785, 509] on video-player-container "BRandom502 ( He/ Him ) LynnLG mrsperozek43 Monica2025 ( She, her ) Unstable con…" at bounding box center [426, 311] width 831 height 499
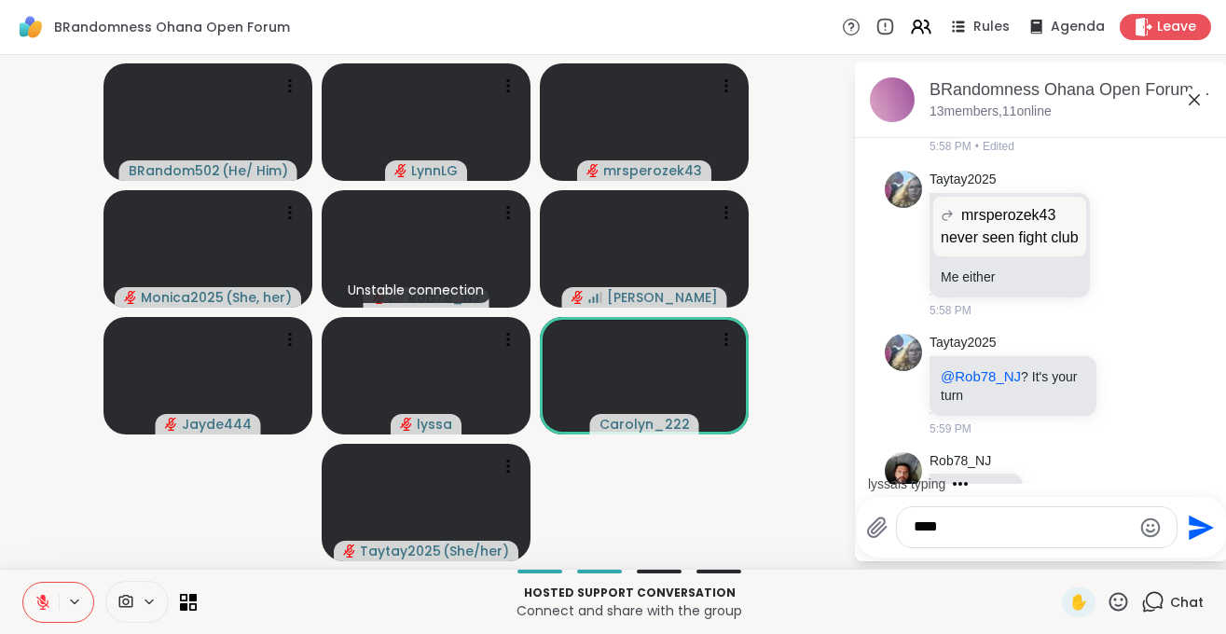
scroll to position [12402, 0]
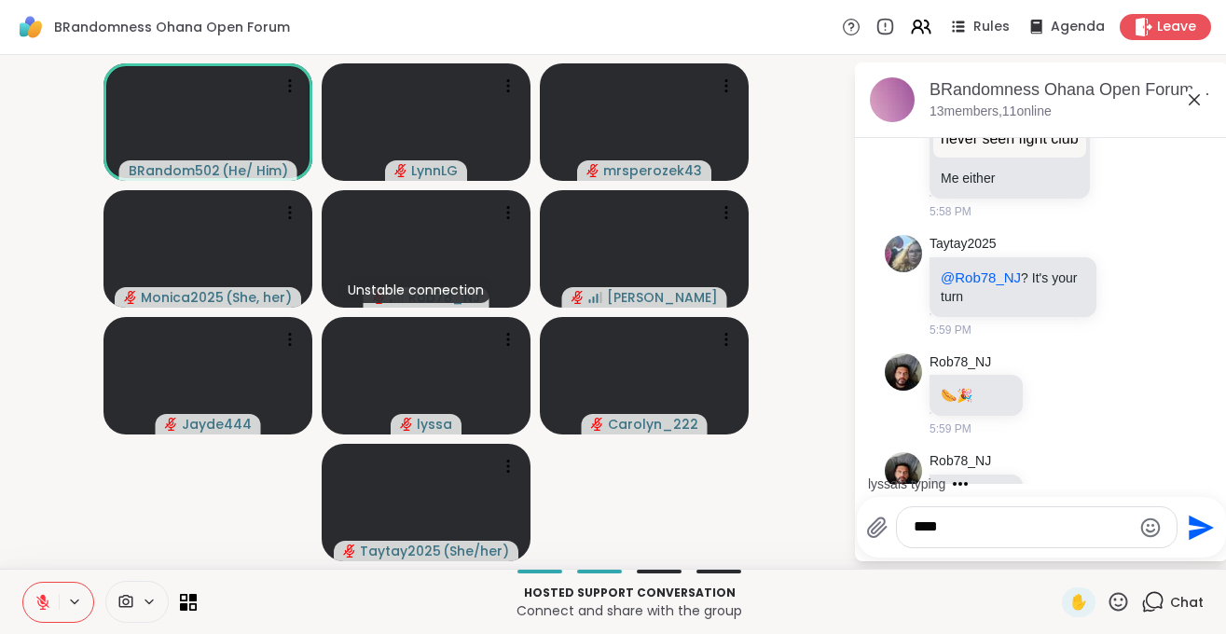
click at [1197, 529] on icon "Send" at bounding box center [1199, 528] width 30 height 30
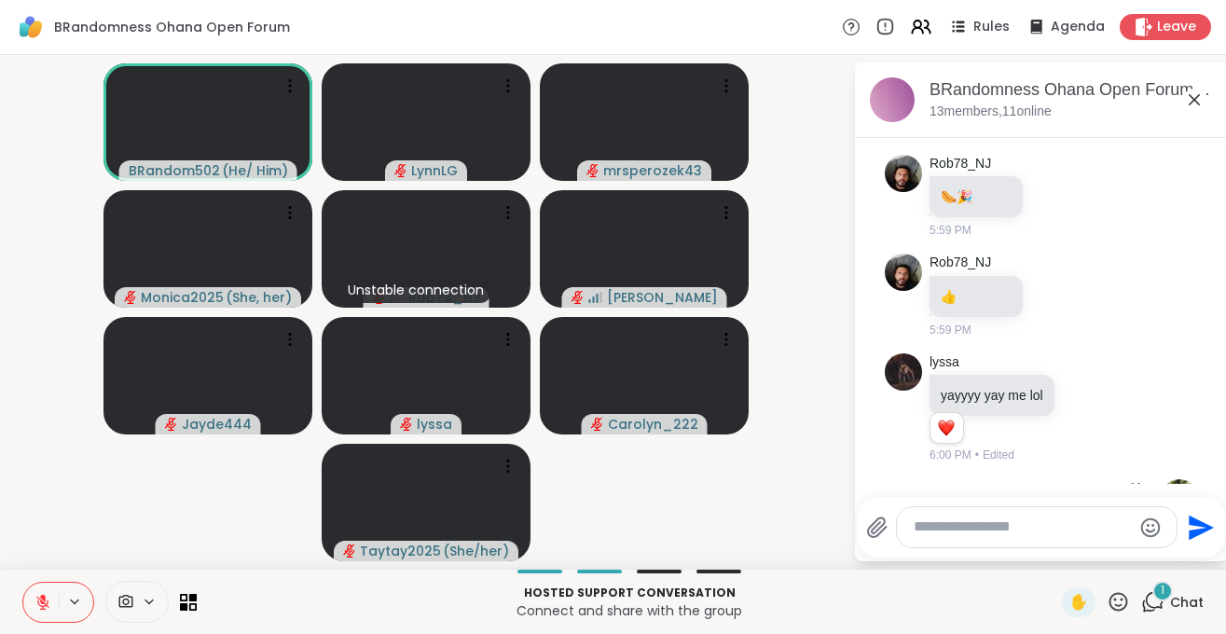
scroll to position [12654, 0]
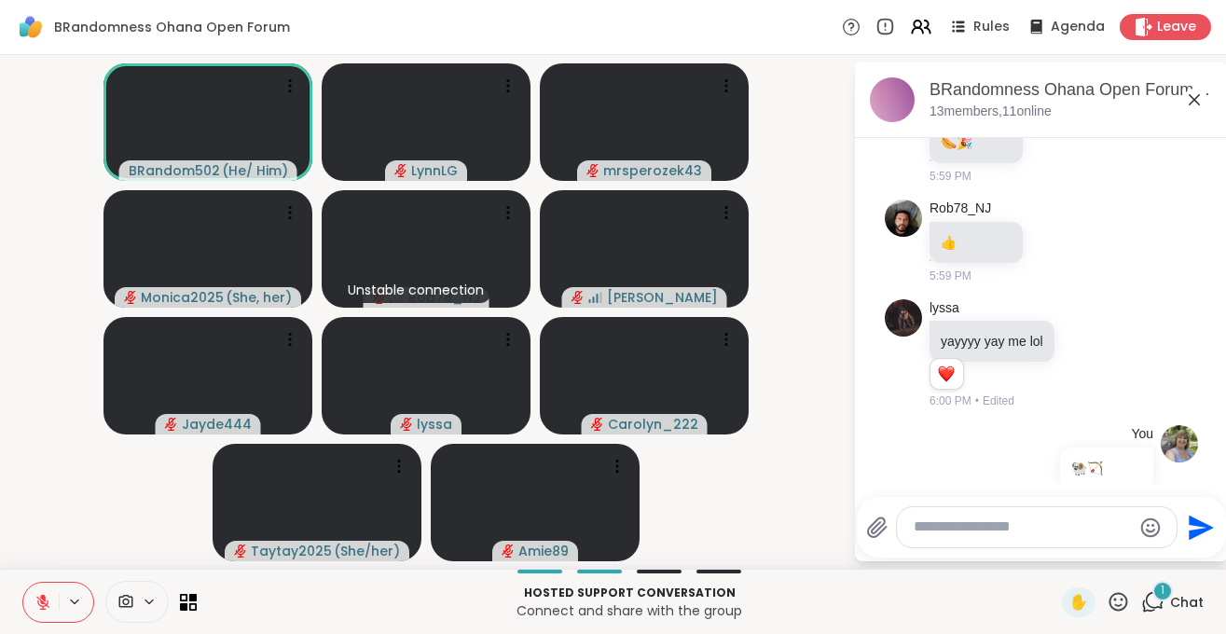
click at [918, 521] on textarea "Type your message" at bounding box center [1022, 527] width 217 height 20
click at [1189, 529] on icon "Send" at bounding box center [1199, 528] width 30 height 30
click at [41, 598] on icon at bounding box center [43, 597] width 6 height 7
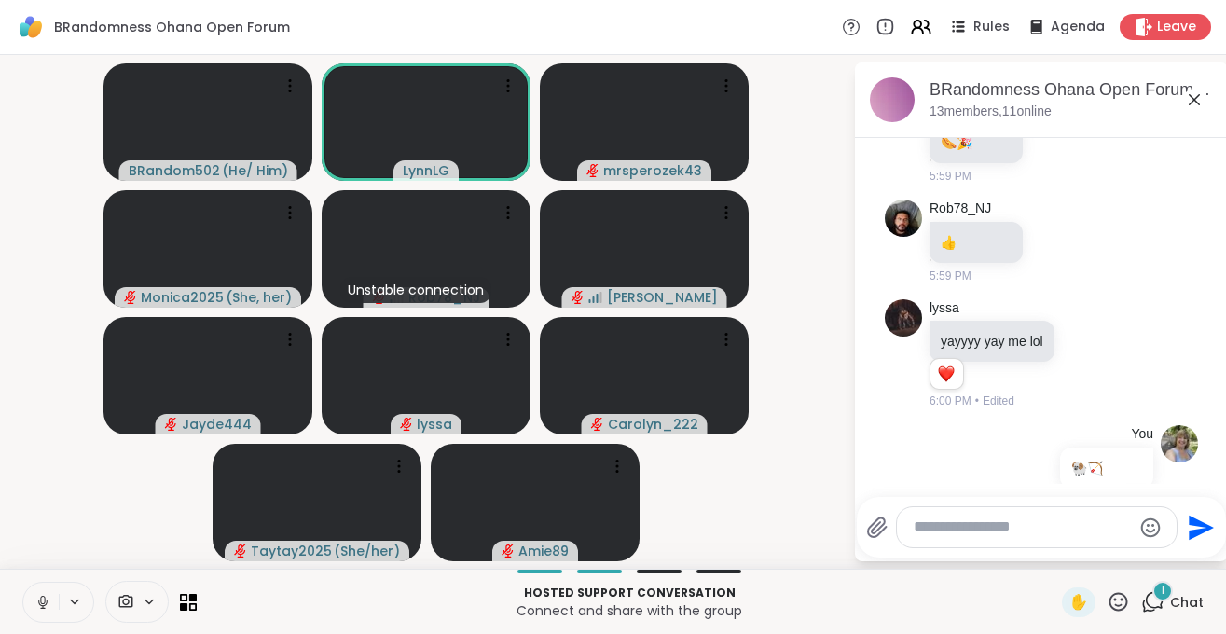
click at [36, 611] on button at bounding box center [40, 602] width 35 height 39
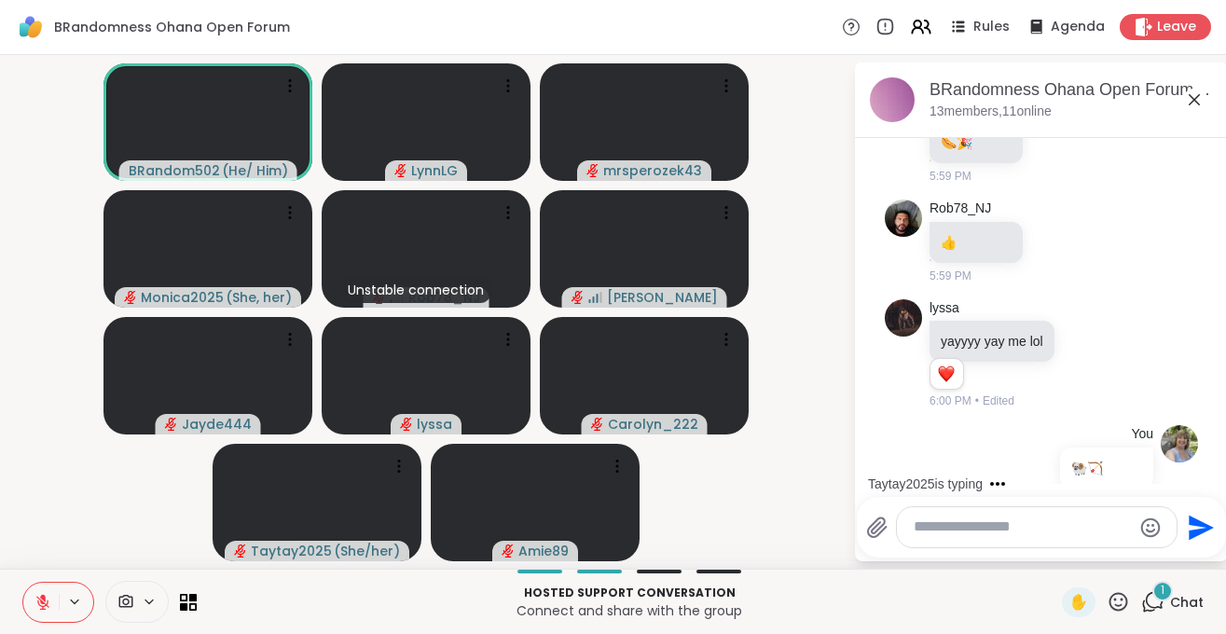
click at [36, 611] on button at bounding box center [40, 602] width 35 height 39
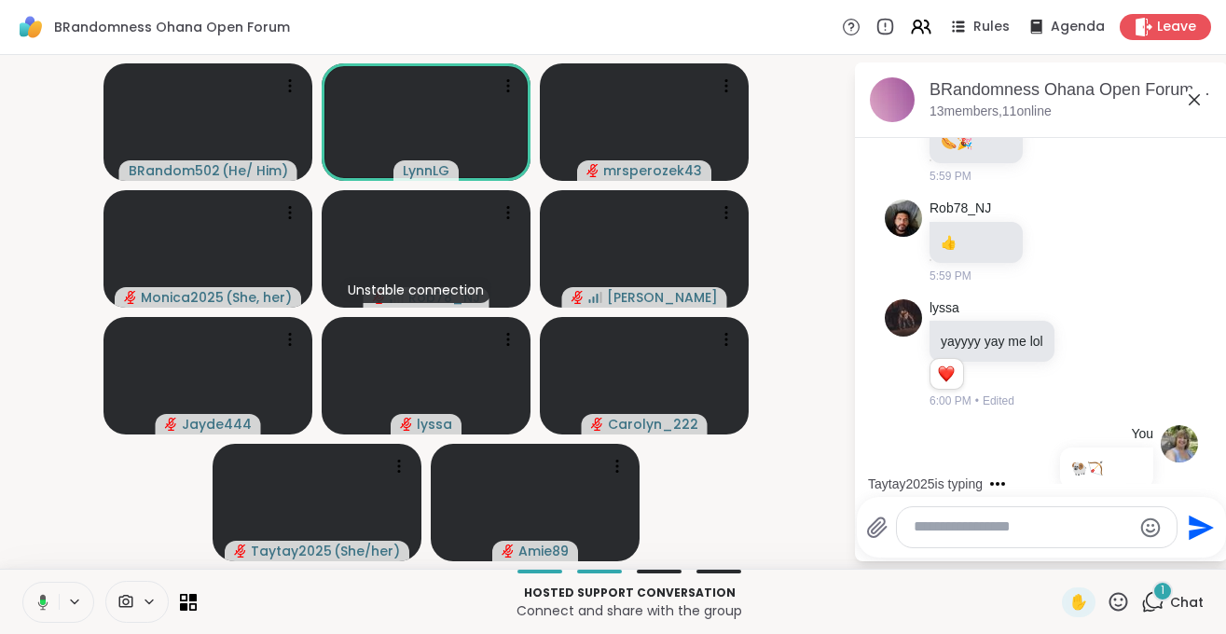
drag, startPoint x: 38, startPoint y: 610, endPoint x: 41, endPoint y: 563, distance: 46.7
click at [39, 608] on icon at bounding box center [40, 602] width 17 height 17
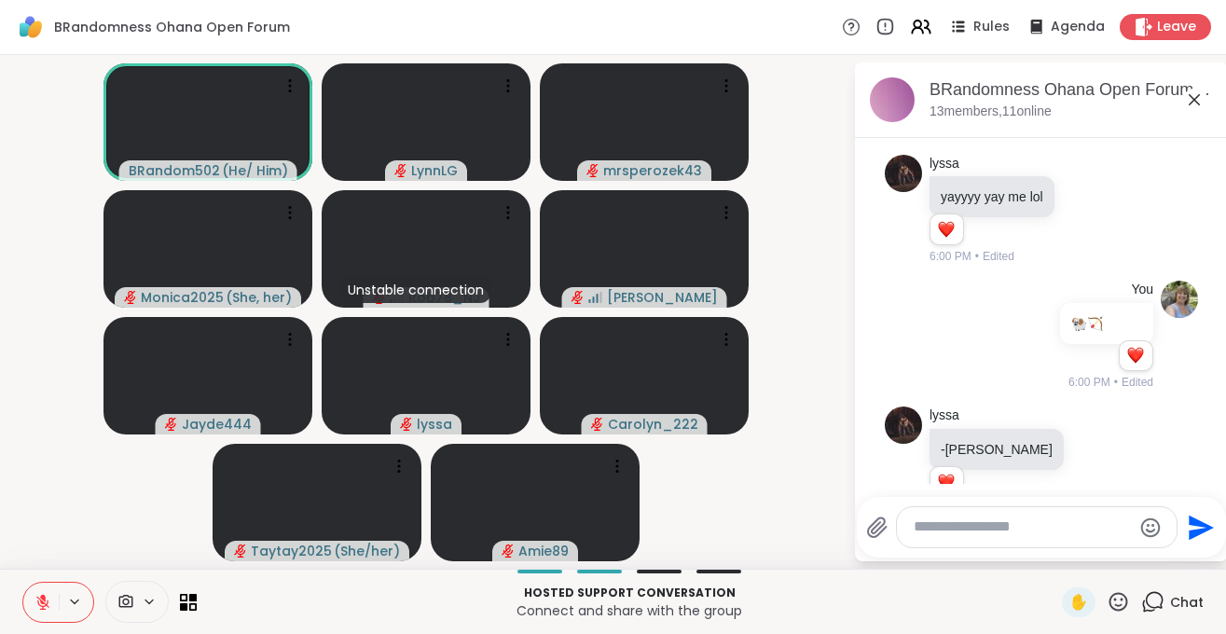
scroll to position [12825, 0]
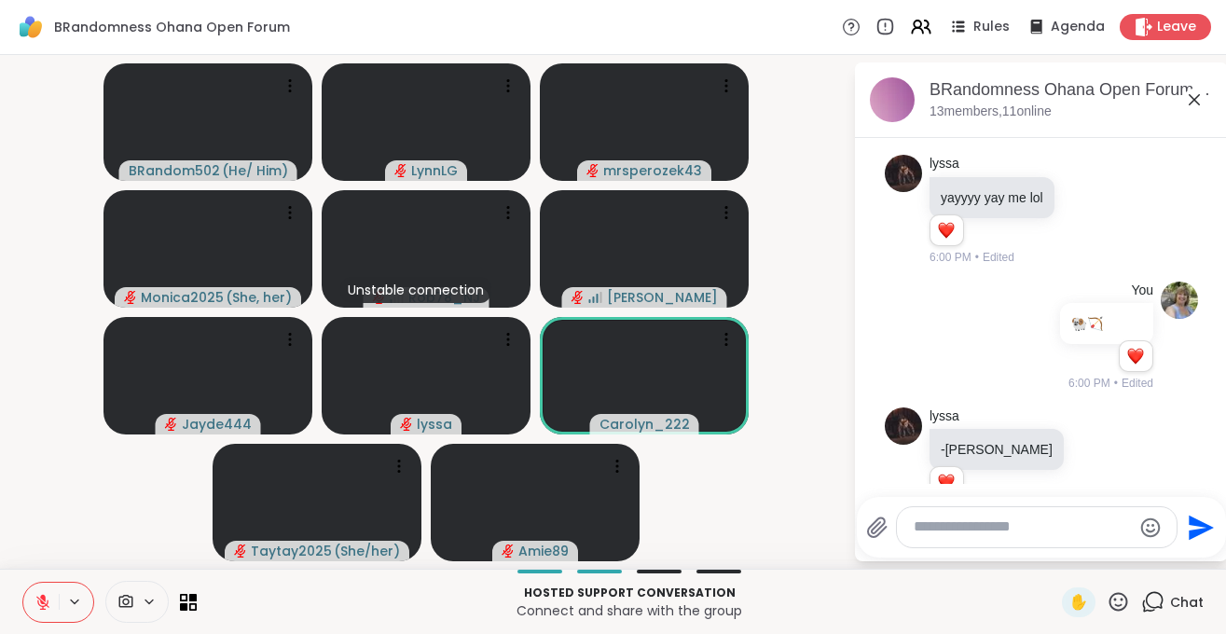
click at [1148, 577] on icon at bounding box center [1150, 583] width 13 height 13
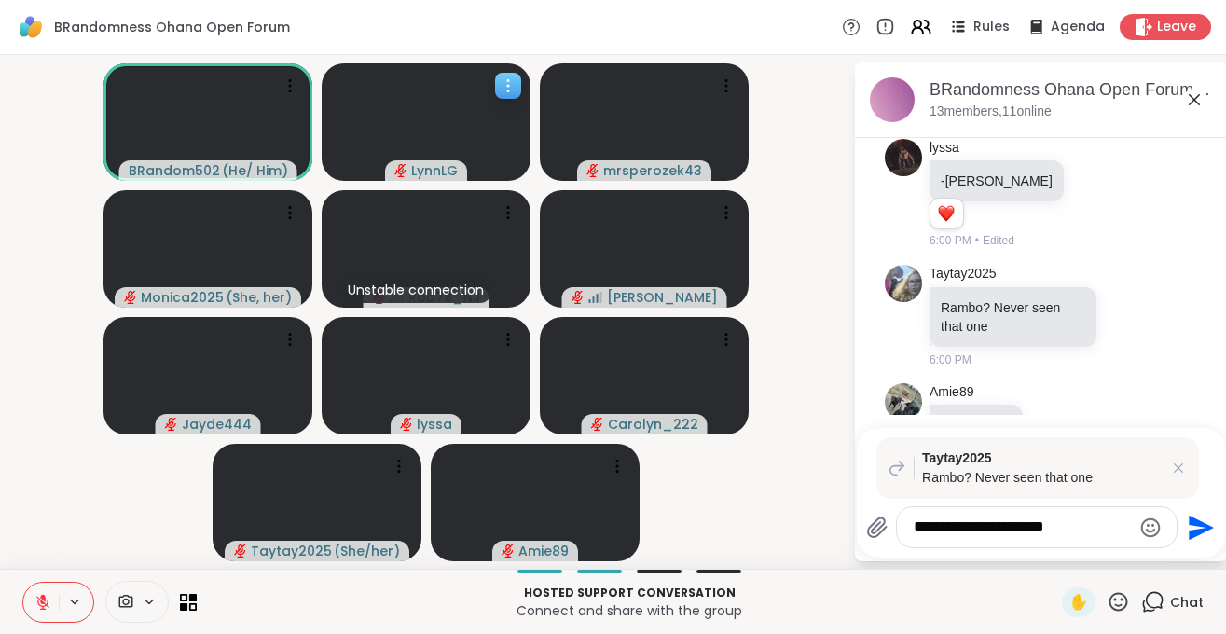
scroll to position [13119, 0]
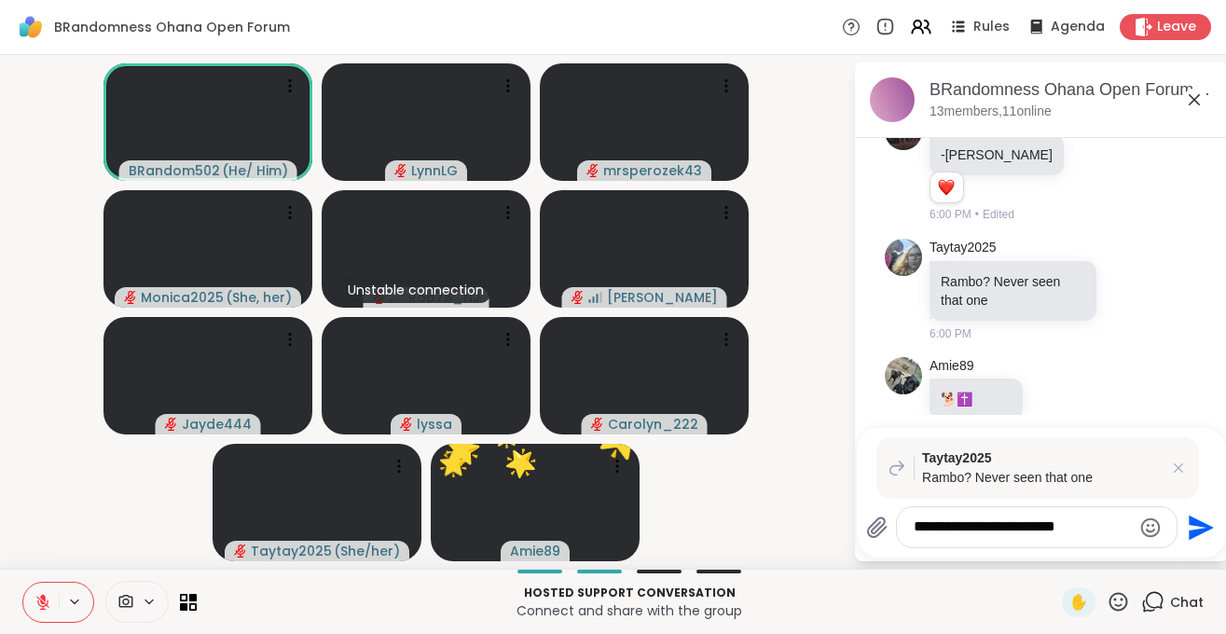
type textarea "**********"
click at [1150, 526] on icon "Emoji picker" at bounding box center [1150, 527] width 22 height 22
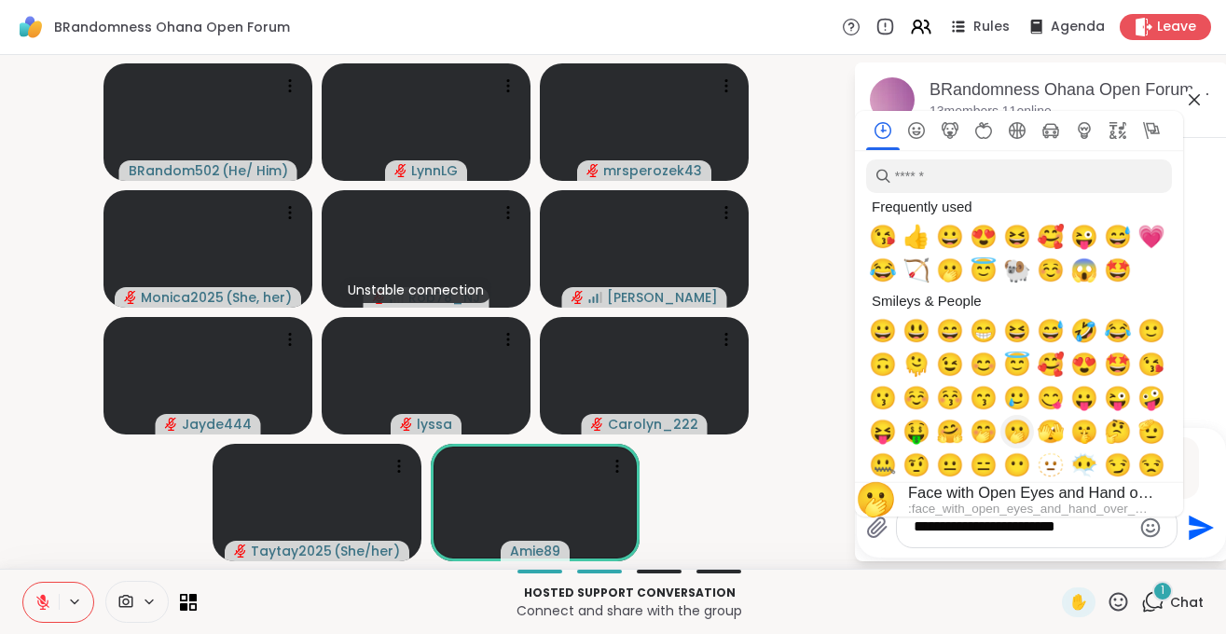
scroll to position [13245, 0]
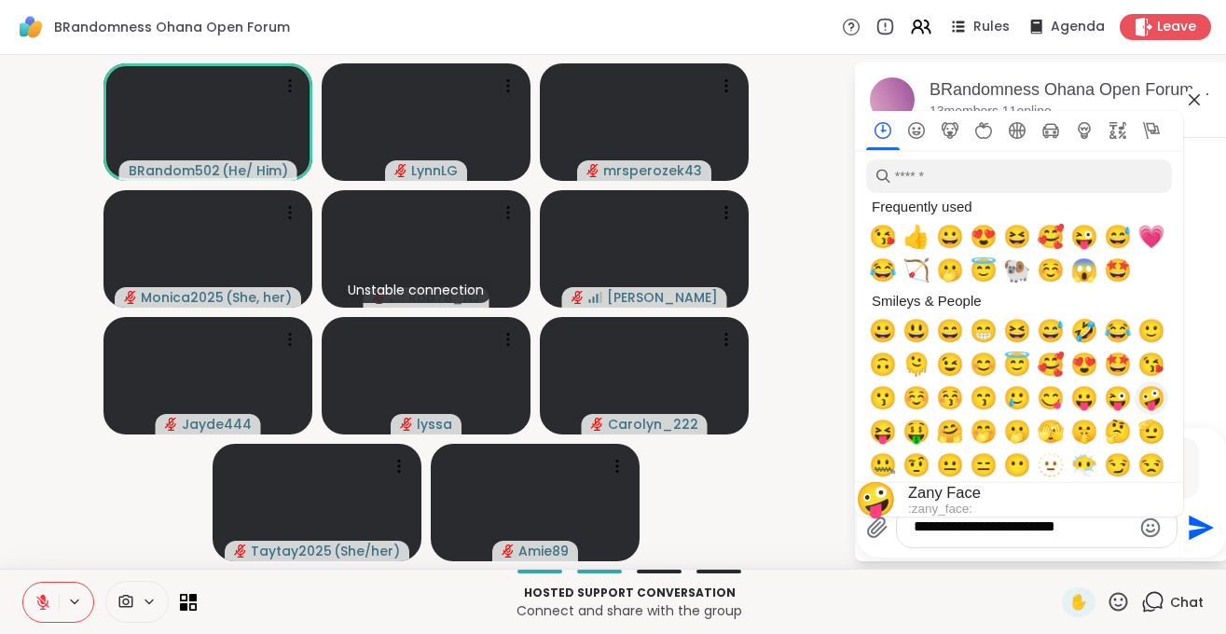
click at [1148, 396] on span "🤪" at bounding box center [1151, 398] width 28 height 26
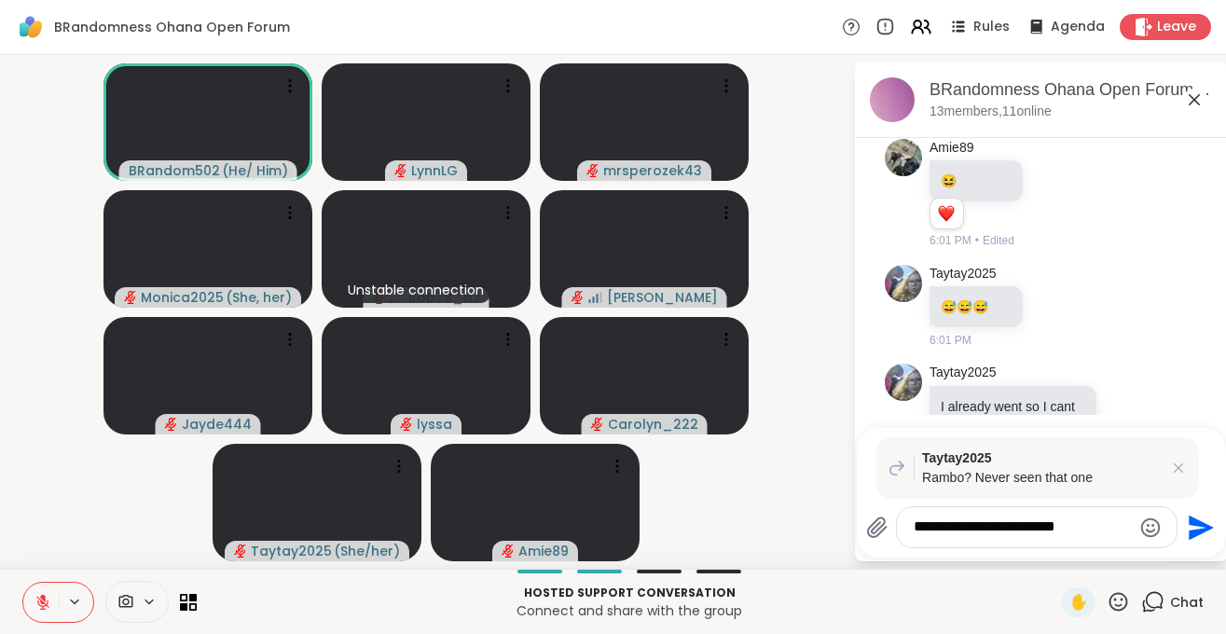
click at [1195, 524] on icon "Send" at bounding box center [1201, 527] width 25 height 25
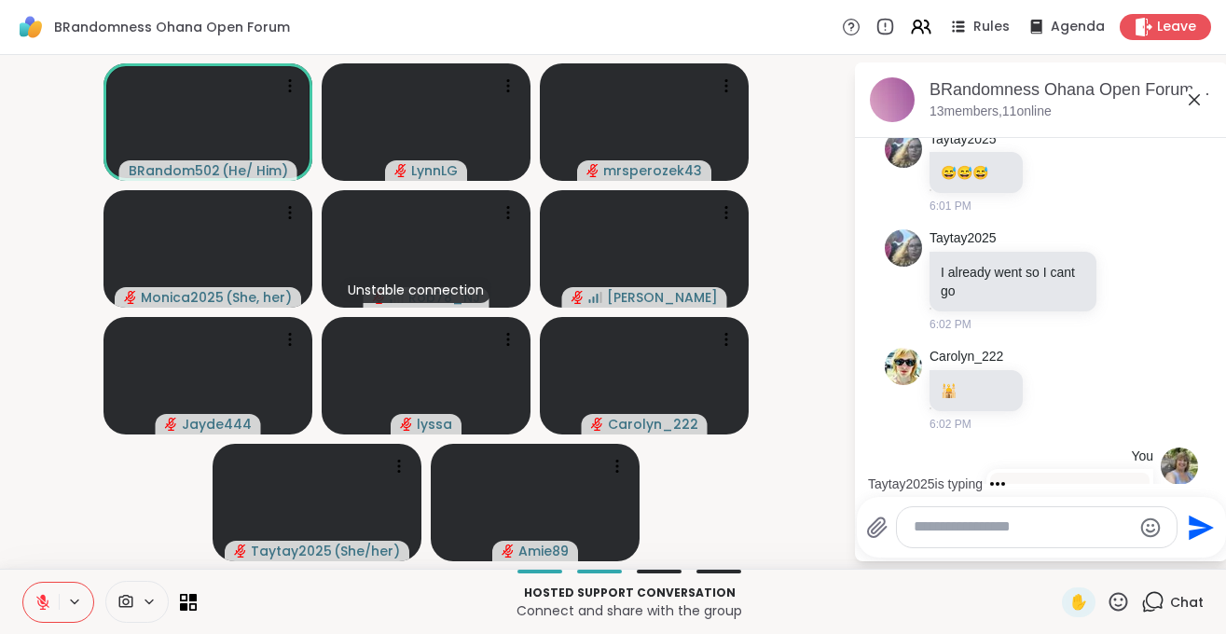
scroll to position [13783, 0]
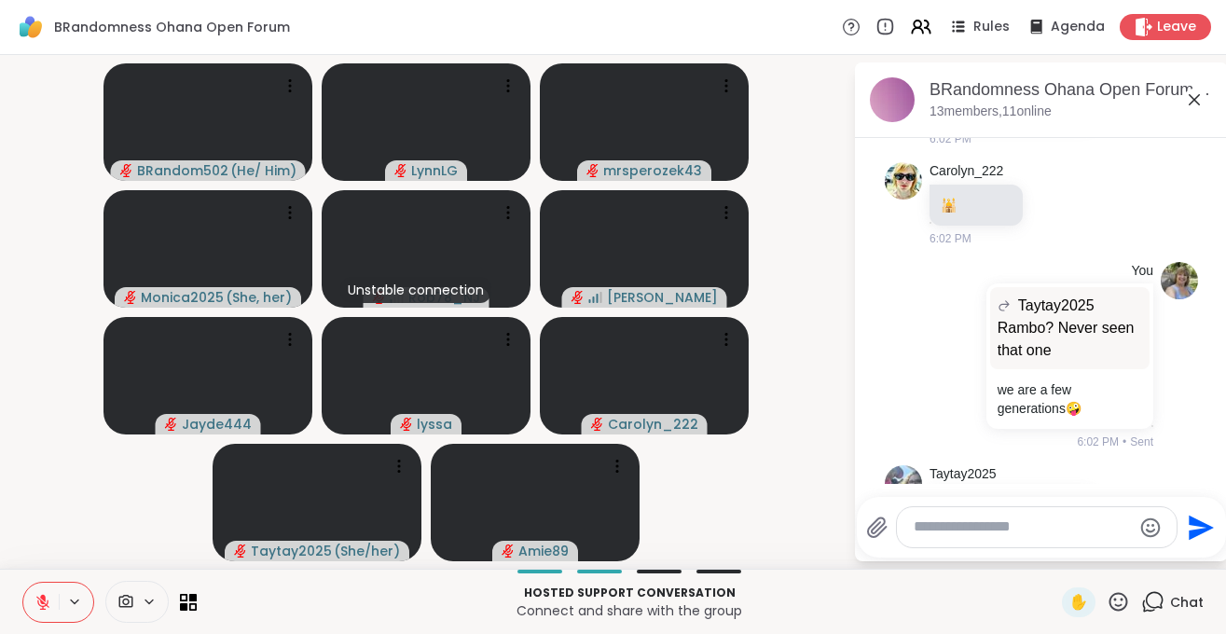
click at [1119, 603] on icon at bounding box center [1117, 601] width 23 height 23
click at [1189, 557] on span "🎉" at bounding box center [1186, 553] width 19 height 22
click at [1119, 606] on icon at bounding box center [1118, 601] width 19 height 19
click at [1095, 551] on span "👍" at bounding box center [1104, 553] width 19 height 22
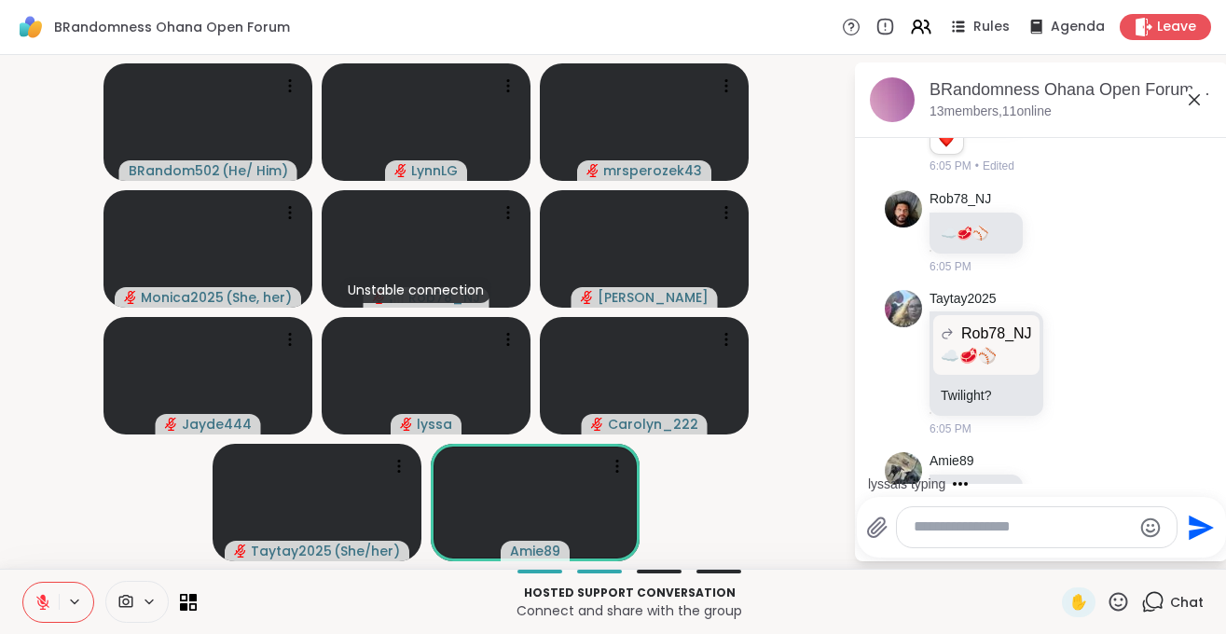
scroll to position [14877, 0]
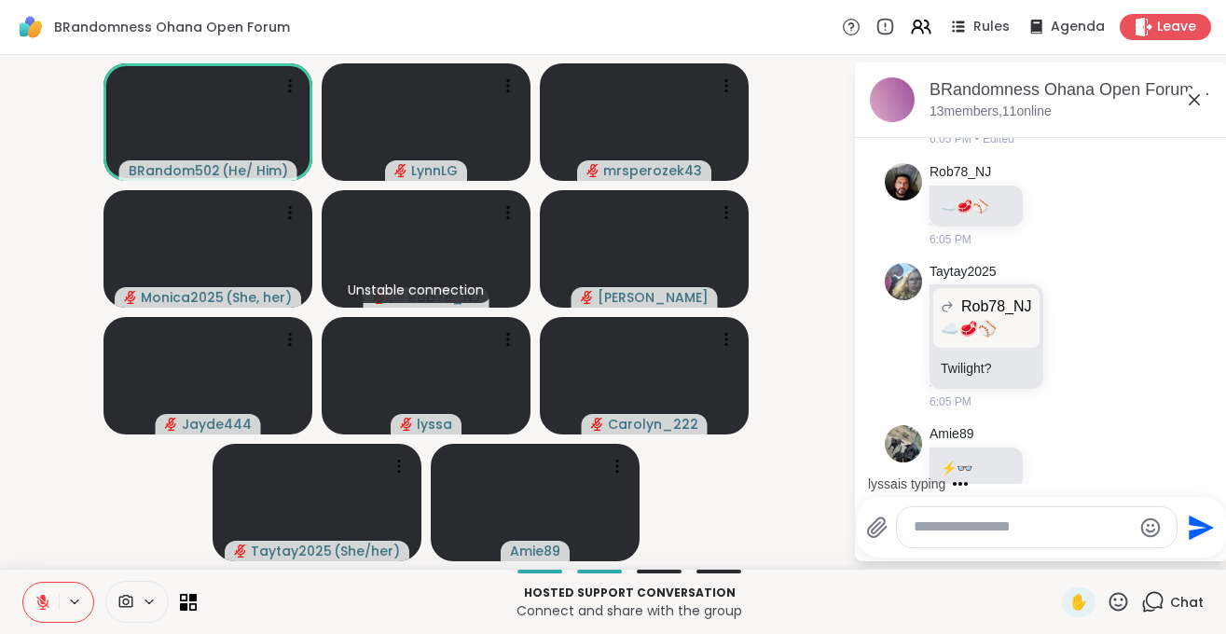
click at [1123, 579] on icon at bounding box center [1128, 588] width 17 height 19
click at [975, 550] on div "Select Reaction: Heart" at bounding box center [980, 558] width 17 height 17
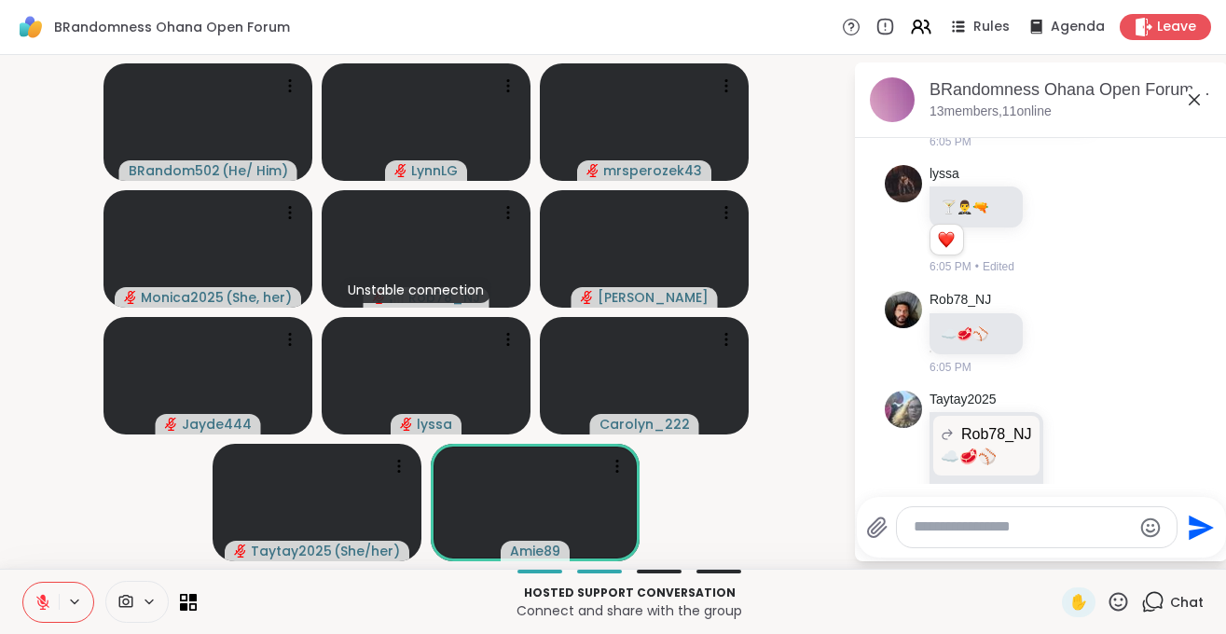
scroll to position [14748, 0]
click at [1055, 599] on icon at bounding box center [1055, 608] width 17 height 19
click at [1013, 570] on div "Select Reaction: Thumbs up" at bounding box center [1014, 578] width 17 height 17
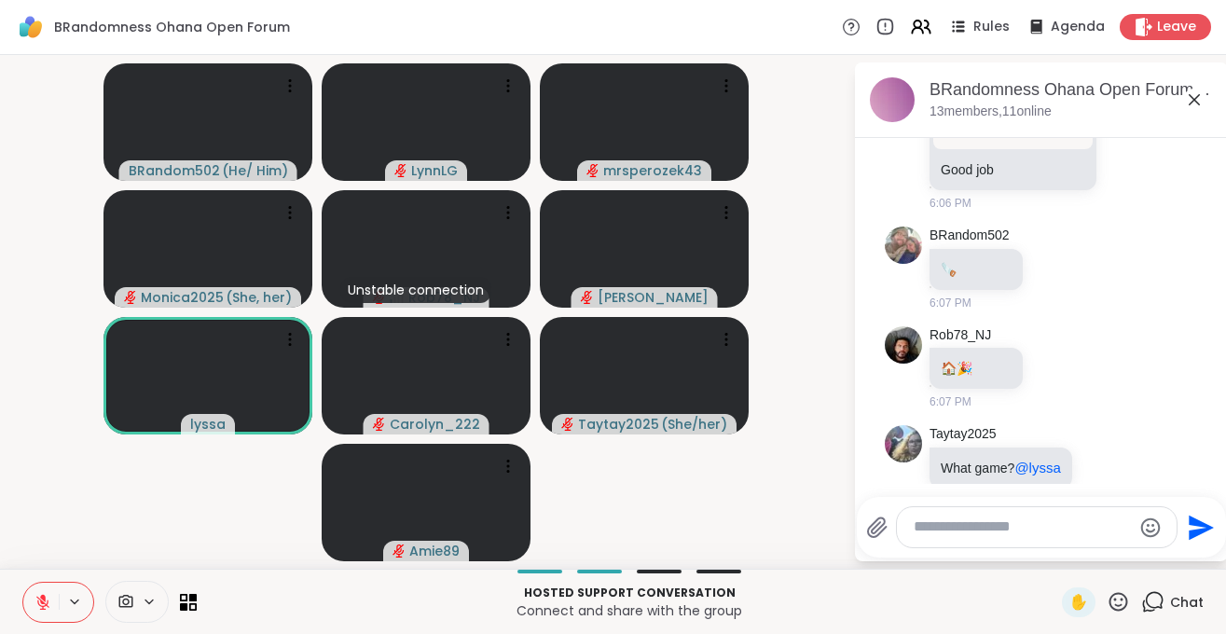
scroll to position [15787, 0]
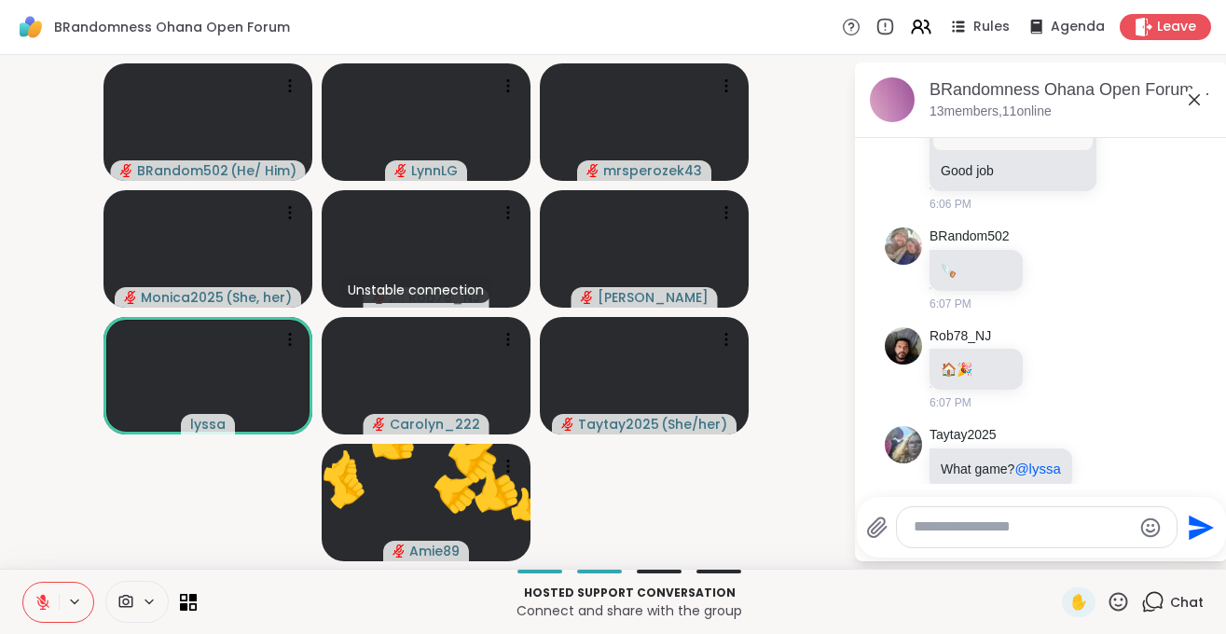
click at [1119, 604] on icon at bounding box center [1117, 601] width 23 height 23
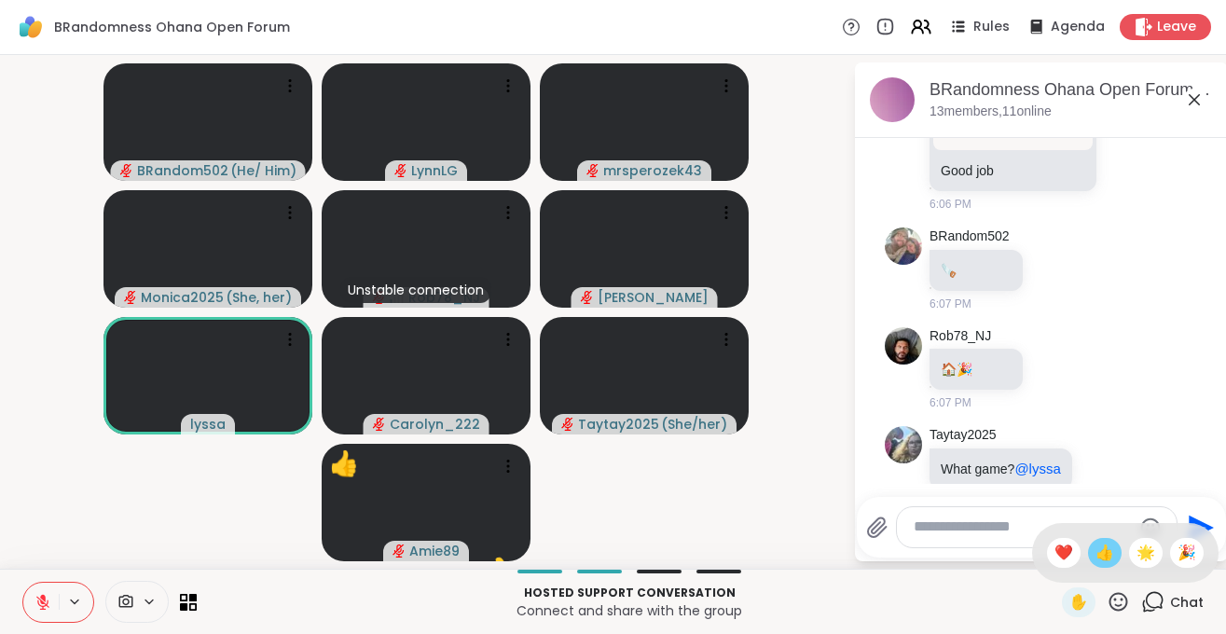
click at [1104, 556] on span "👍" at bounding box center [1104, 553] width 19 height 22
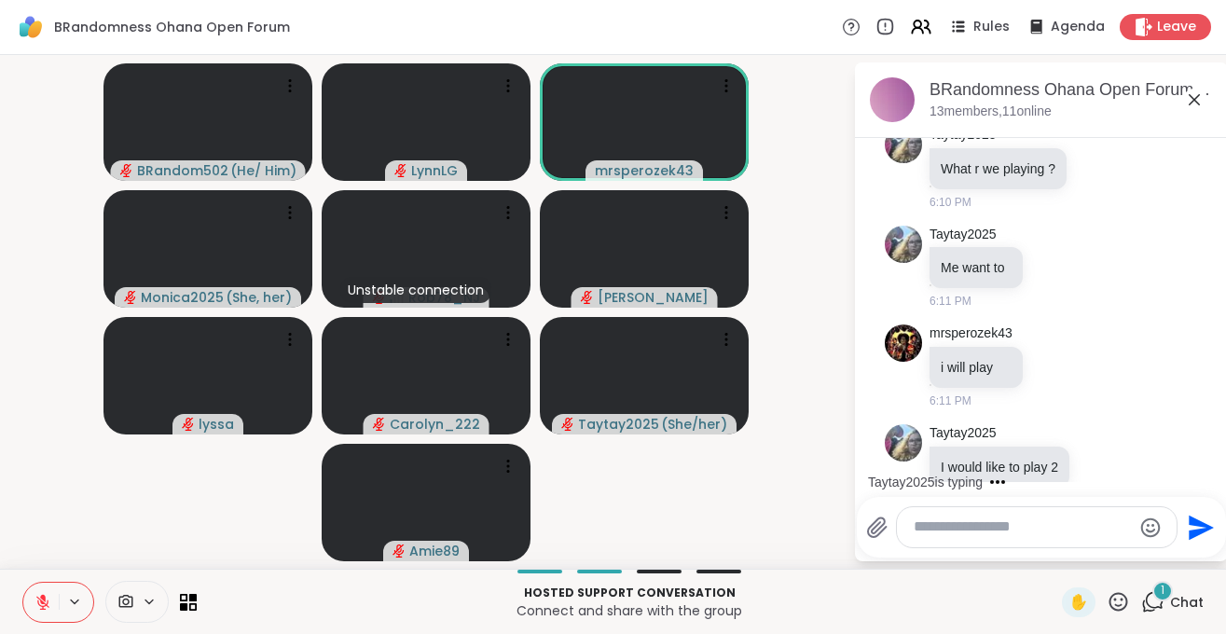
scroll to position [16884, 0]
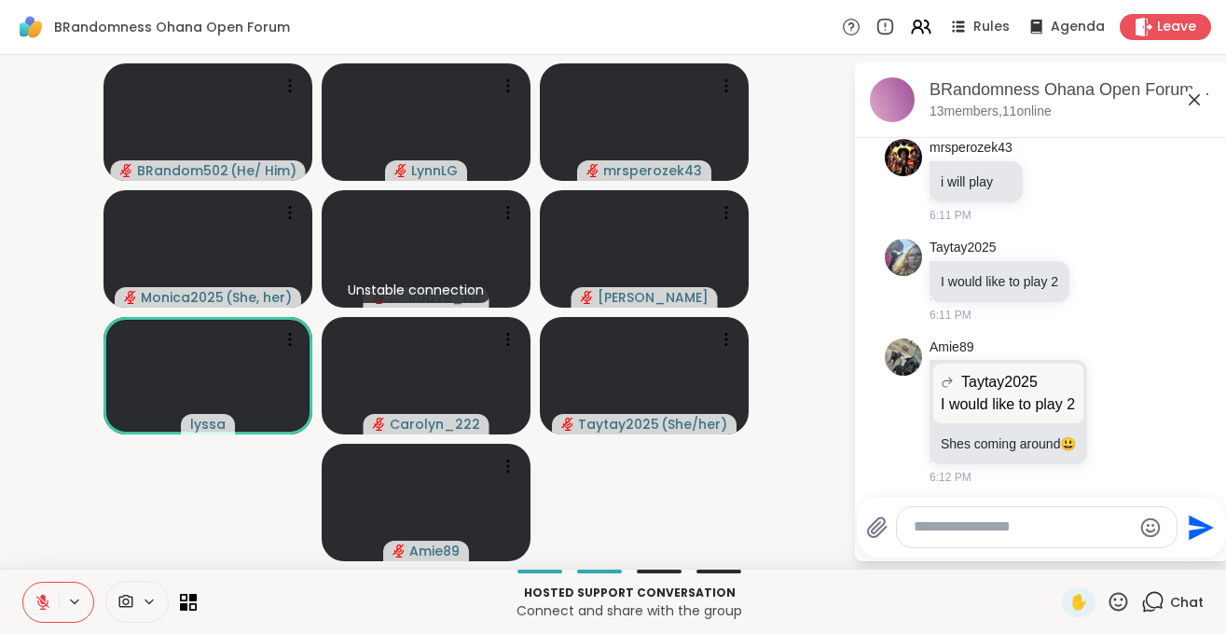
click at [48, 604] on icon at bounding box center [42, 602] width 17 height 17
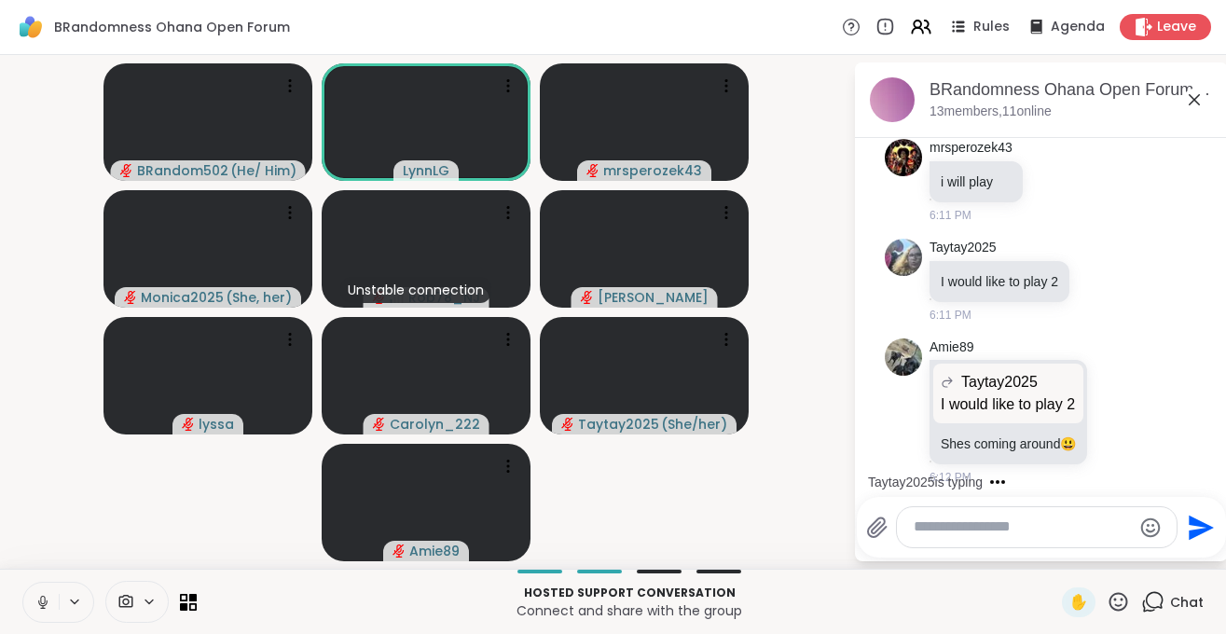
click at [41, 611] on button at bounding box center [40, 602] width 35 height 39
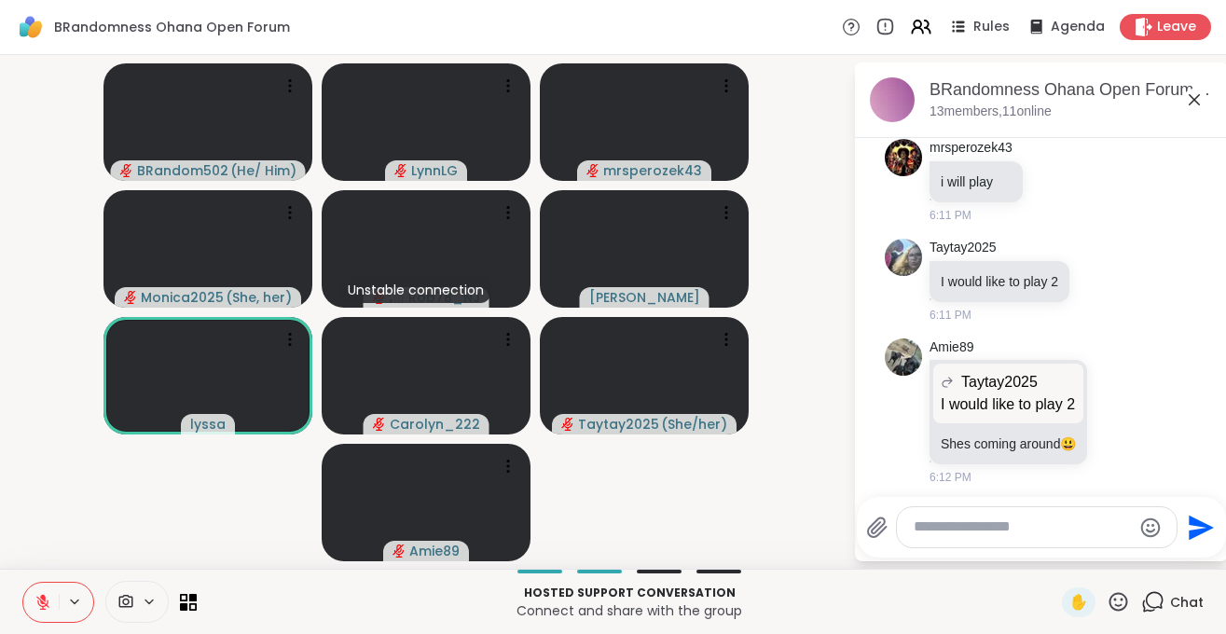
scroll to position [16984, 0]
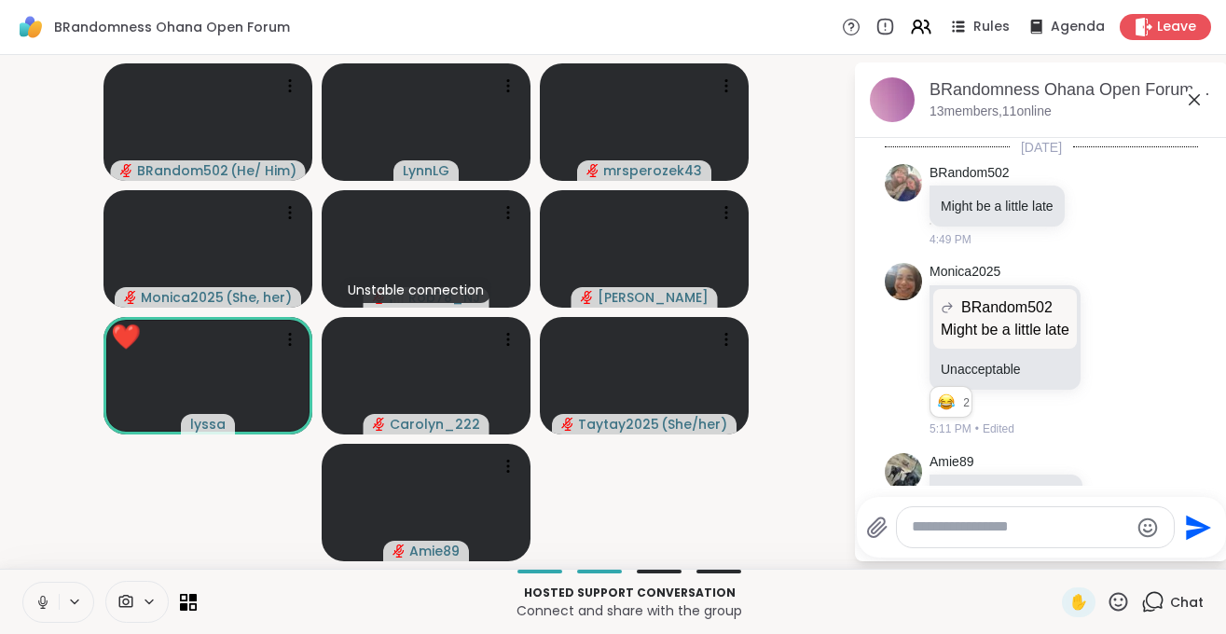
click at [40, 614] on button at bounding box center [40, 602] width 35 height 39
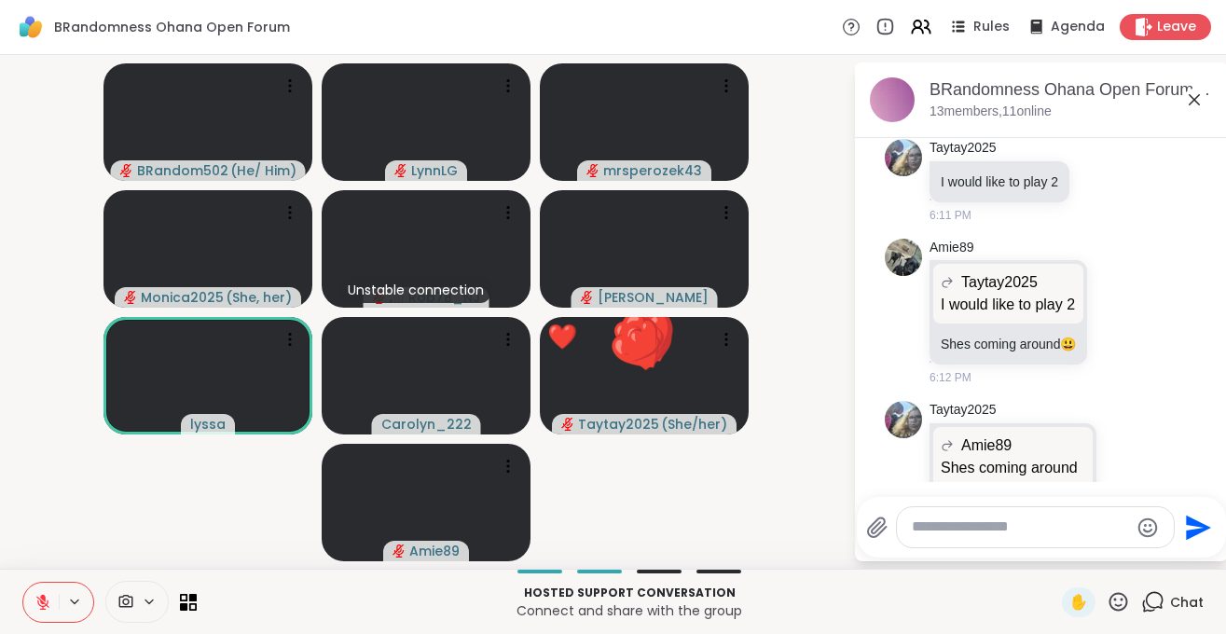
click at [1020, 529] on textarea "Type your message" at bounding box center [1020, 527] width 217 height 20
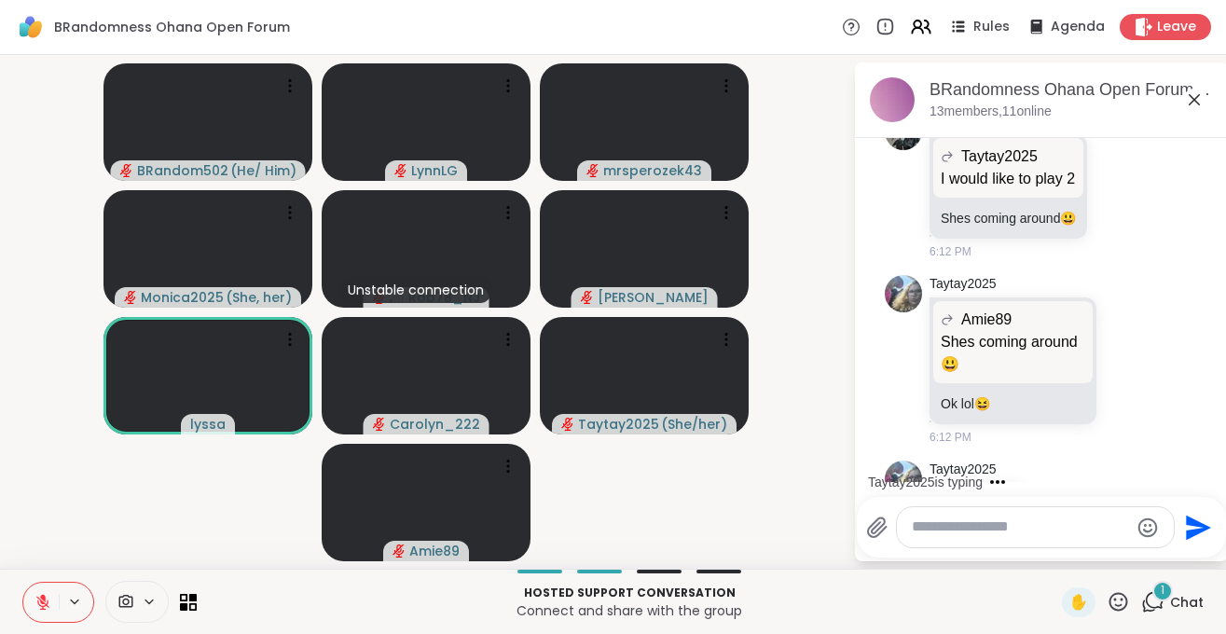
scroll to position [17209, 0]
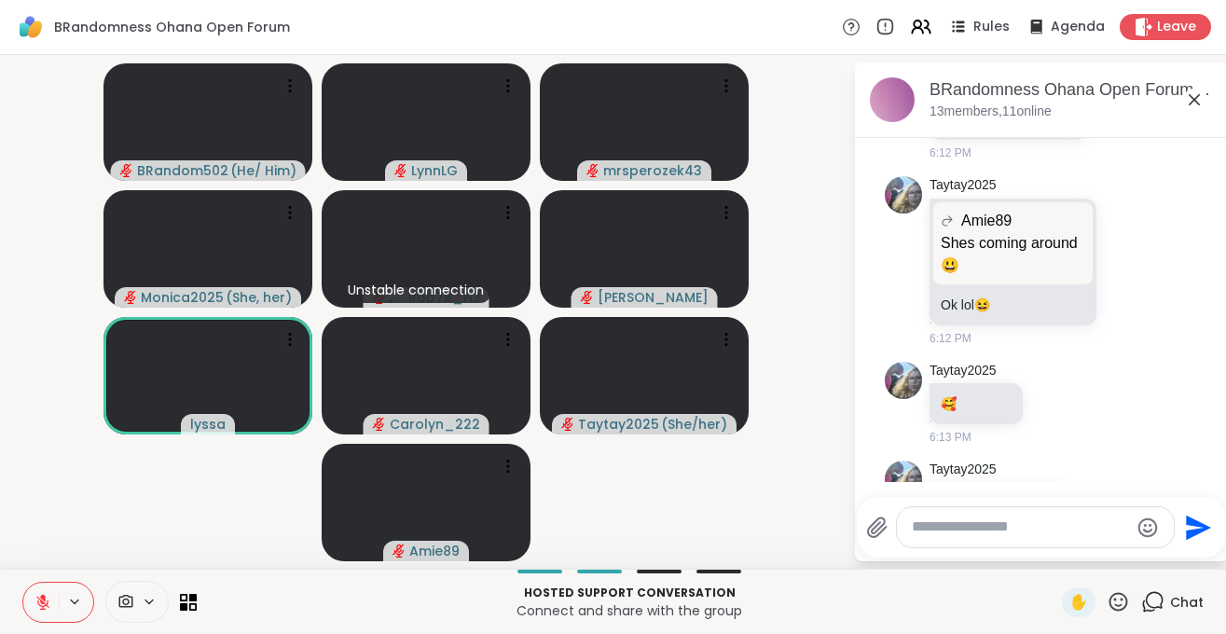
drag, startPoint x: 40, startPoint y: 604, endPoint x: 47, endPoint y: 509, distance: 95.3
click at [41, 604] on icon at bounding box center [42, 602] width 17 height 17
click at [44, 587] on button at bounding box center [40, 602] width 38 height 39
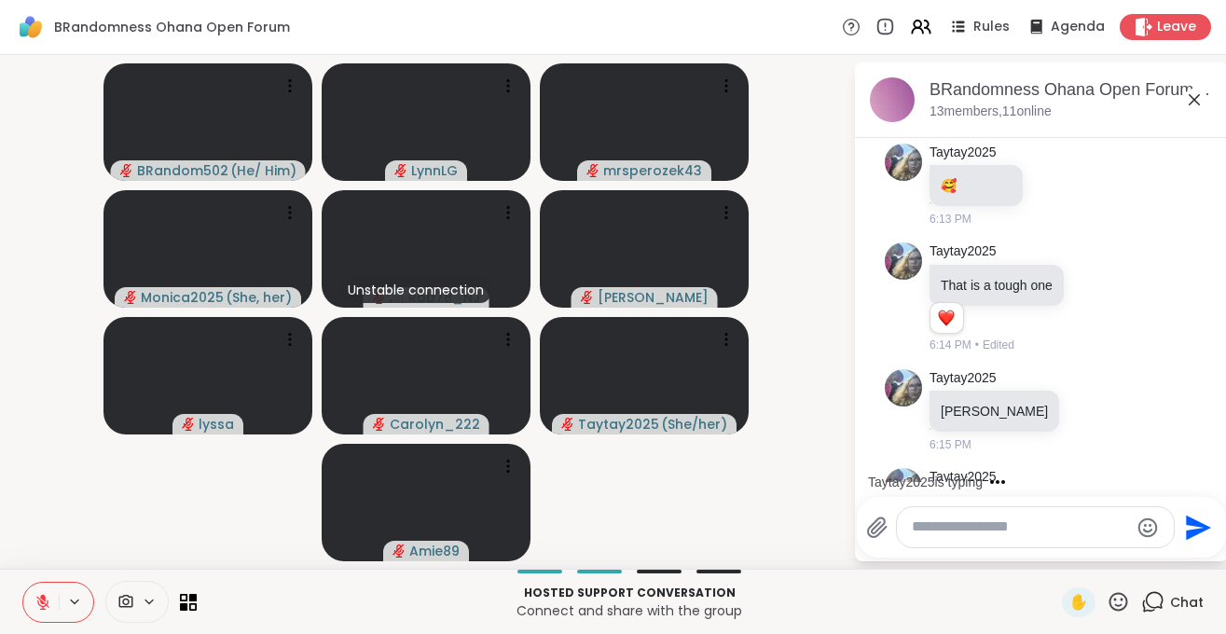
scroll to position [17563, 0]
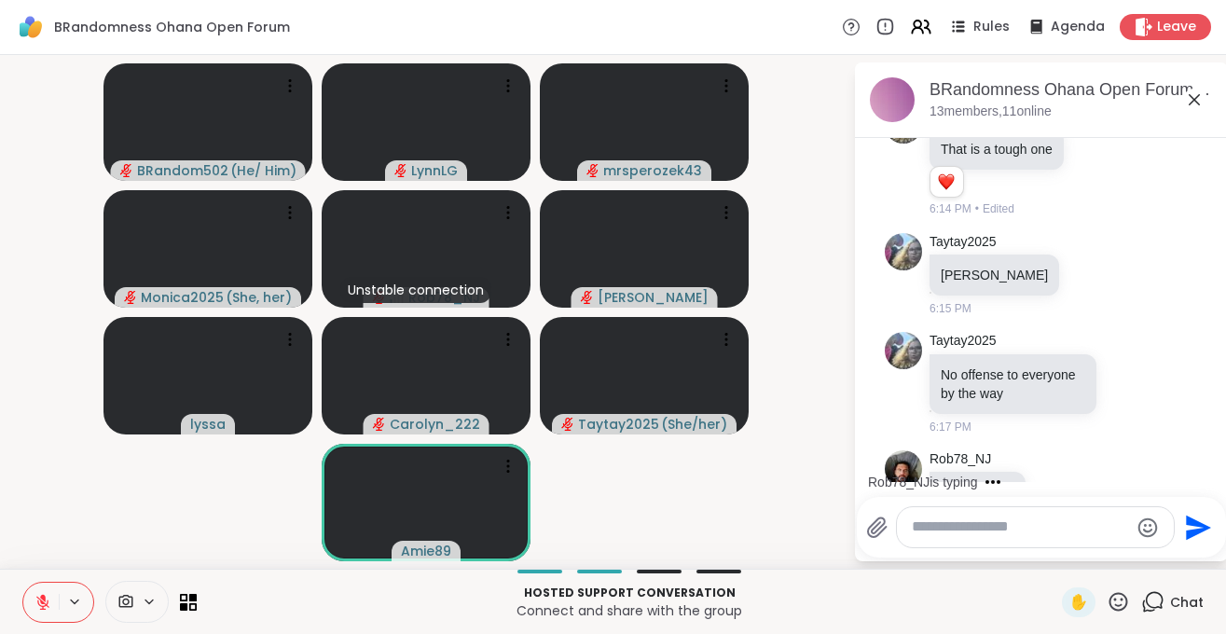
click at [44, 607] on icon at bounding box center [42, 602] width 17 height 17
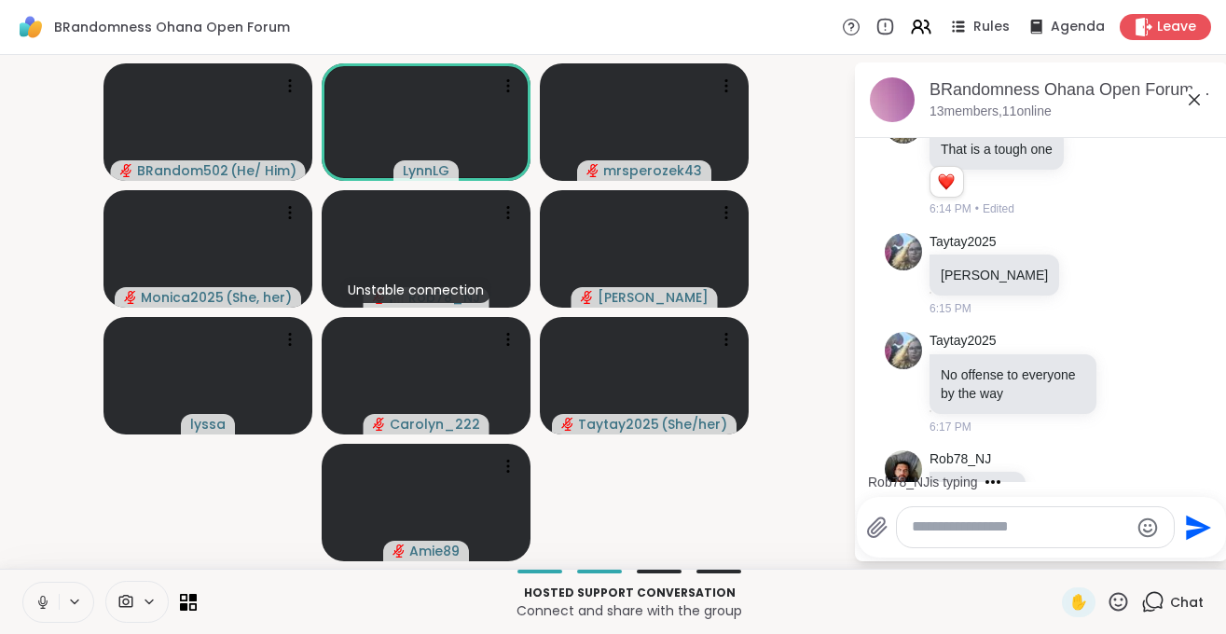
click at [48, 608] on icon at bounding box center [42, 602] width 17 height 17
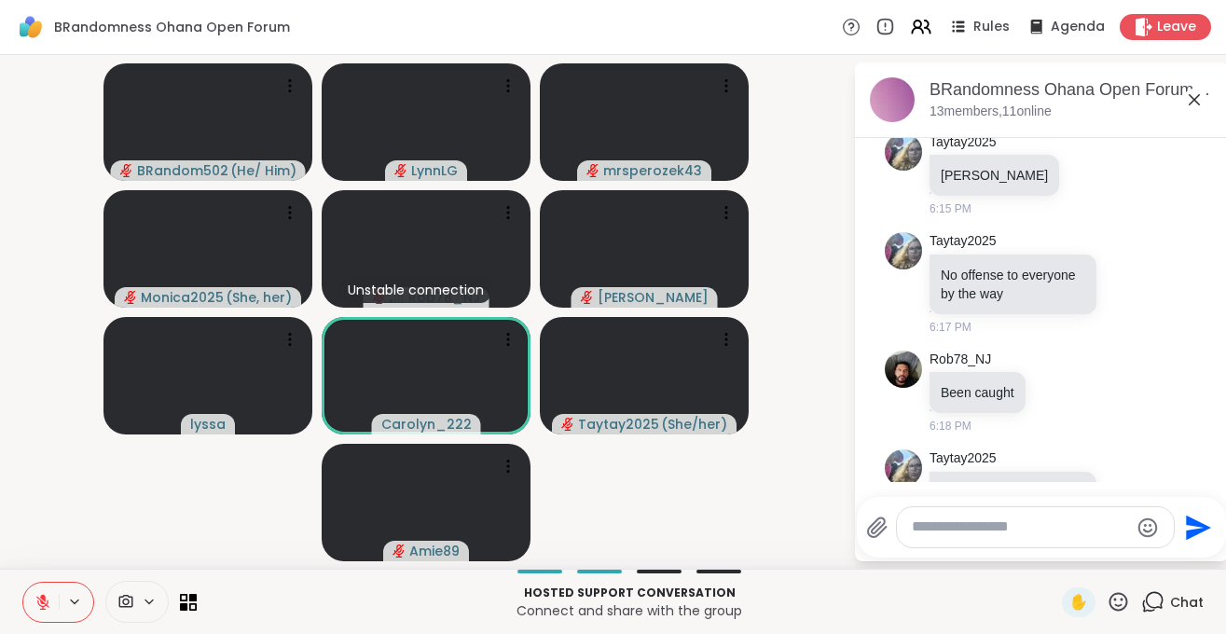
scroll to position [17689, 0]
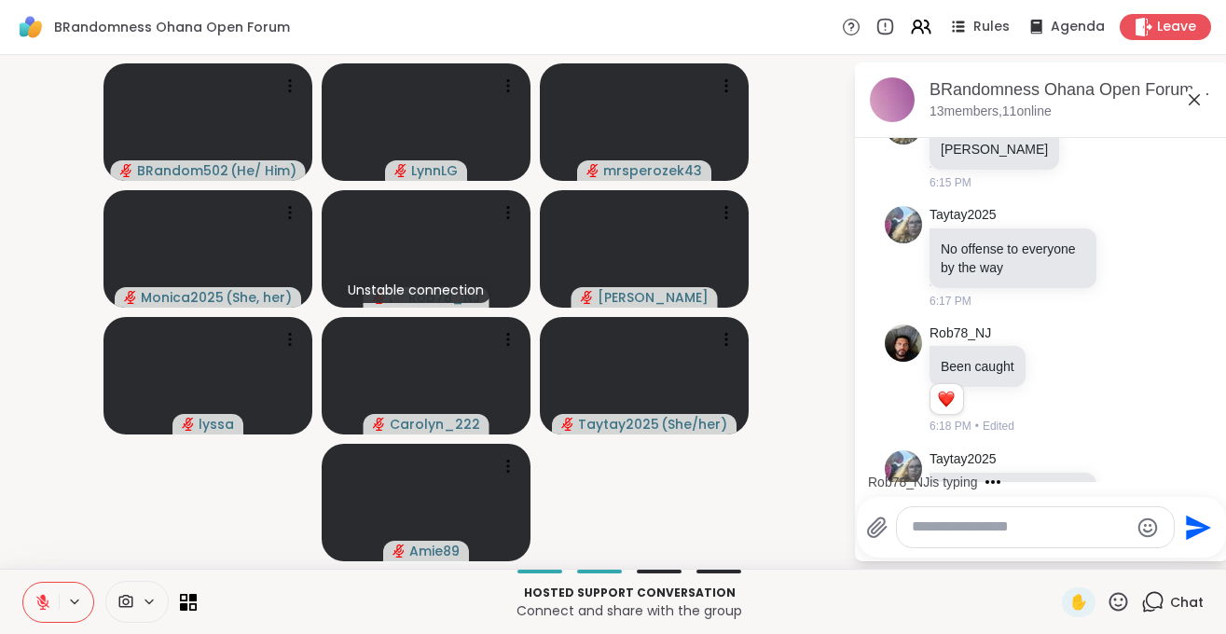
click at [43, 612] on button at bounding box center [40, 602] width 35 height 39
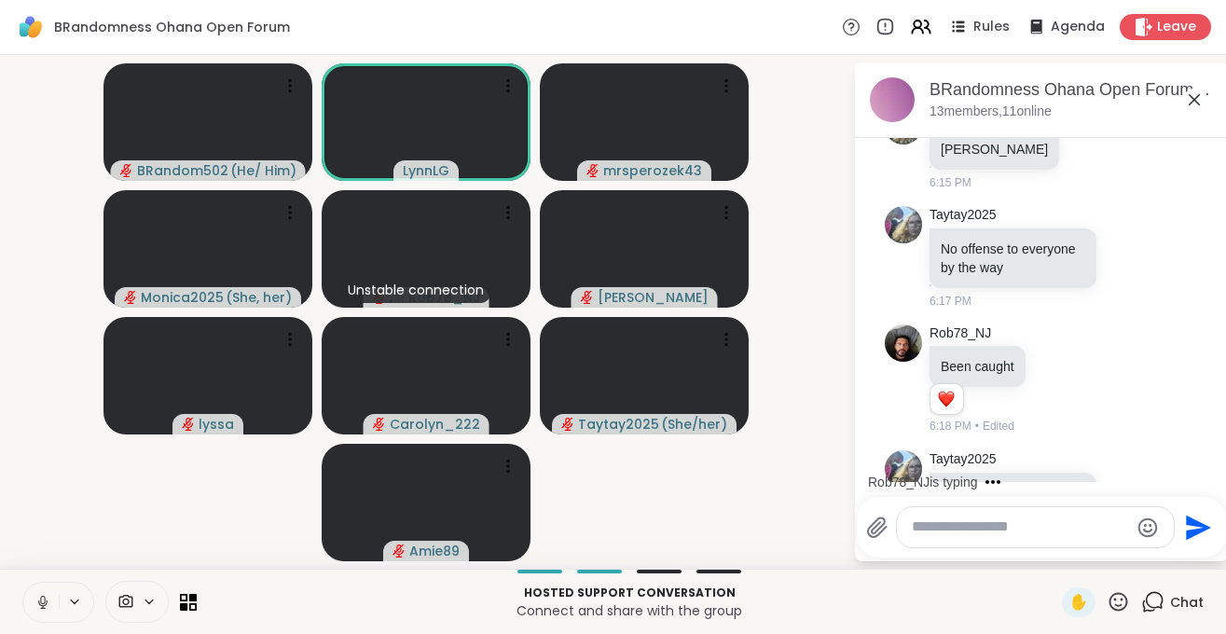
click at [38, 606] on icon at bounding box center [42, 602] width 17 height 17
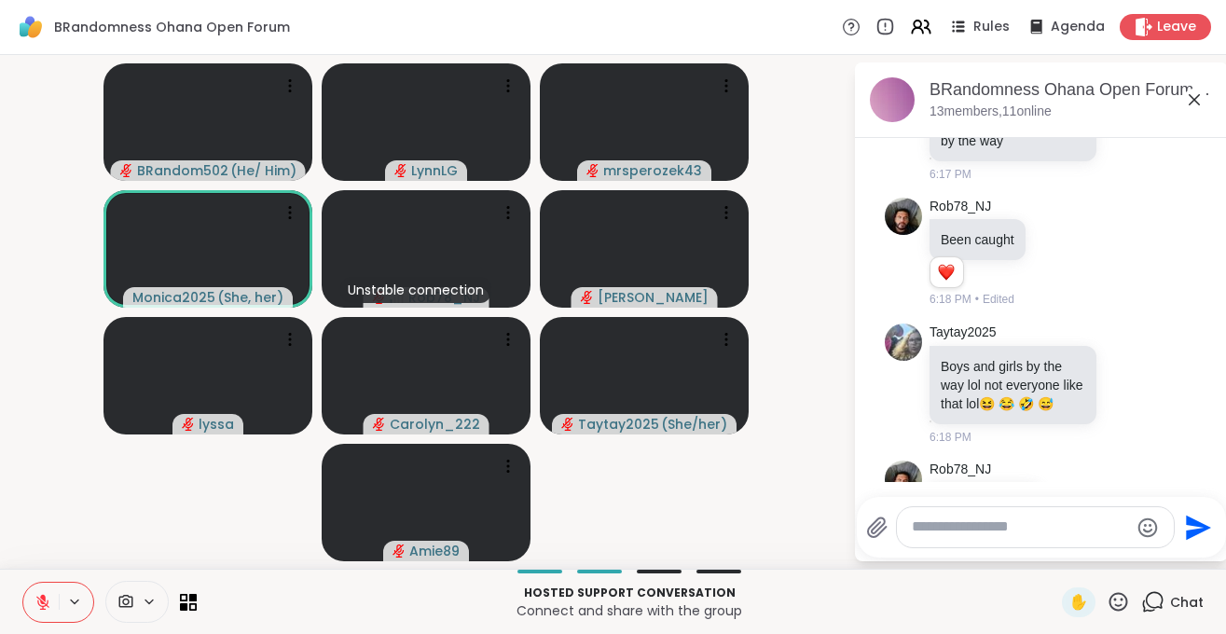
click at [44, 598] on icon at bounding box center [43, 597] width 6 height 7
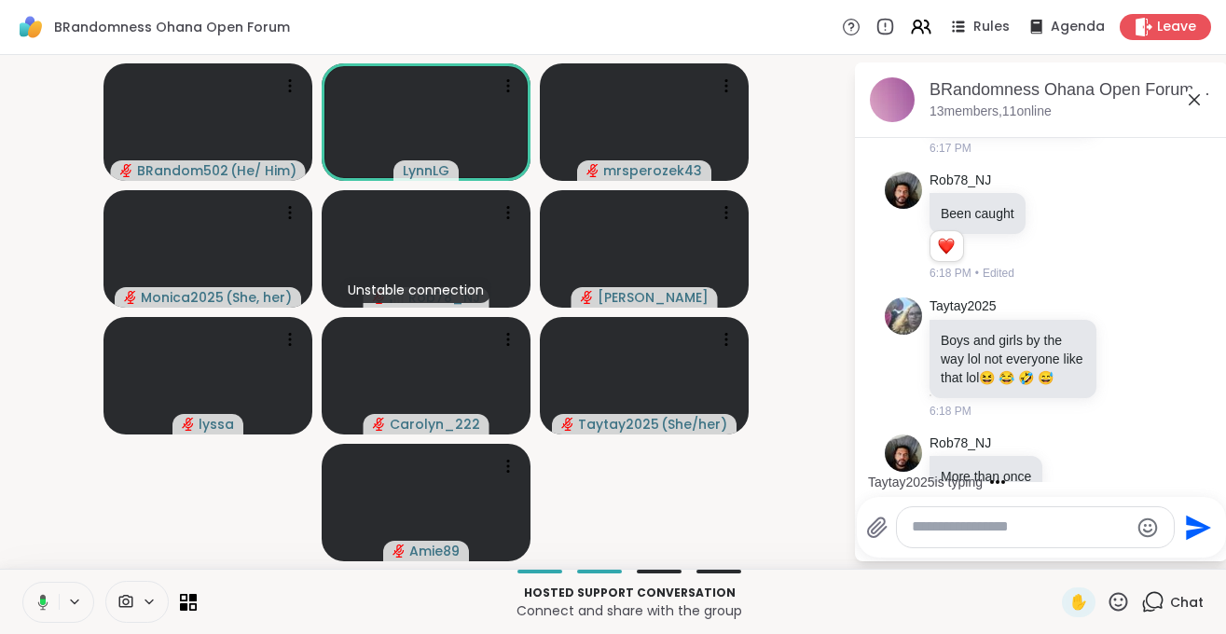
click at [47, 611] on button at bounding box center [40, 602] width 38 height 39
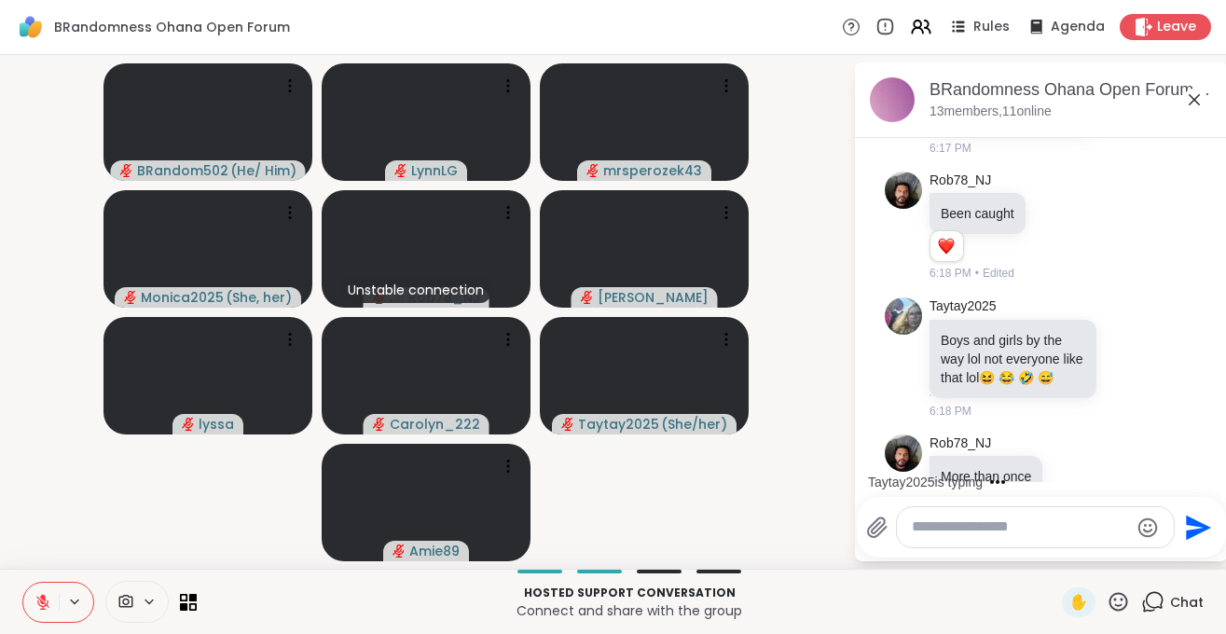
click at [47, 611] on button at bounding box center [40, 602] width 35 height 39
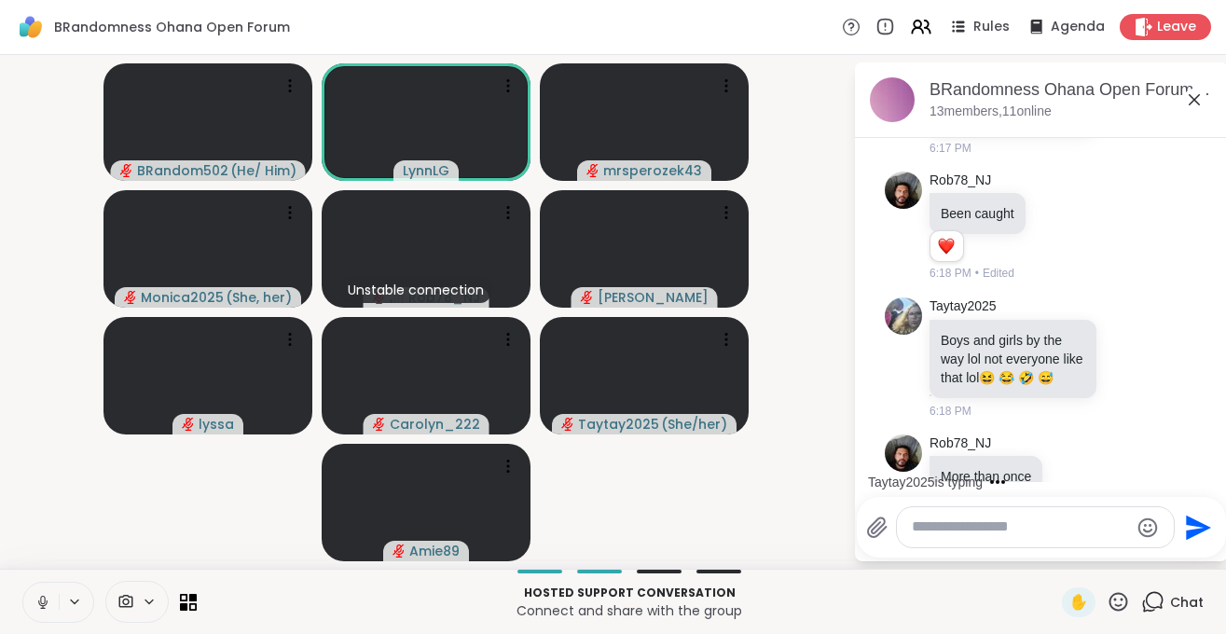
click at [47, 611] on button at bounding box center [40, 602] width 35 height 39
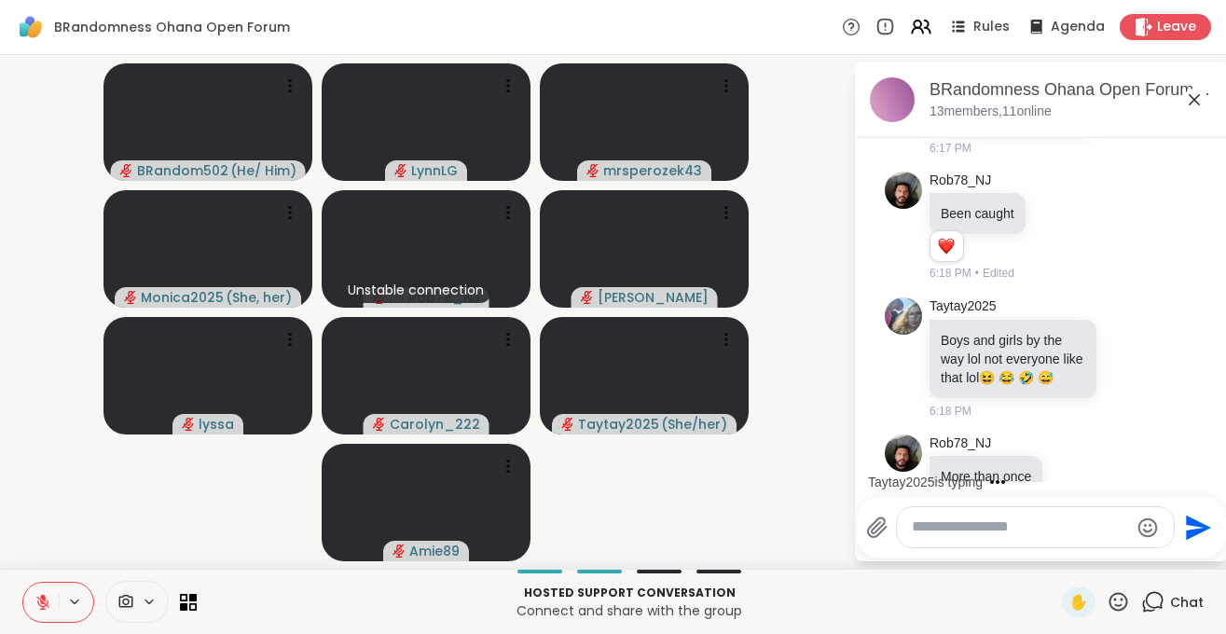
click at [47, 611] on button at bounding box center [40, 602] width 35 height 39
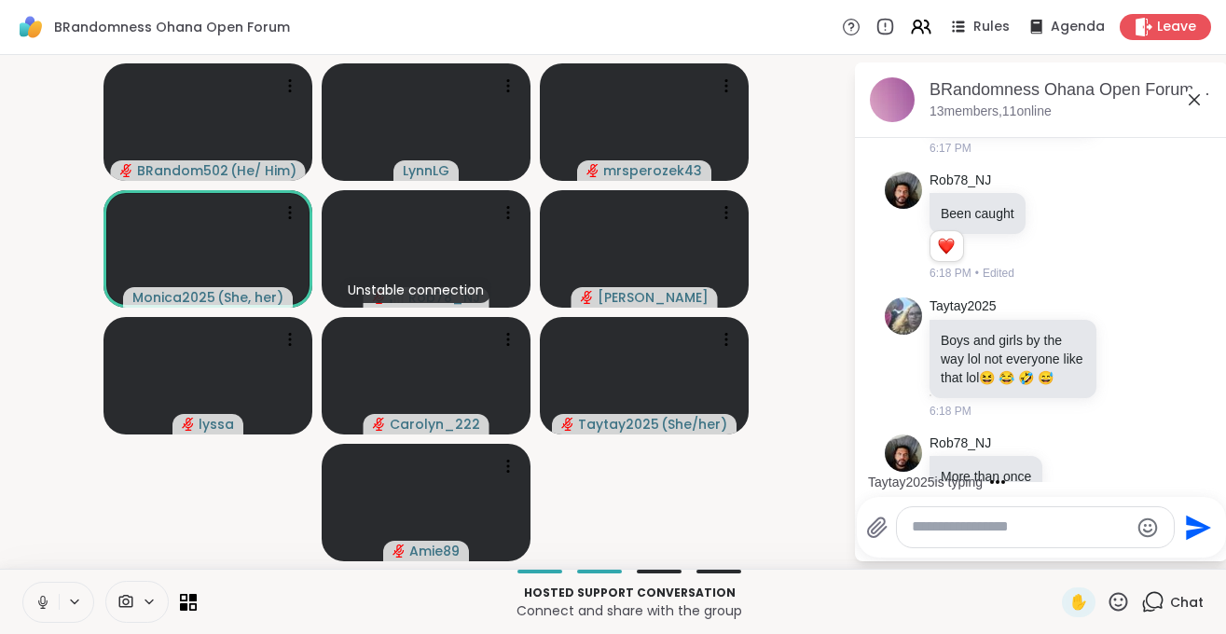
click at [43, 612] on button at bounding box center [40, 602] width 35 height 39
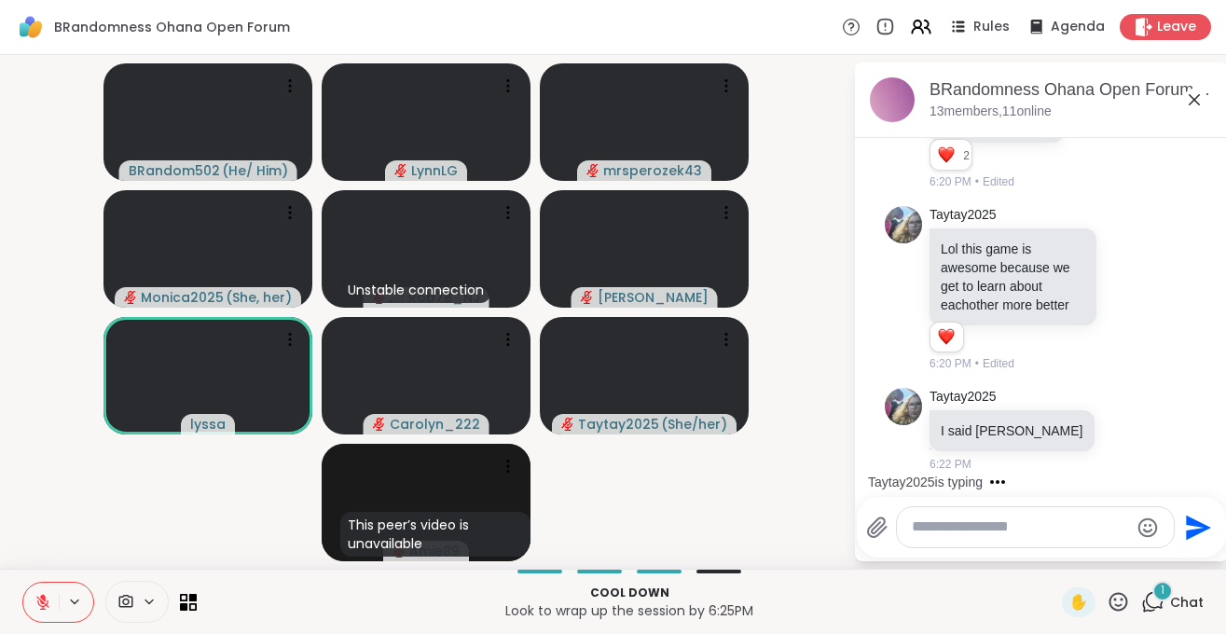
scroll to position [18459, 0]
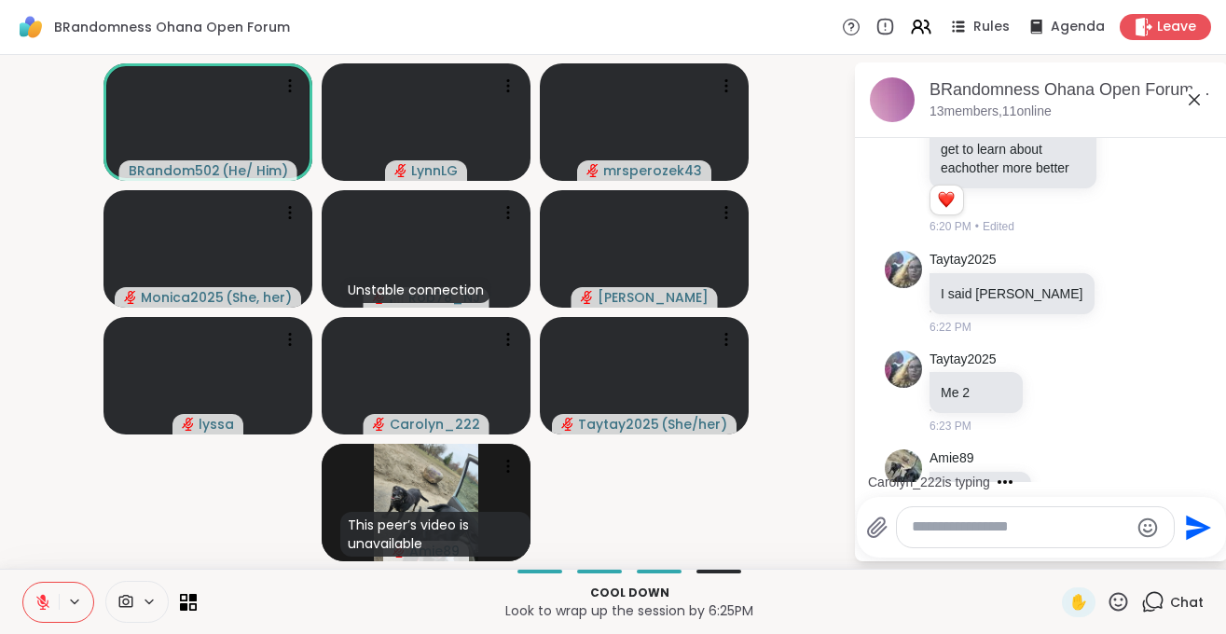
click at [40, 609] on icon at bounding box center [42, 602] width 13 height 13
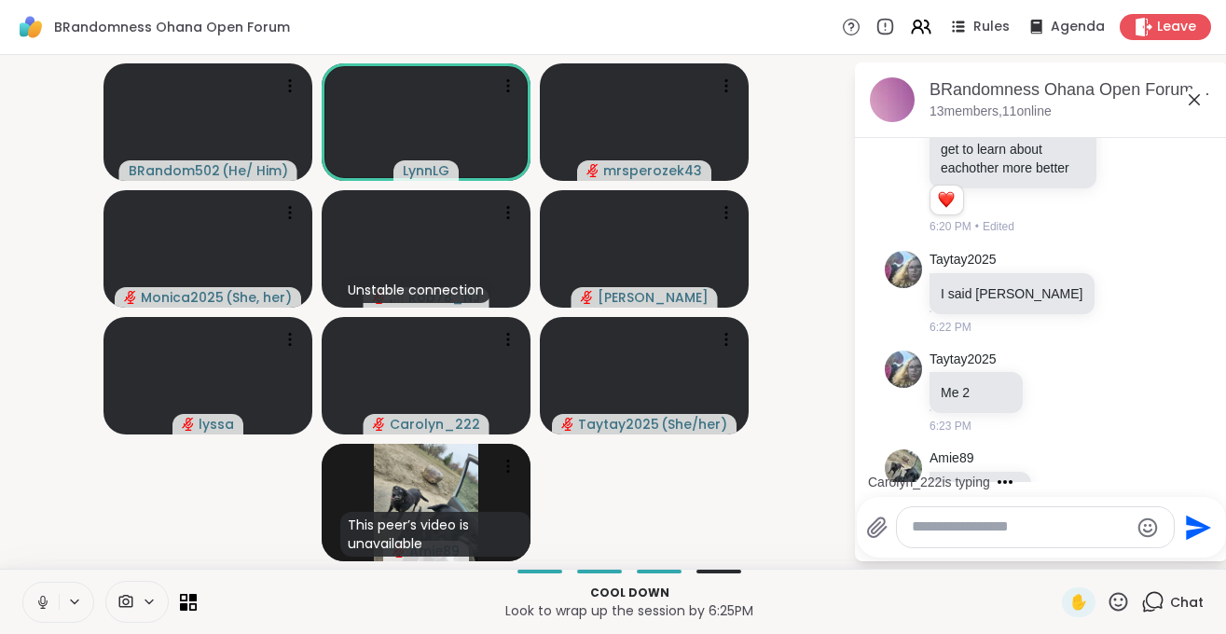
click at [48, 596] on icon at bounding box center [42, 602] width 17 height 17
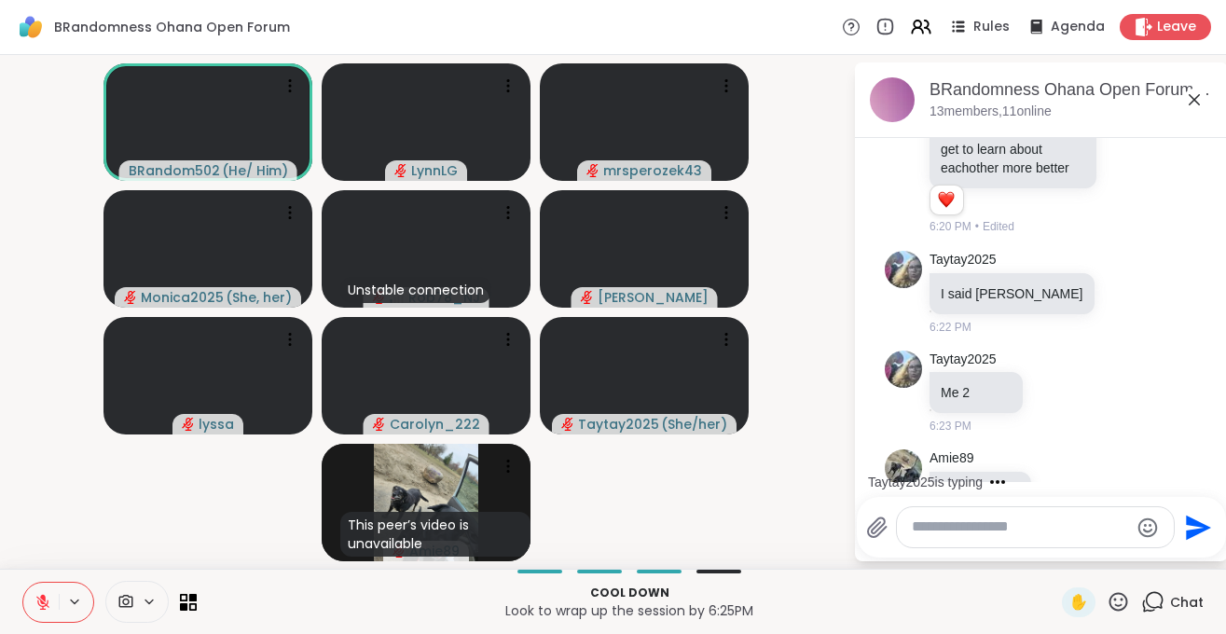
scroll to position [18684, 0]
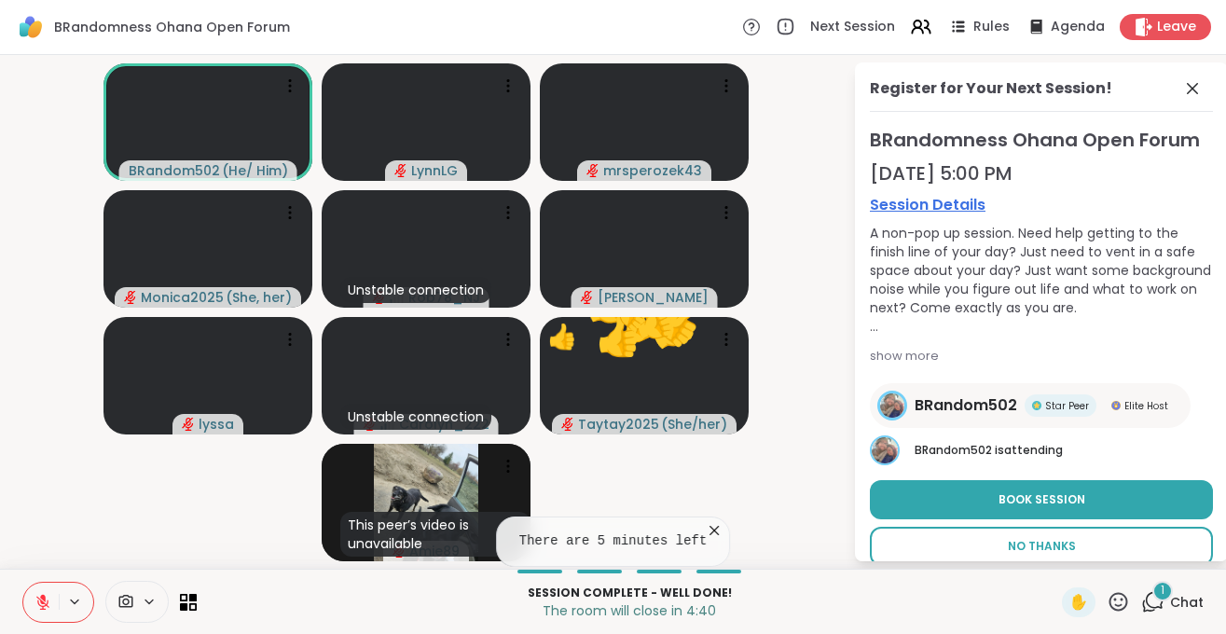
click at [1028, 544] on span "No Thanks" at bounding box center [1042, 546] width 68 height 17
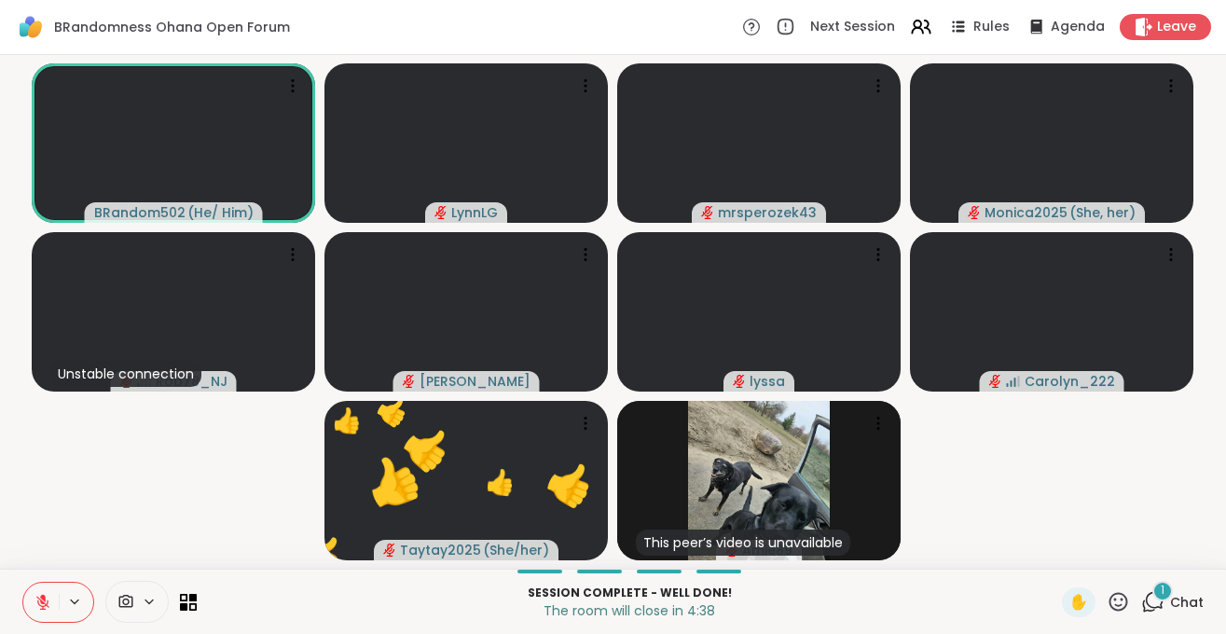
click at [1184, 596] on span "Chat" at bounding box center [1187, 602] width 34 height 19
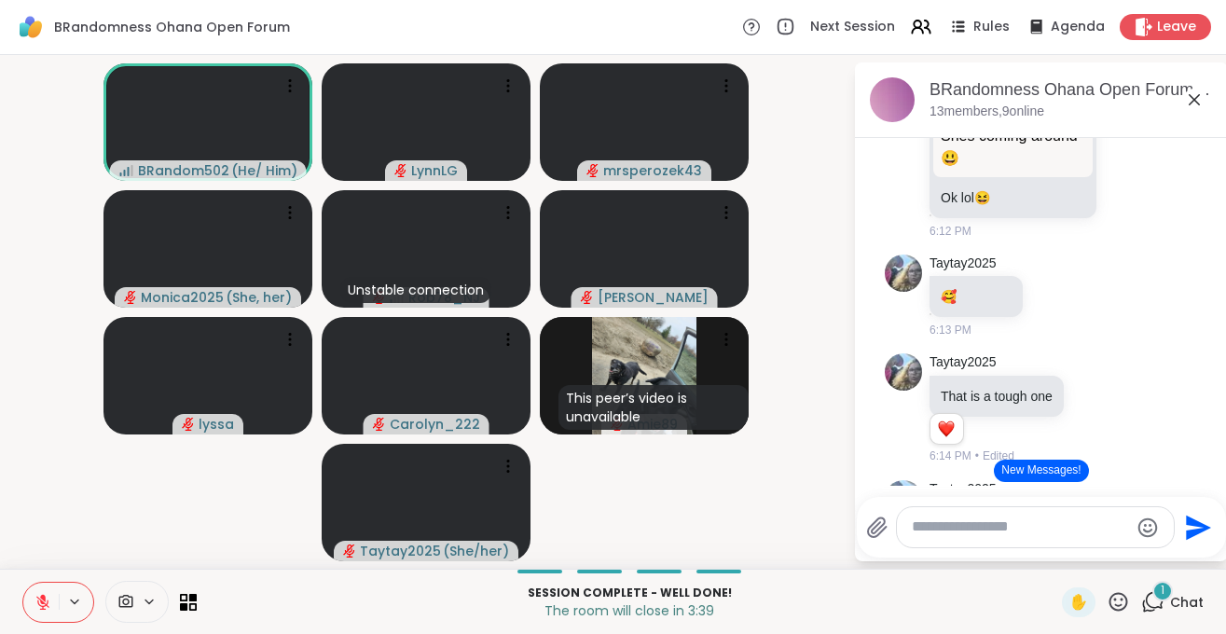
scroll to position [17319, 0]
click at [1083, 513] on icon at bounding box center [1091, 522] width 17 height 19
click at [1083, 484] on div "Select Reaction: Heart" at bounding box center [1091, 492] width 17 height 17
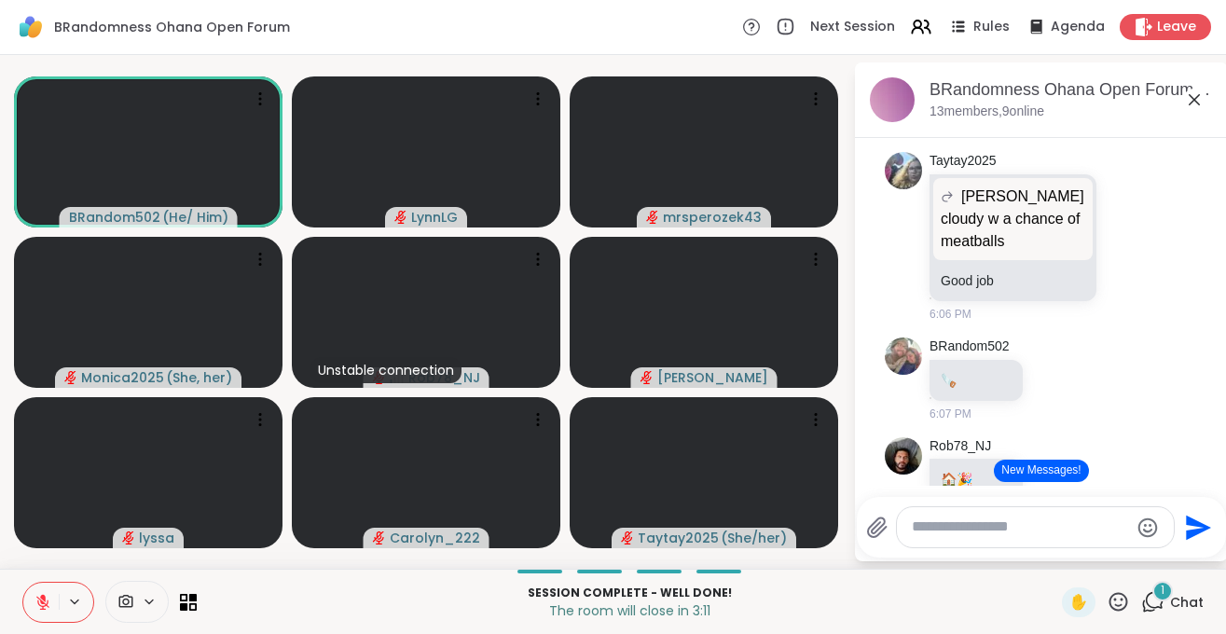
scroll to position [15678, 0]
click at [1174, 25] on span "Leave" at bounding box center [1177, 28] width 41 height 20
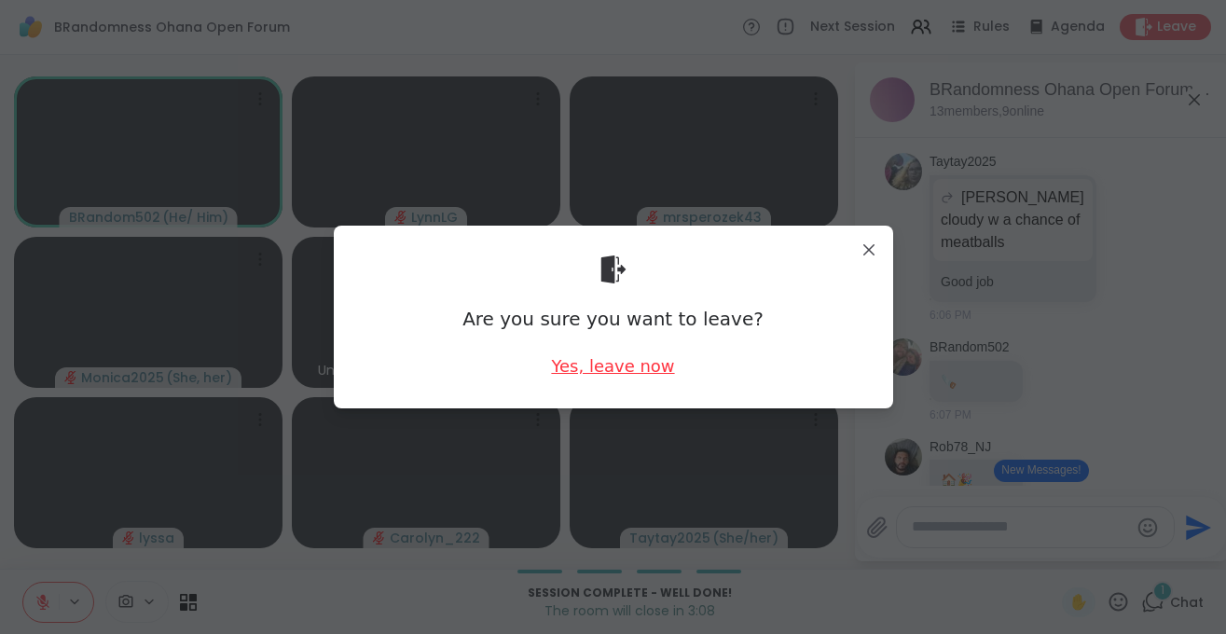
click at [629, 365] on div "Yes, leave now" at bounding box center [612, 365] width 123 height 23
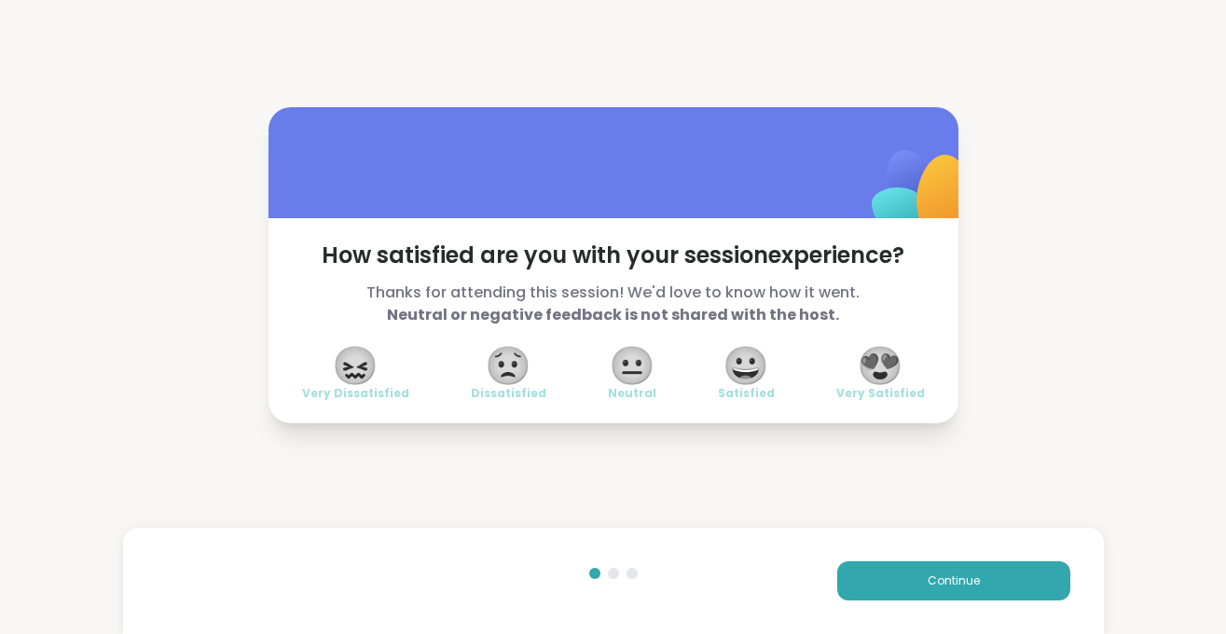
click at [892, 380] on span "😍" at bounding box center [880, 366] width 47 height 34
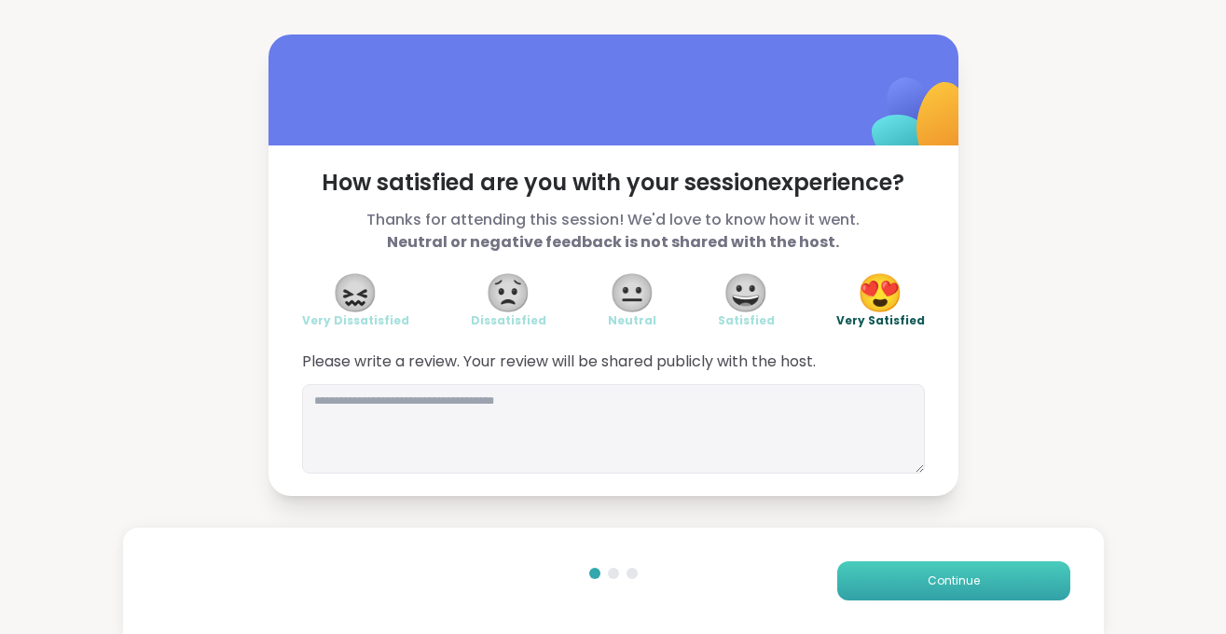
click at [941, 579] on span "Continue" at bounding box center [954, 580] width 52 height 17
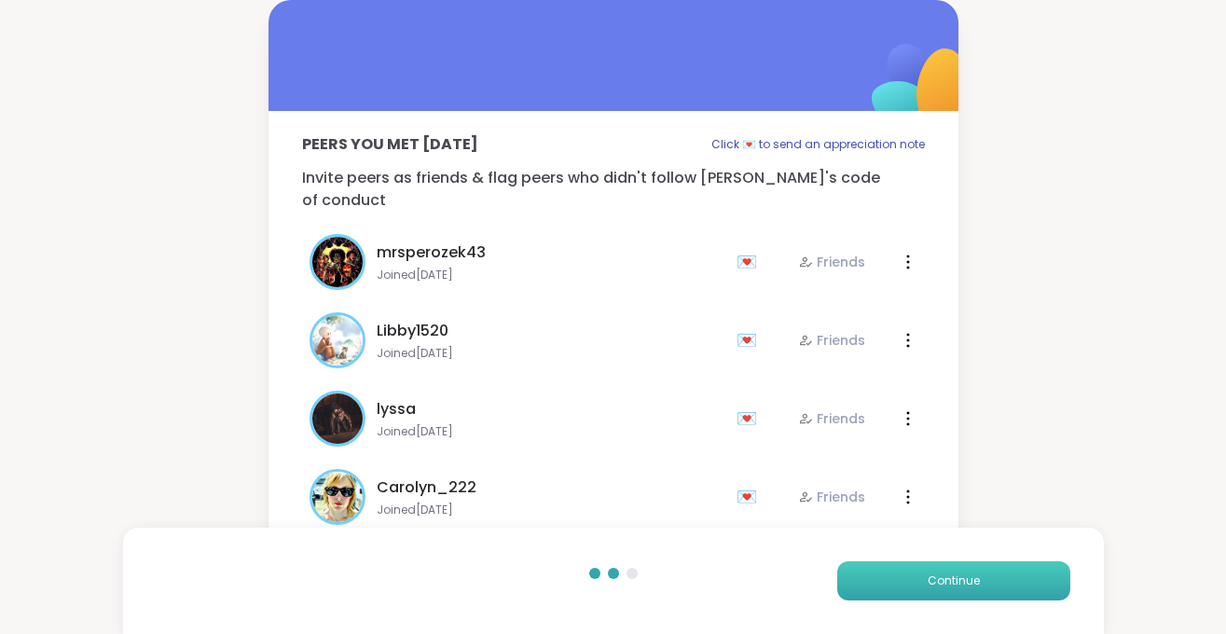
click at [965, 584] on span "Continue" at bounding box center [954, 580] width 52 height 17
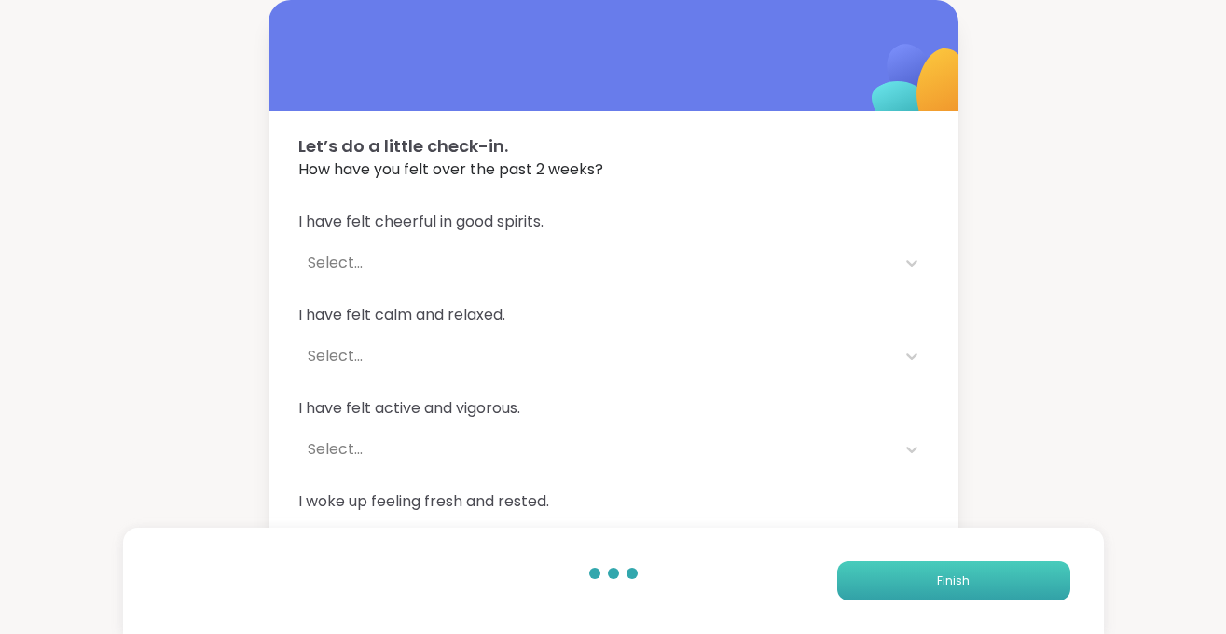
click at [961, 575] on span "Finish" at bounding box center [953, 580] width 33 height 17
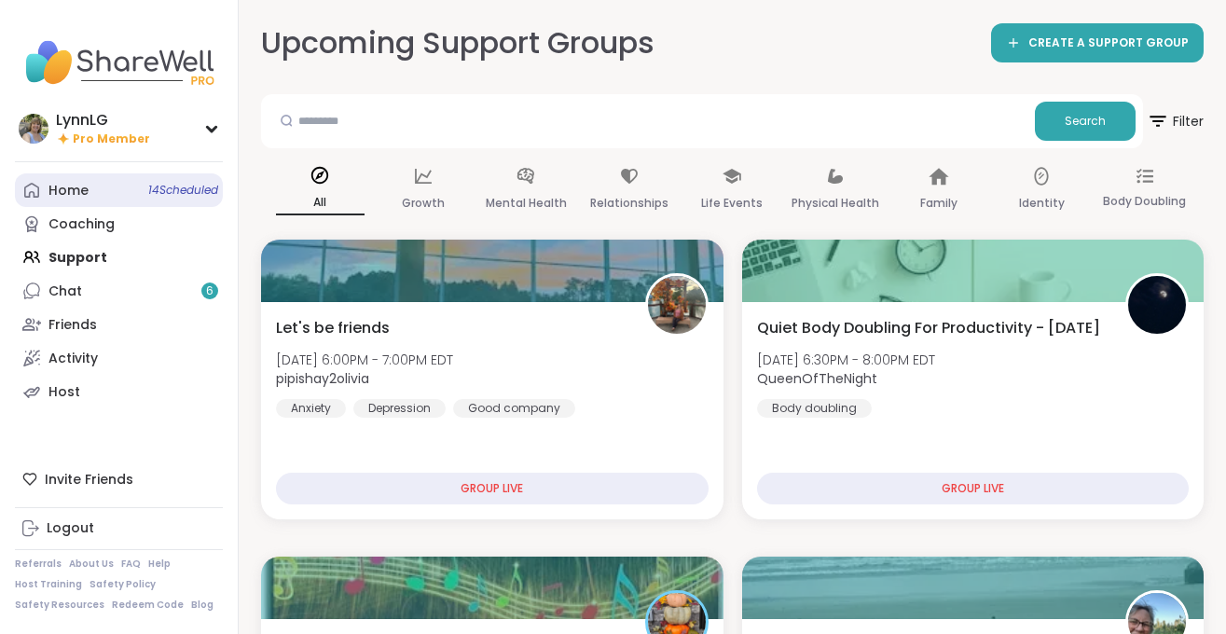
click at [186, 186] on span "14 Scheduled" at bounding box center [183, 190] width 70 height 15
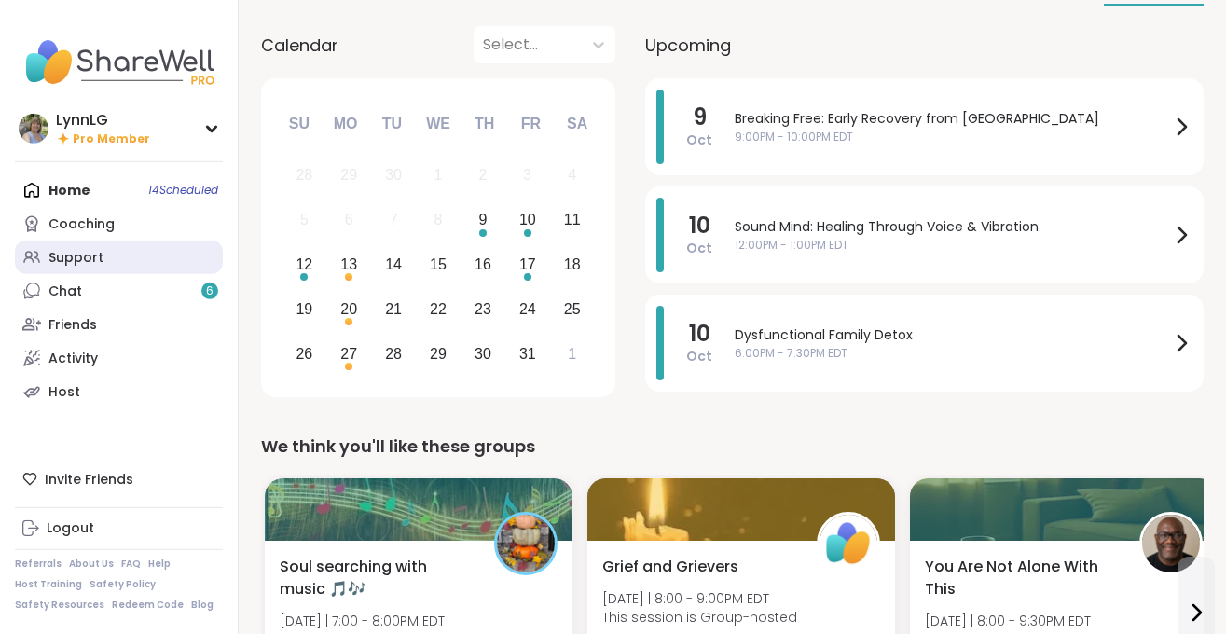
scroll to position [94, 0]
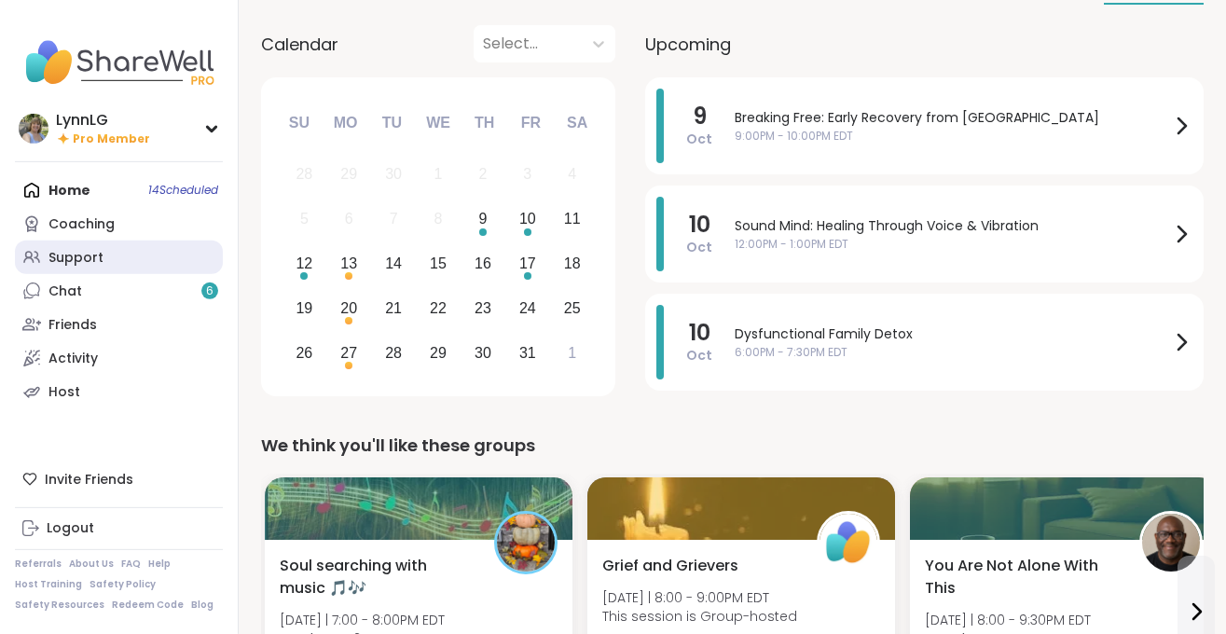
click at [122, 248] on link "Support" at bounding box center [119, 258] width 208 height 34
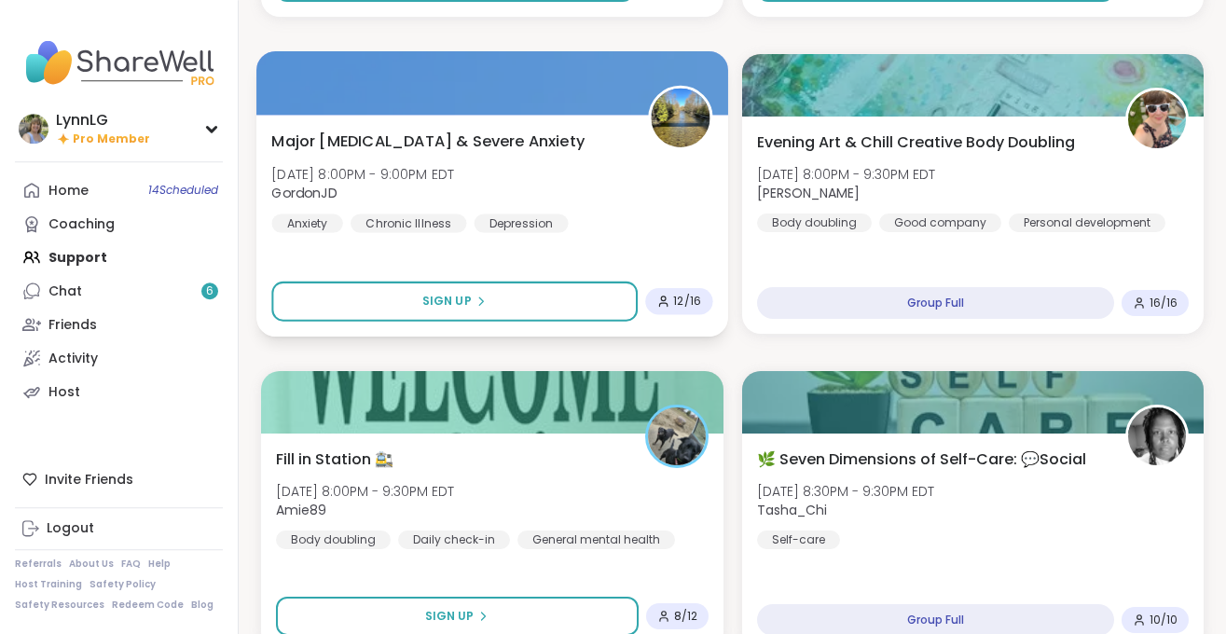
scroll to position [1137, 0]
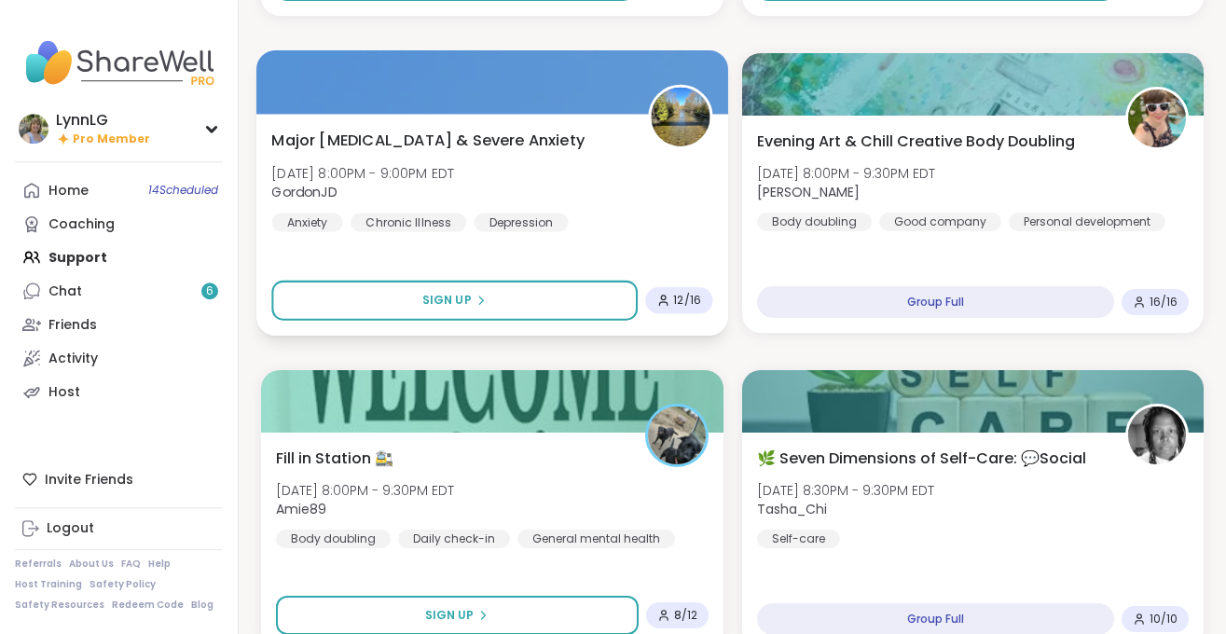
click at [613, 193] on div "Major Depression & Severe Anxiety Thu, Oct 09 | 8:00PM - 9:00PM EDT GordonJD An…" at bounding box center [491, 180] width 441 height 103
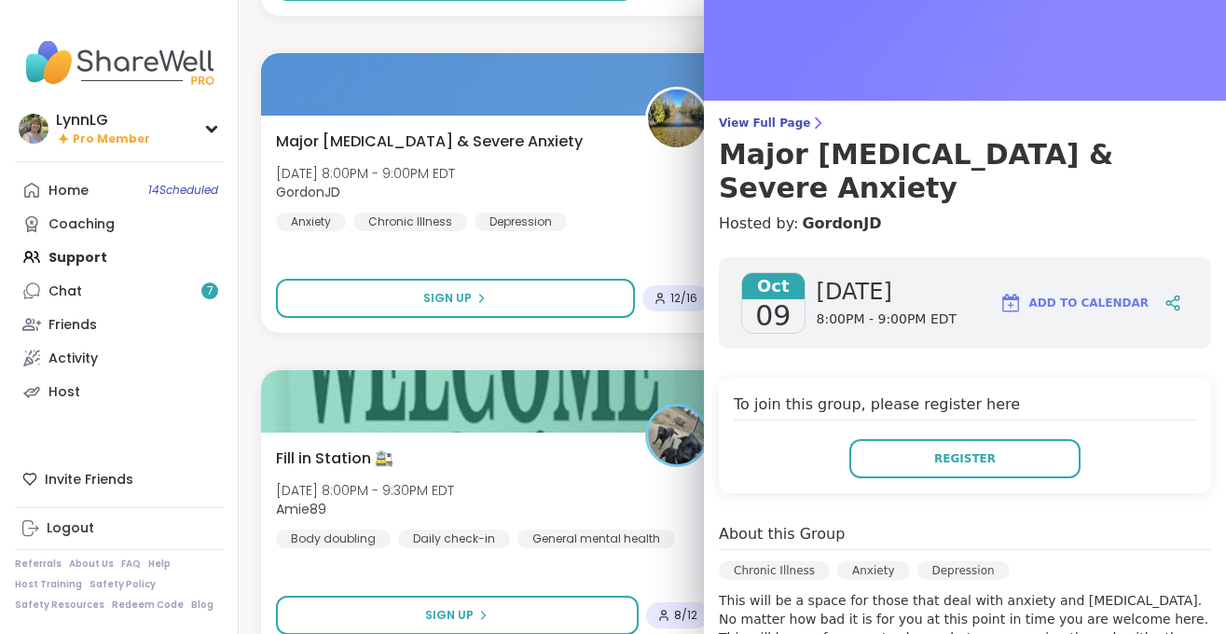
scroll to position [0, 0]
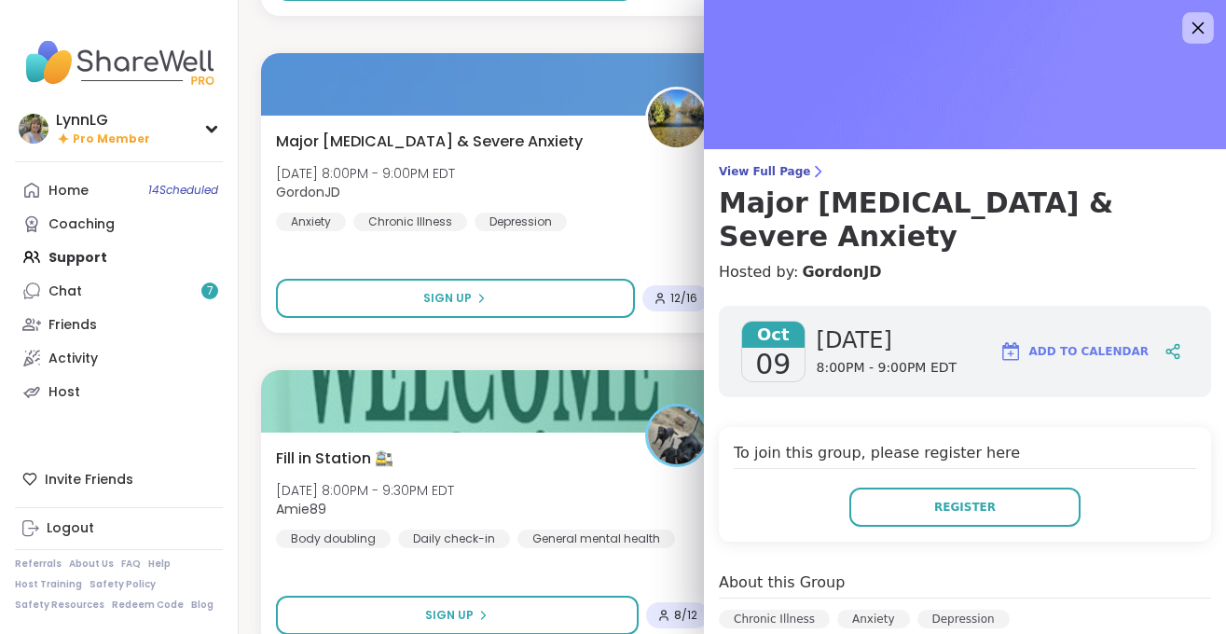
click at [1195, 32] on icon at bounding box center [1198, 28] width 12 height 12
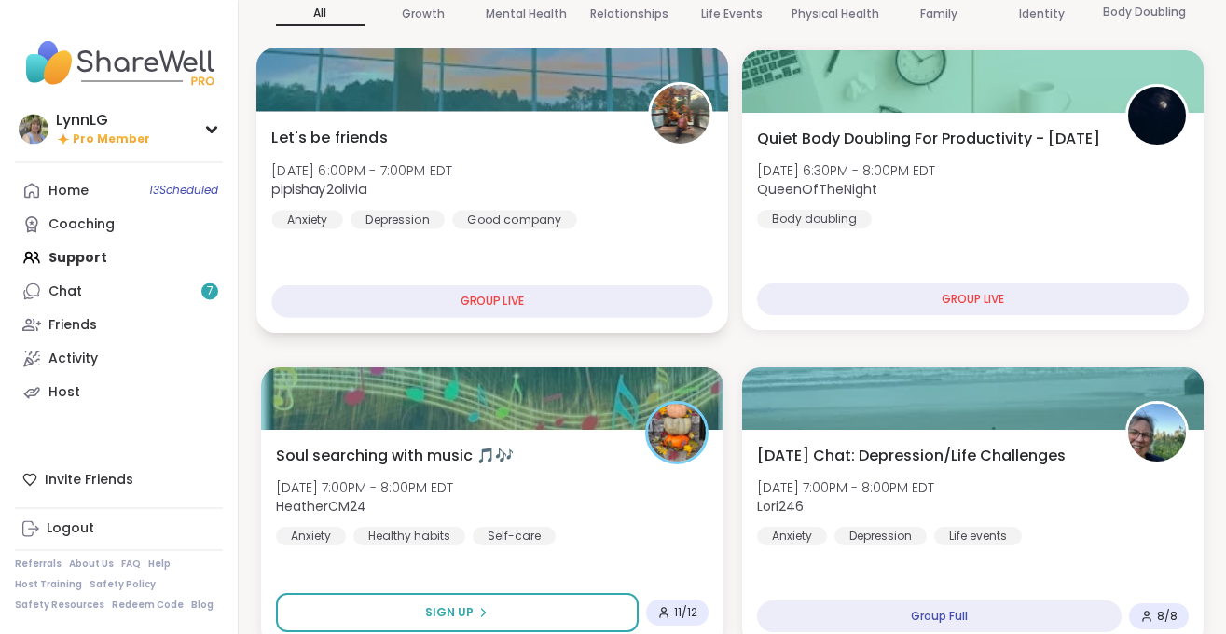
scroll to position [188, 0]
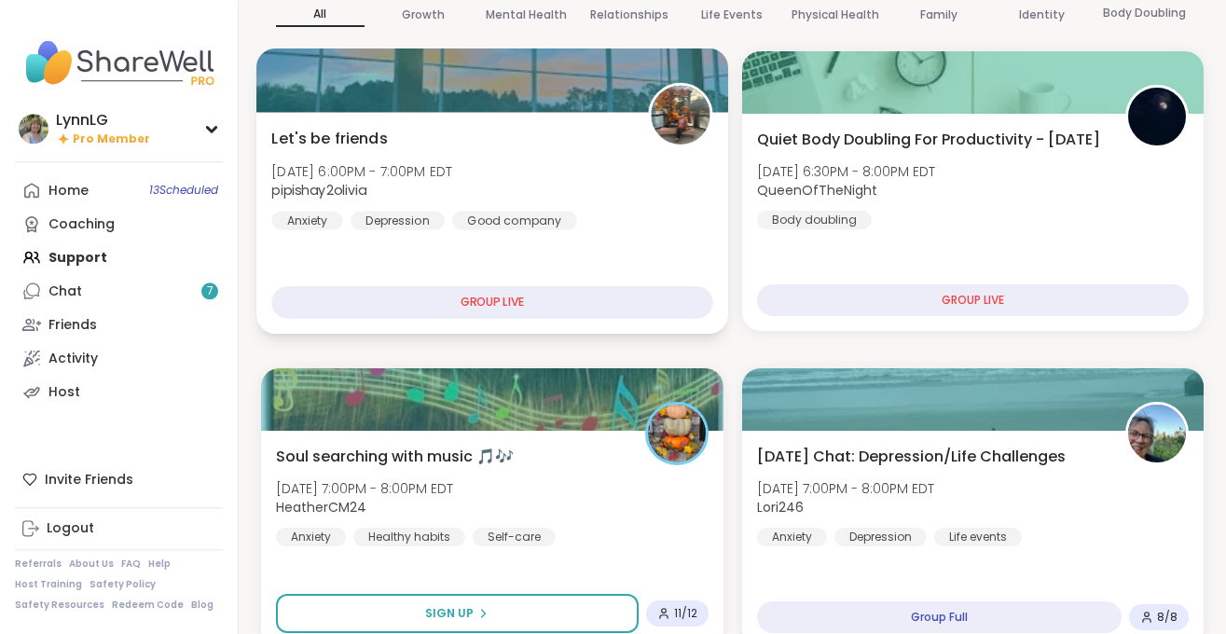
click at [612, 213] on div "Let's be friends Thu, Oct 09 | 6:00PM - 7:00PM EDT pipishay2olivia Anxiety Depr…" at bounding box center [491, 178] width 441 height 103
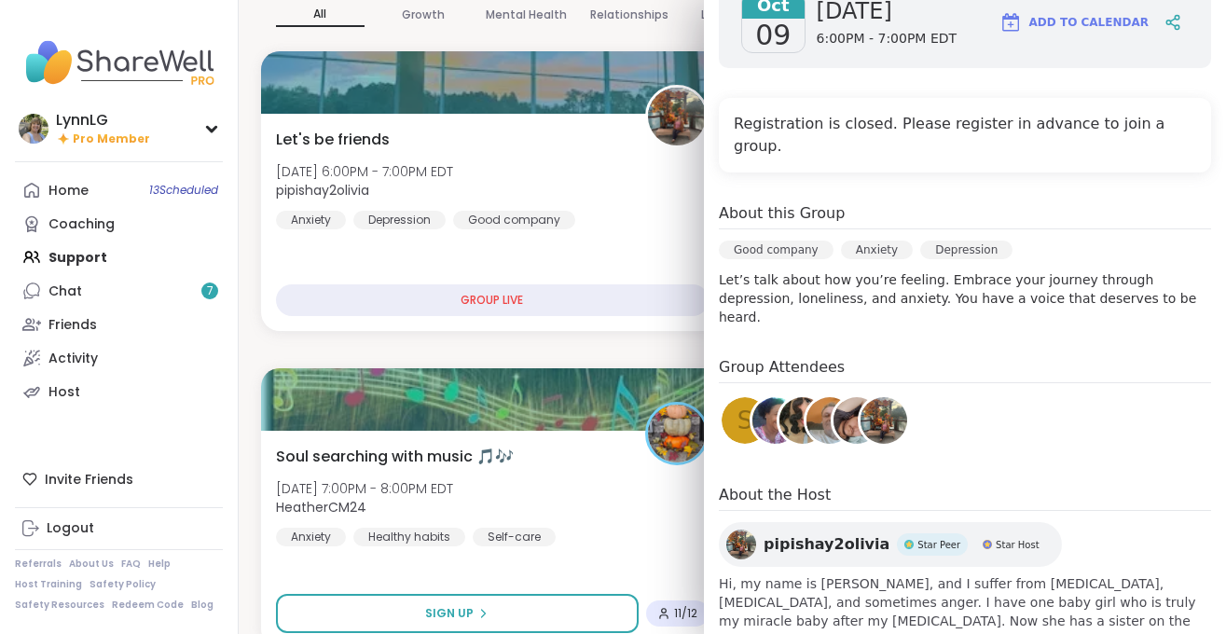
scroll to position [0, 0]
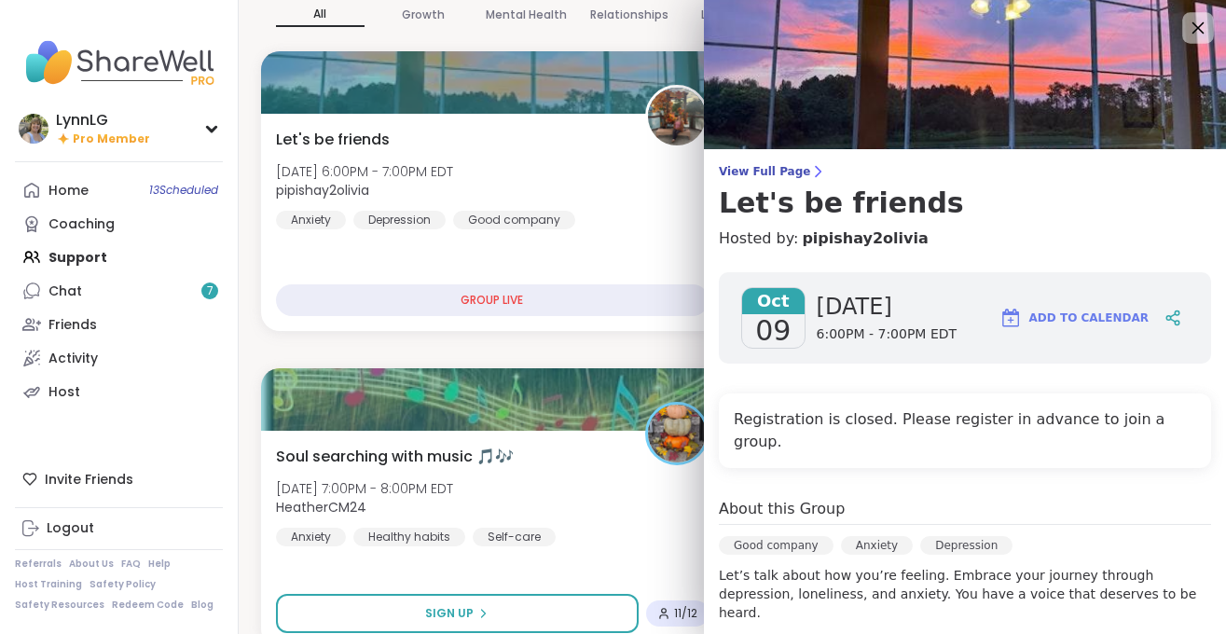
click at [1188, 31] on icon at bounding box center [1197, 27] width 23 height 23
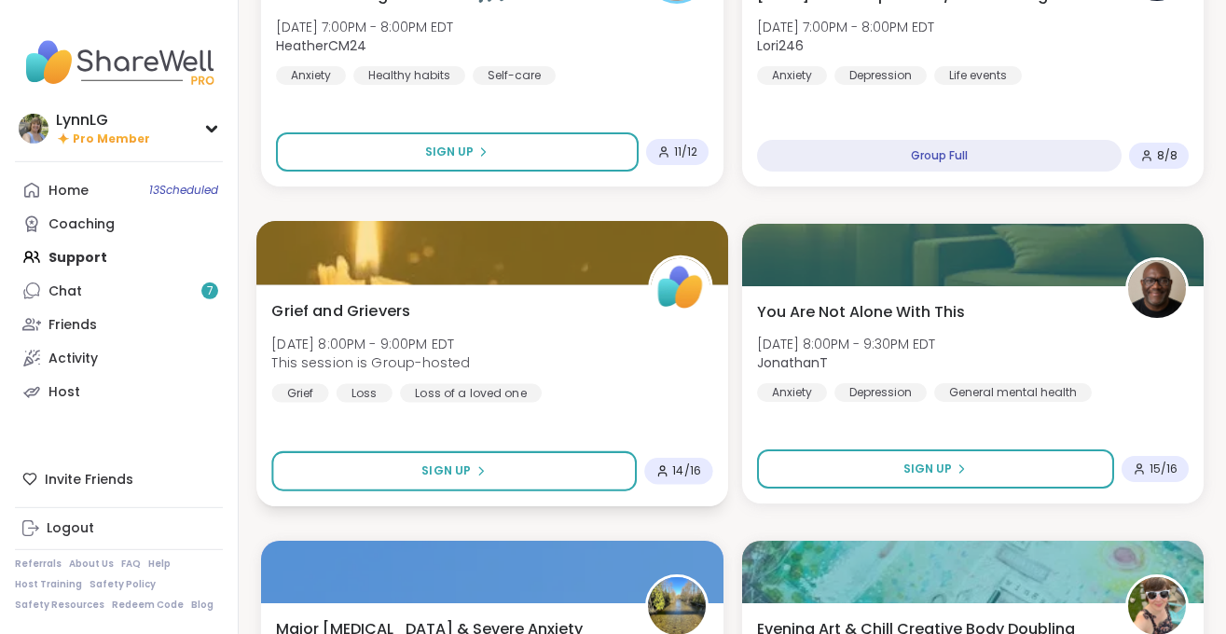
scroll to position [651, 0]
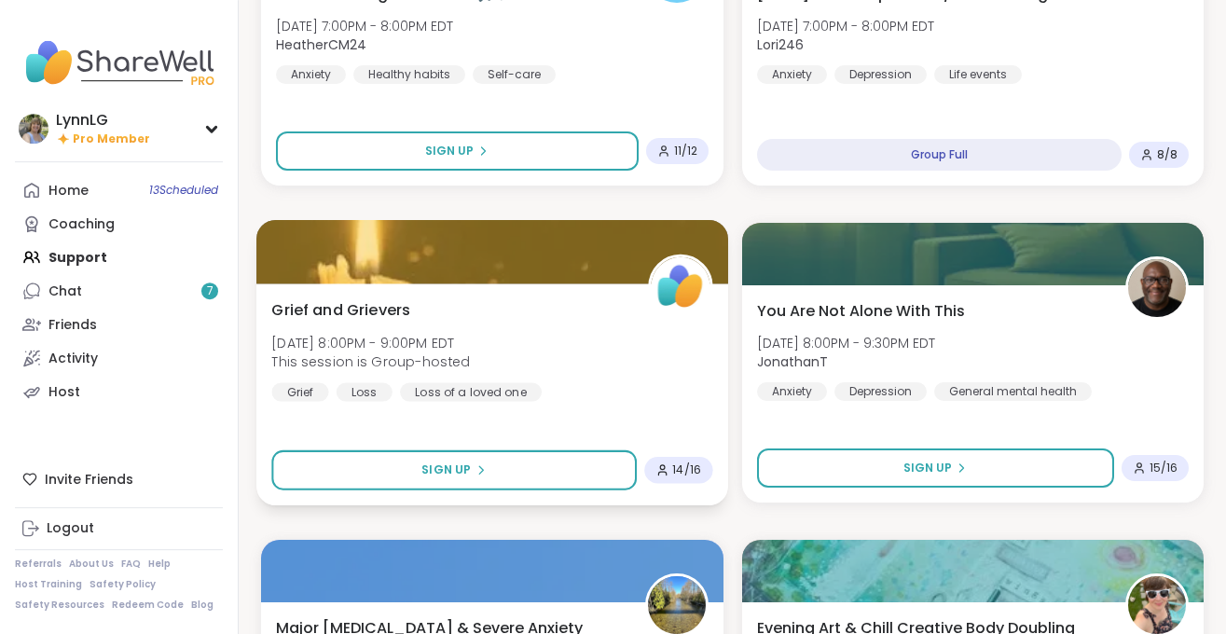
click at [594, 370] on div "Grief and Grievers Thu, Oct 09 | 8:00PM - 9:00PM EDT This session is Group-host…" at bounding box center [491, 349] width 441 height 103
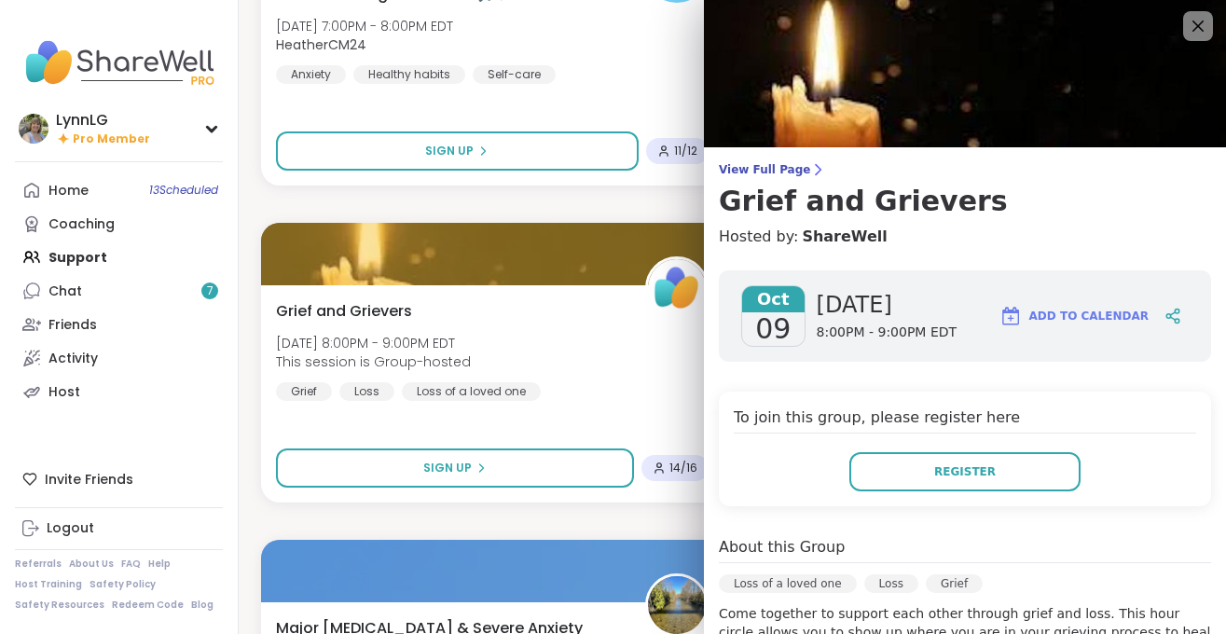
scroll to position [1, 0]
click at [1198, 28] on icon at bounding box center [1198, 27] width 12 height 12
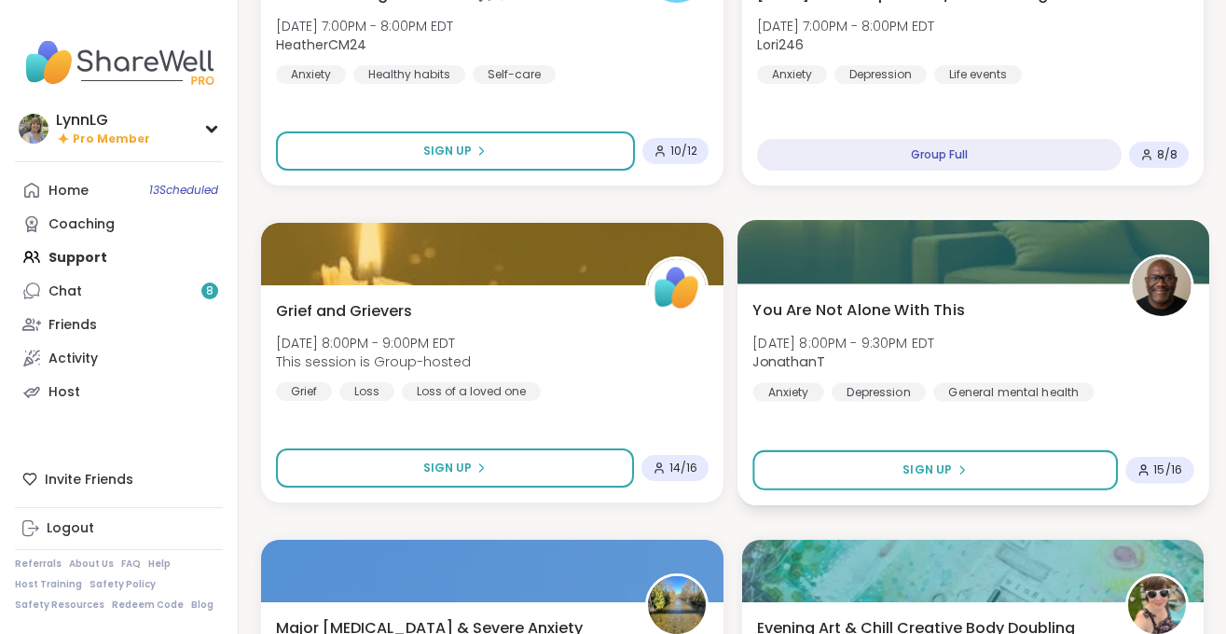
scroll to position [1253, 0]
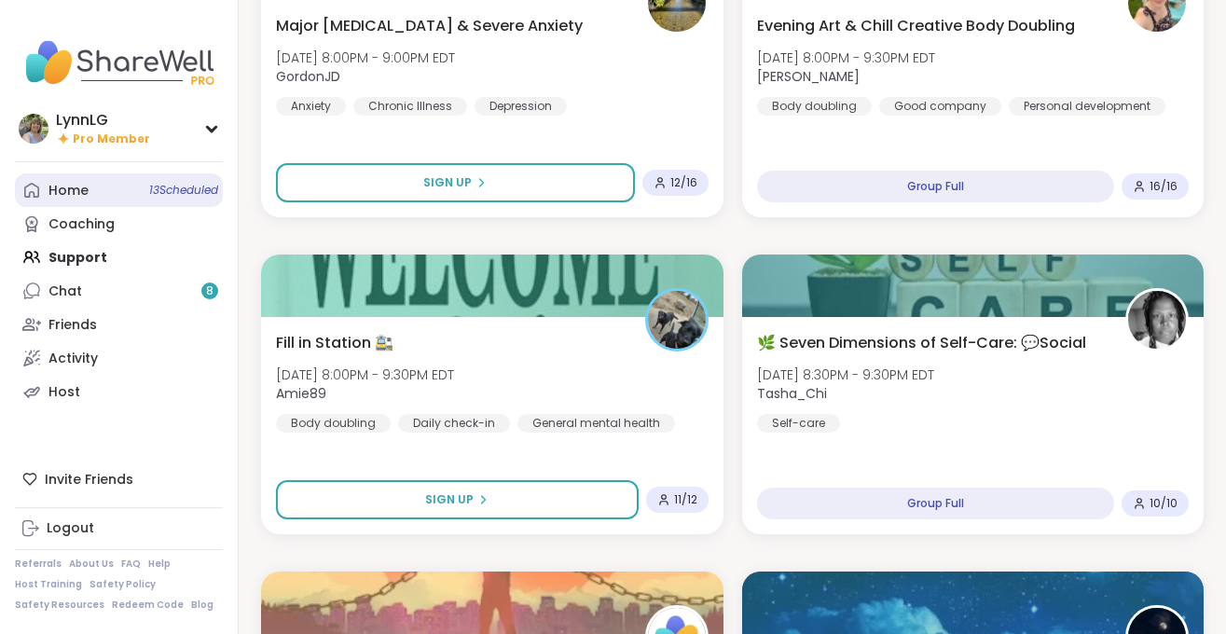
click at [149, 184] on span "13 Scheduled" at bounding box center [183, 190] width 69 height 15
